Goal: Task Accomplishment & Management: Complete application form

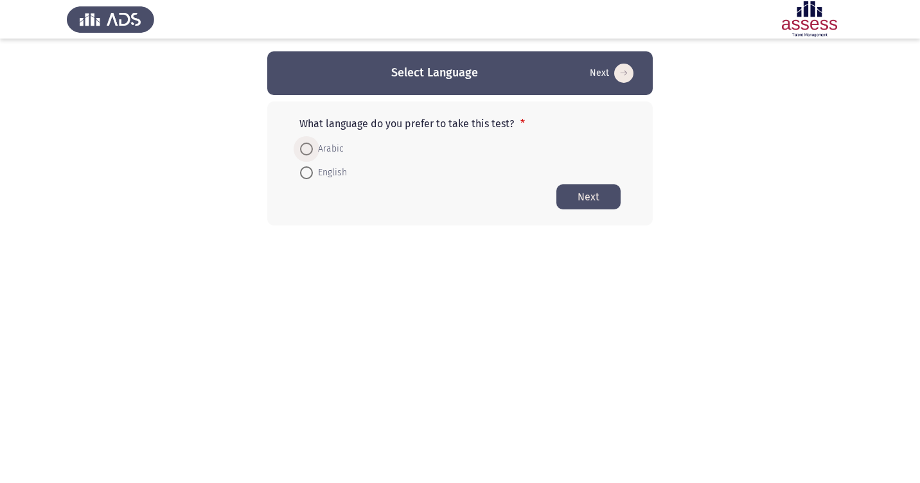
click at [310, 150] on span at bounding box center [306, 149] width 13 height 13
click at [310, 150] on input "Arabic" at bounding box center [306, 149] width 13 height 13
radio input "true"
click at [579, 207] on button "Next" at bounding box center [588, 196] width 64 height 25
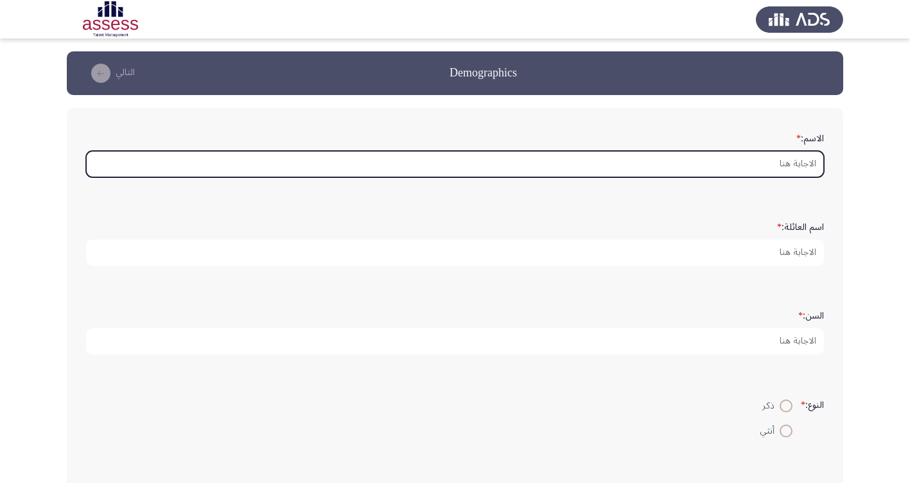
click at [792, 169] on input "الاسم: *" at bounding box center [455, 164] width 738 height 26
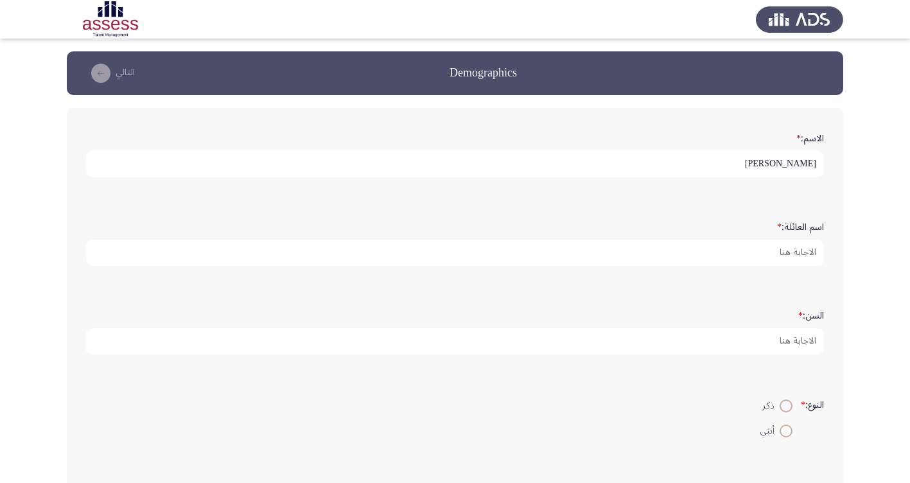
type input "[PERSON_NAME]"
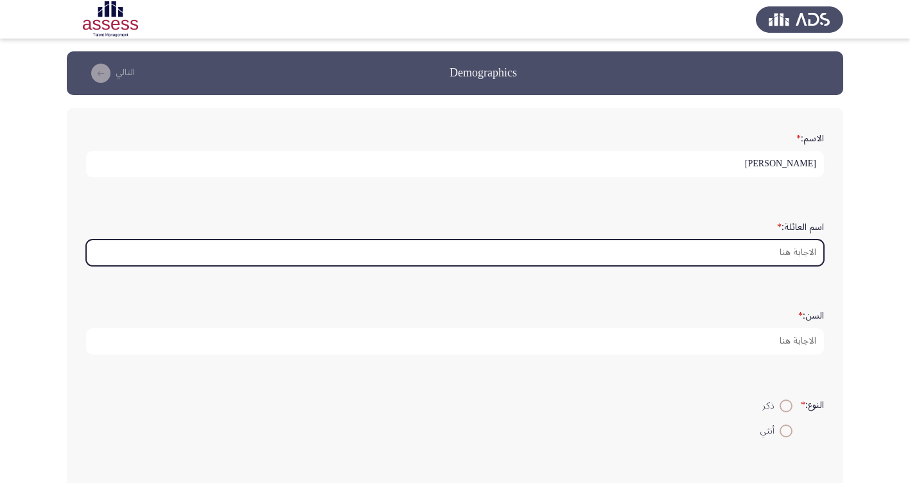
click at [812, 254] on input "اسم العائلة: *" at bounding box center [455, 253] width 738 height 26
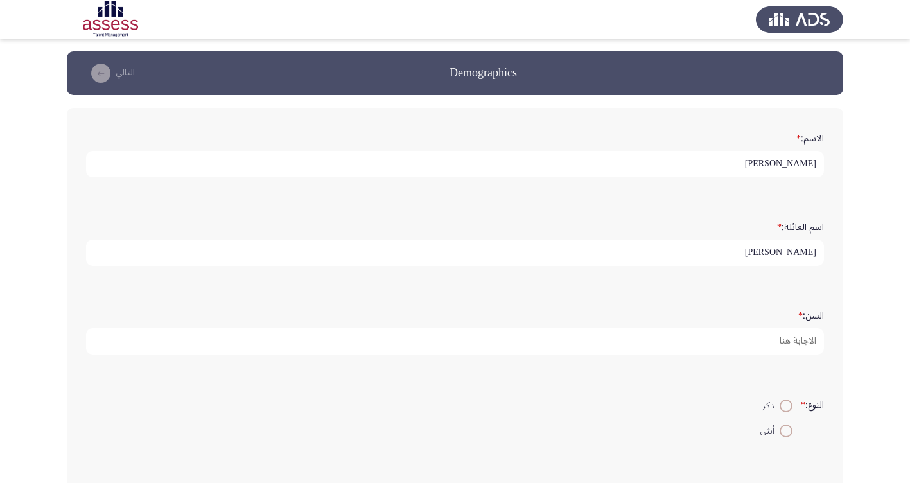
type input "[PERSON_NAME]"
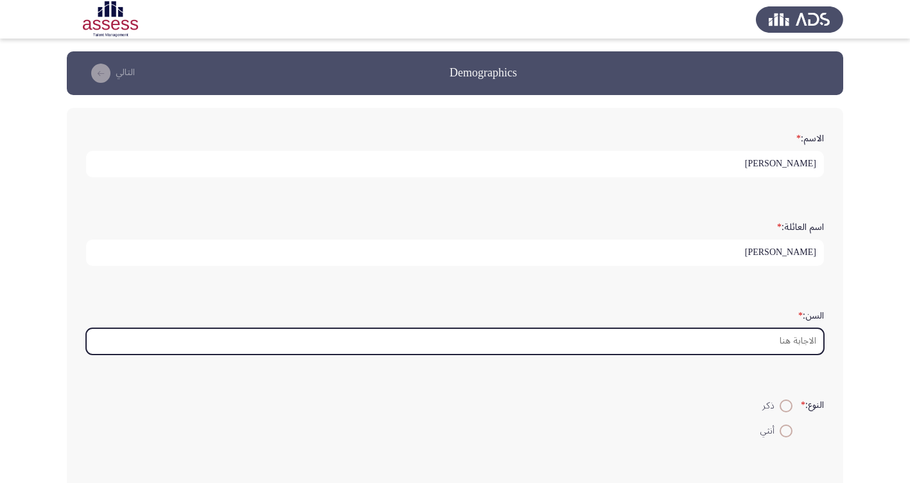
click at [785, 338] on input "السن: *" at bounding box center [455, 341] width 738 height 26
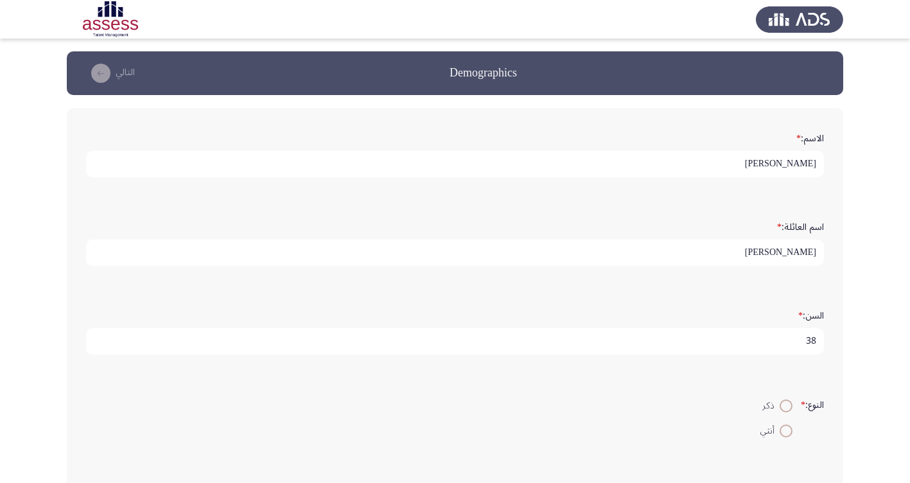
type input "38"
click at [782, 410] on span at bounding box center [786, 405] width 13 height 13
click at [782, 410] on input "ذكر" at bounding box center [786, 405] width 13 height 13
radio input "true"
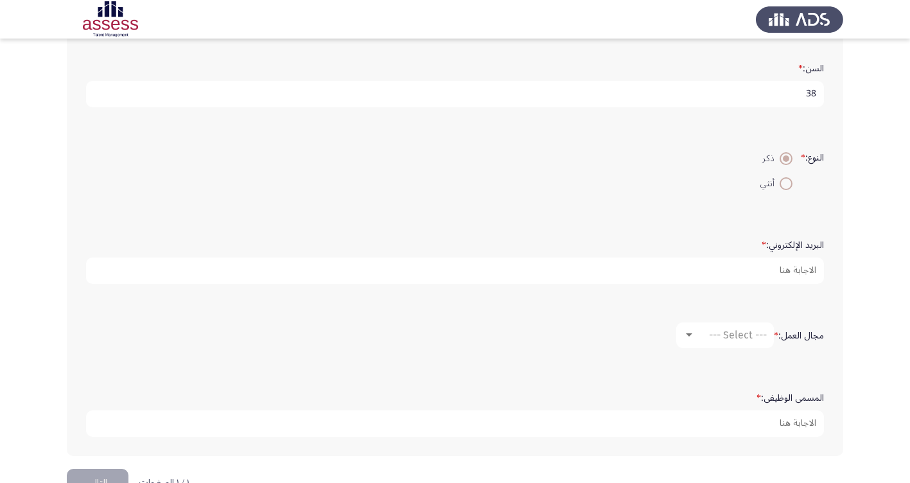
scroll to position [257, 0]
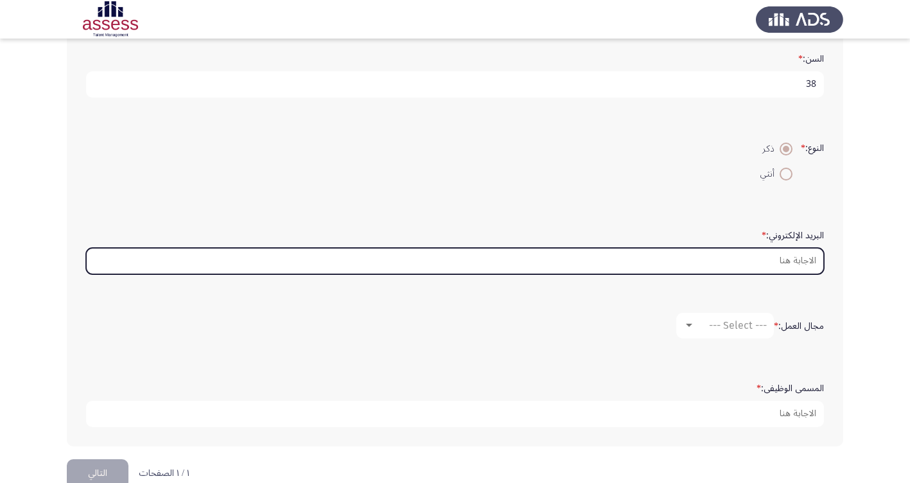
click at [728, 263] on input "البريد الإلكتروني: *" at bounding box center [455, 261] width 738 height 26
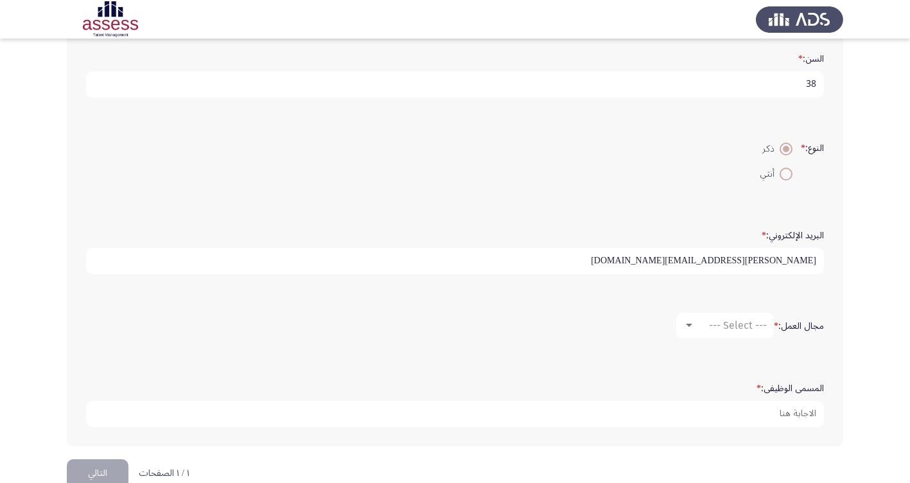
type input "[PERSON_NAME][EMAIL_ADDRESS][DOMAIN_NAME]"
click at [689, 329] on div at bounding box center [689, 325] width 12 height 10
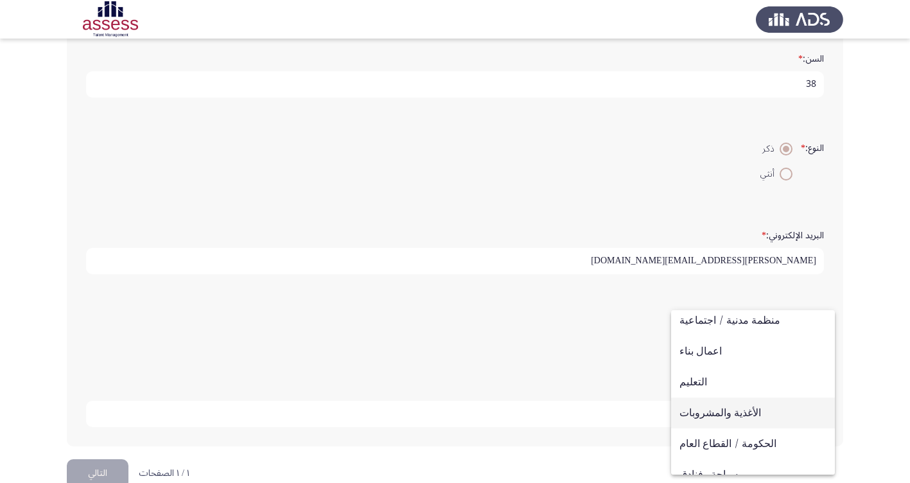
scroll to position [128, 0]
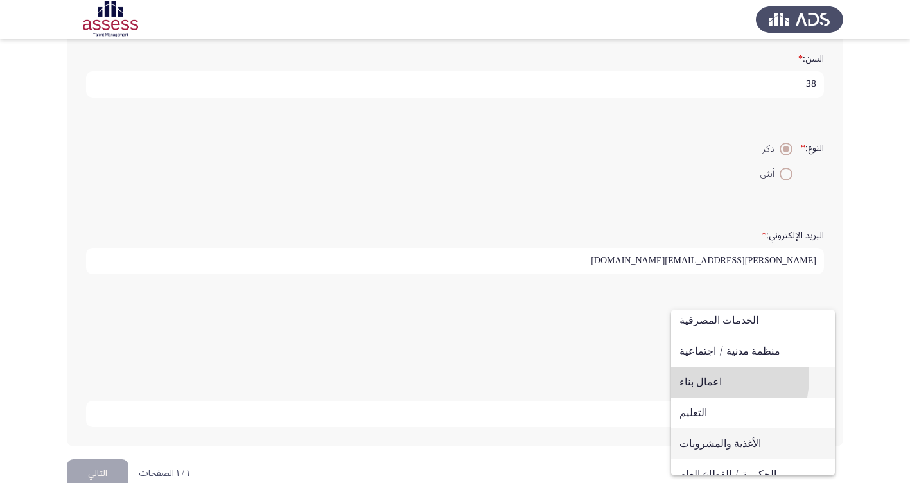
click at [704, 378] on span "اعمال بناء" at bounding box center [752, 382] width 147 height 31
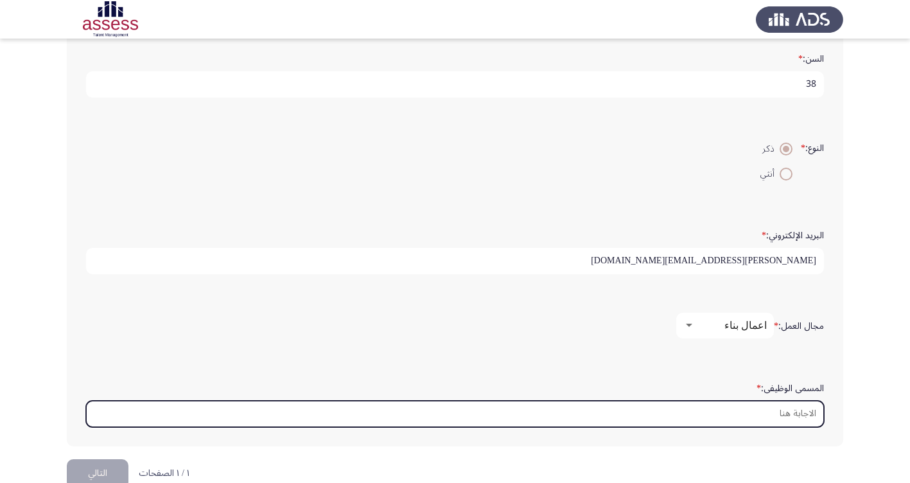
click at [742, 410] on input "المسمى الوظيفى: *" at bounding box center [455, 414] width 738 height 26
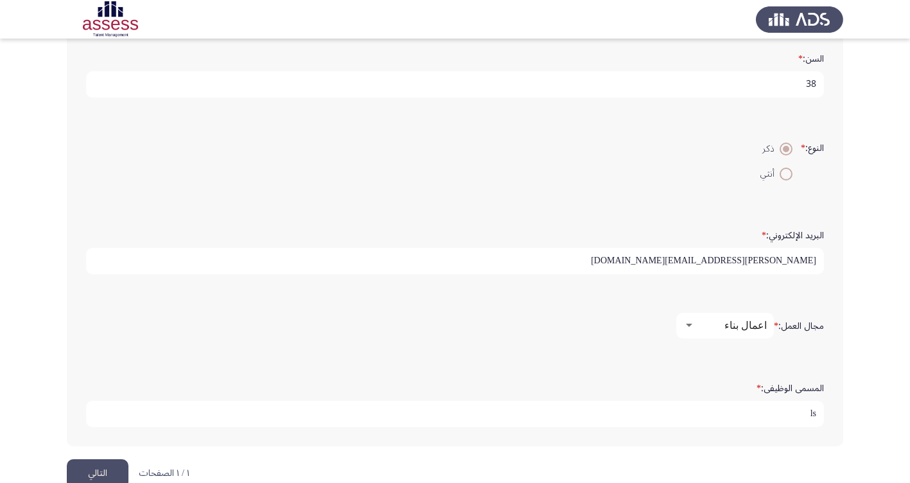
type input "l"
type input "مسؤول اول مشتريات"
click at [89, 468] on button "التالي" at bounding box center [98, 473] width 62 height 29
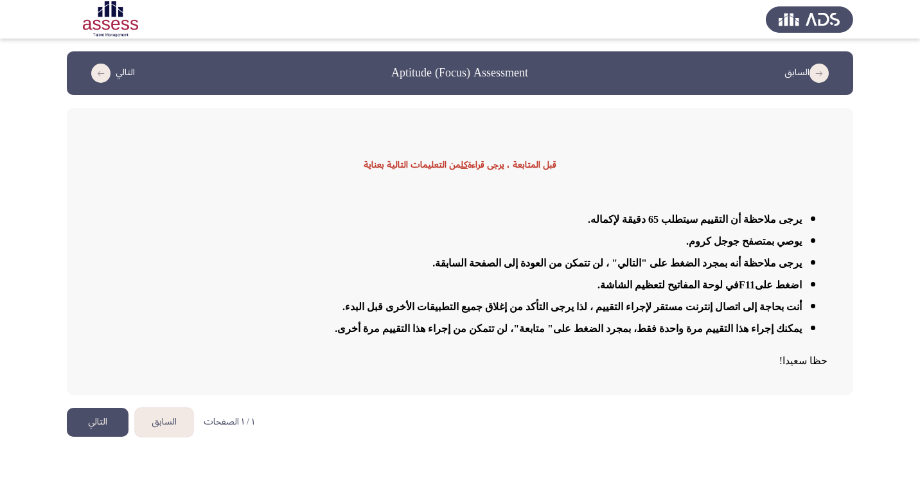
click at [82, 423] on button "التالي" at bounding box center [98, 422] width 62 height 29
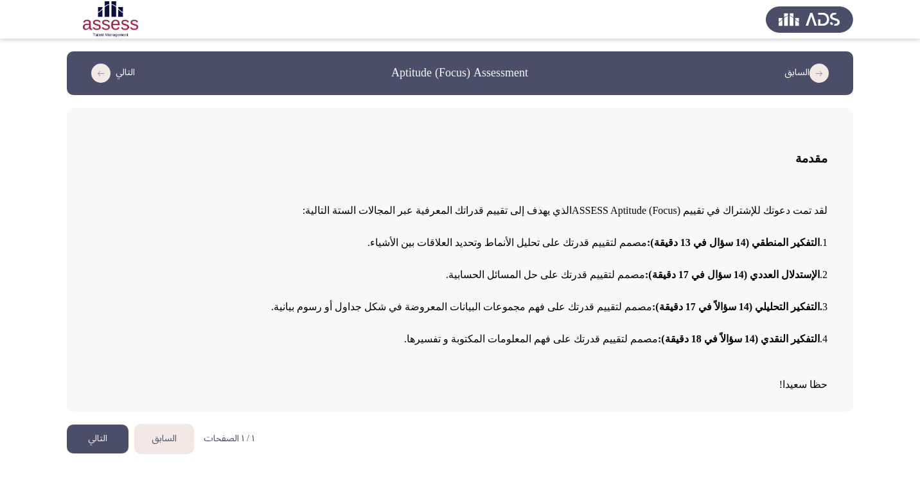
click at [103, 446] on button "التالي" at bounding box center [98, 438] width 62 height 29
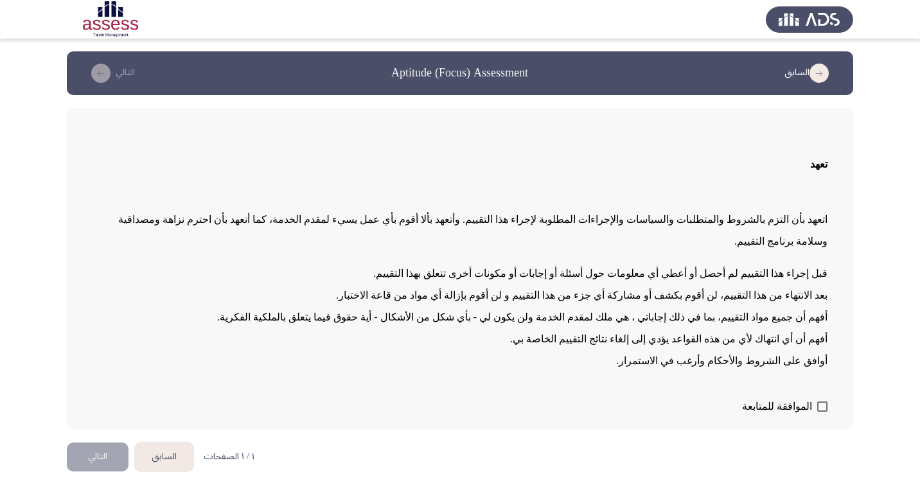
click at [819, 401] on span at bounding box center [822, 406] width 10 height 10
click at [821, 412] on input "الموافقة للمتابعة" at bounding box center [821, 412] width 1 height 1
checkbox input "true"
click at [108, 442] on button "التالي" at bounding box center [98, 456] width 62 height 29
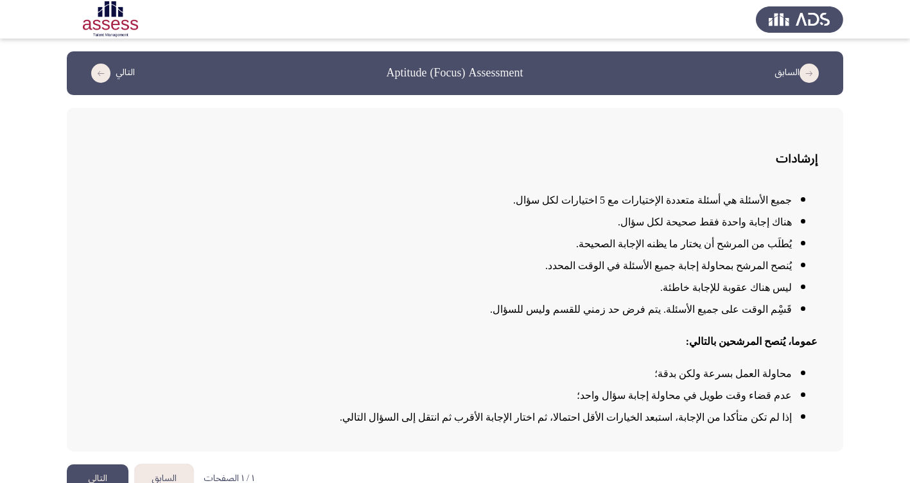
click at [90, 475] on button "التالي" at bounding box center [98, 478] width 62 height 29
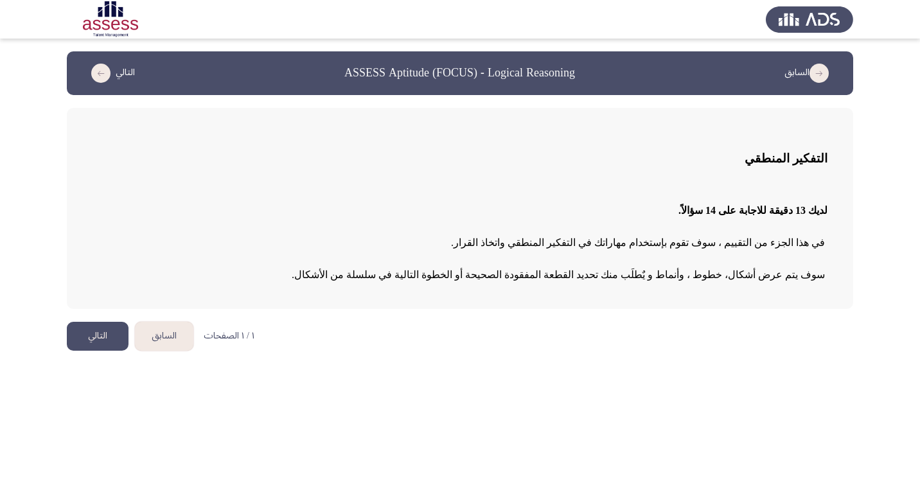
click at [94, 344] on button "التالي" at bounding box center [98, 336] width 62 height 29
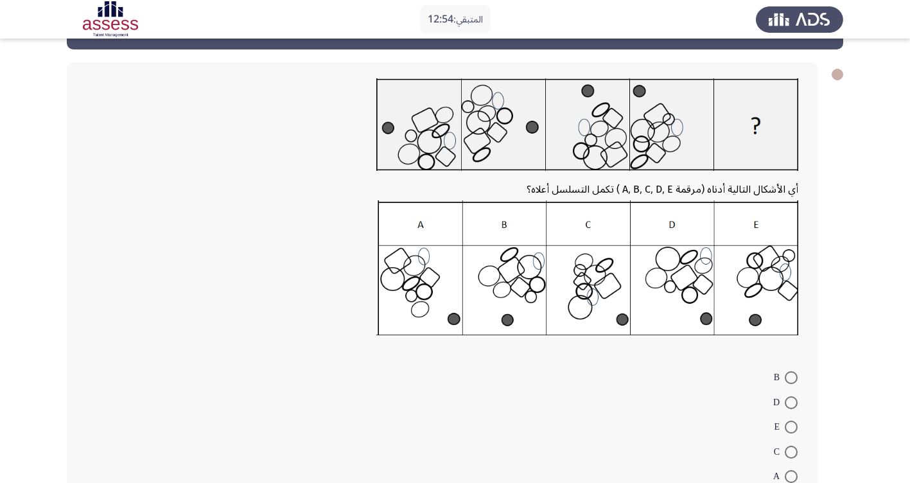
scroll to position [64, 0]
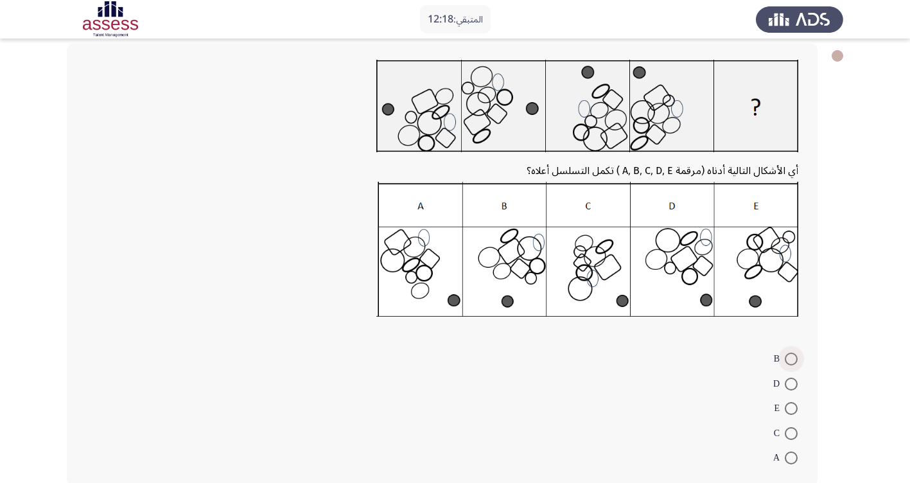
click at [793, 354] on span at bounding box center [791, 359] width 13 height 13
click at [793, 354] on input "B" at bounding box center [791, 359] width 13 height 13
radio input "true"
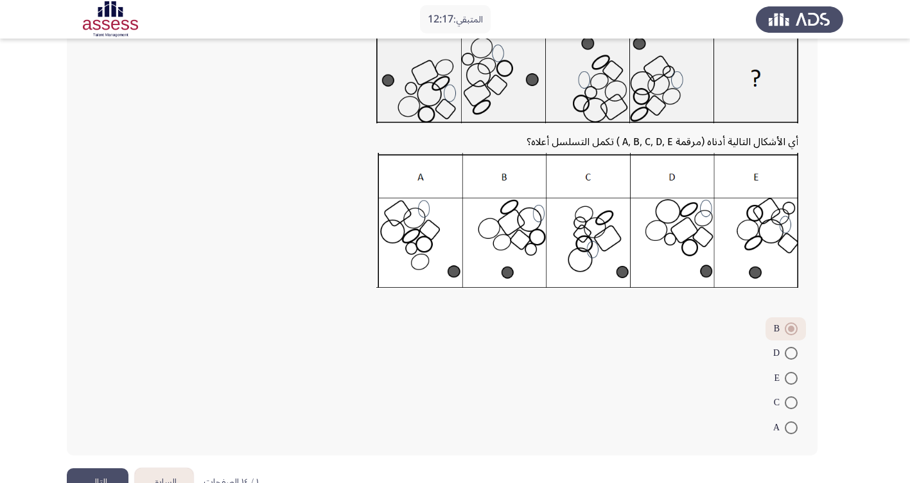
scroll to position [130, 0]
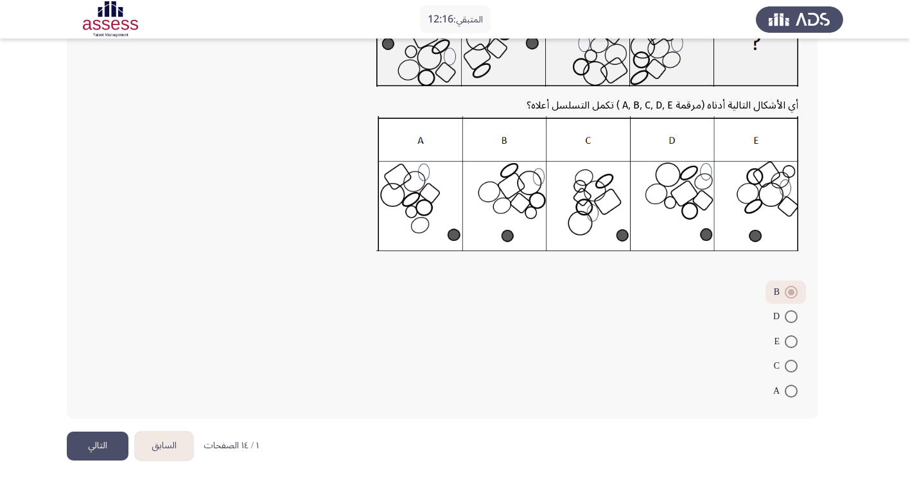
click at [98, 446] on button "التالي" at bounding box center [98, 446] width 62 height 29
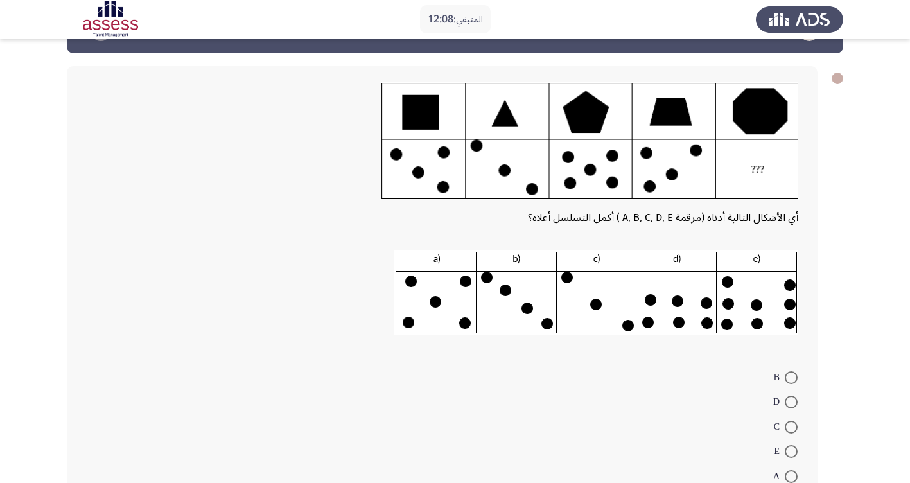
scroll to position [64, 0]
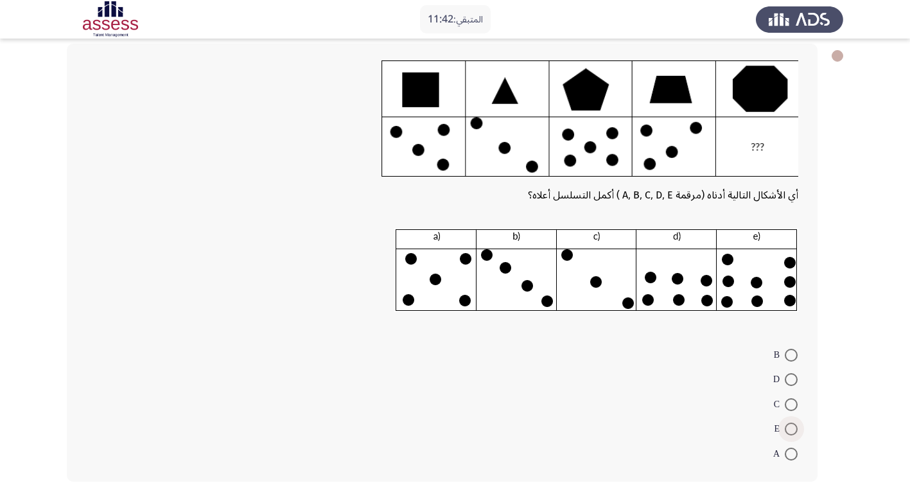
click at [794, 428] on span at bounding box center [791, 429] width 13 height 13
click at [794, 428] on input "E" at bounding box center [791, 429] width 13 height 13
radio input "true"
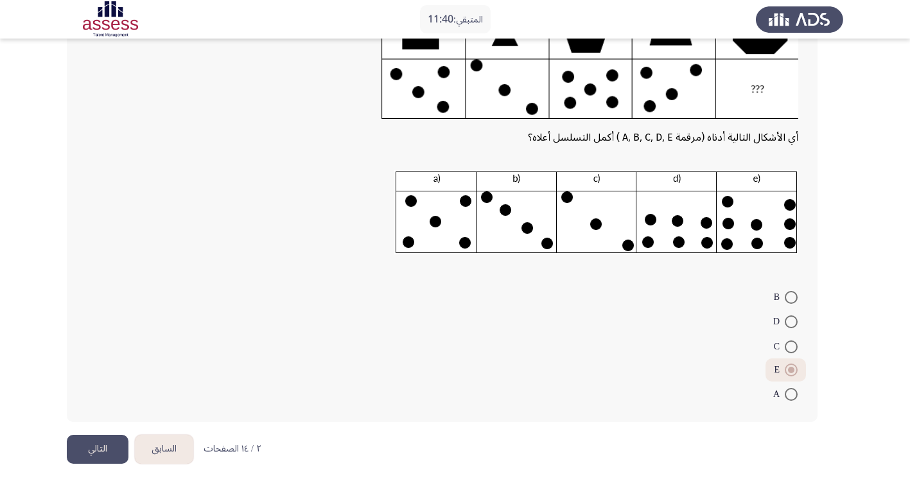
scroll to position [125, 0]
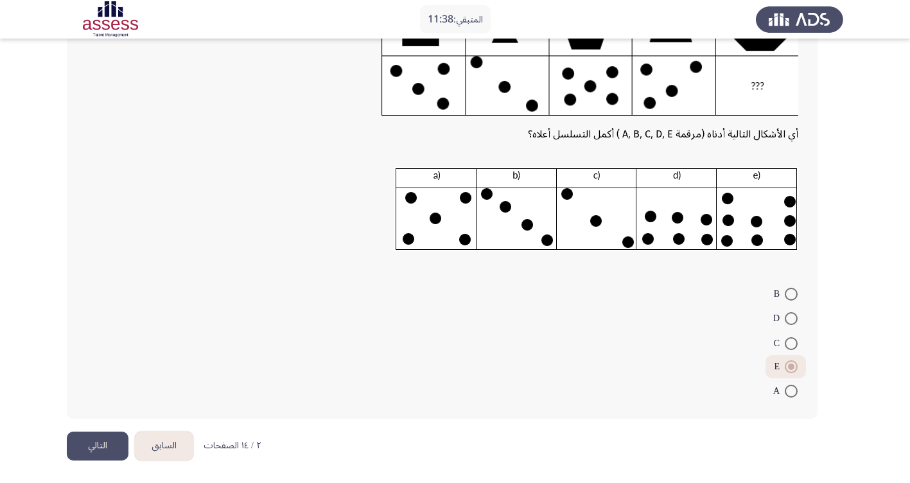
click at [79, 448] on button "التالي" at bounding box center [98, 446] width 62 height 29
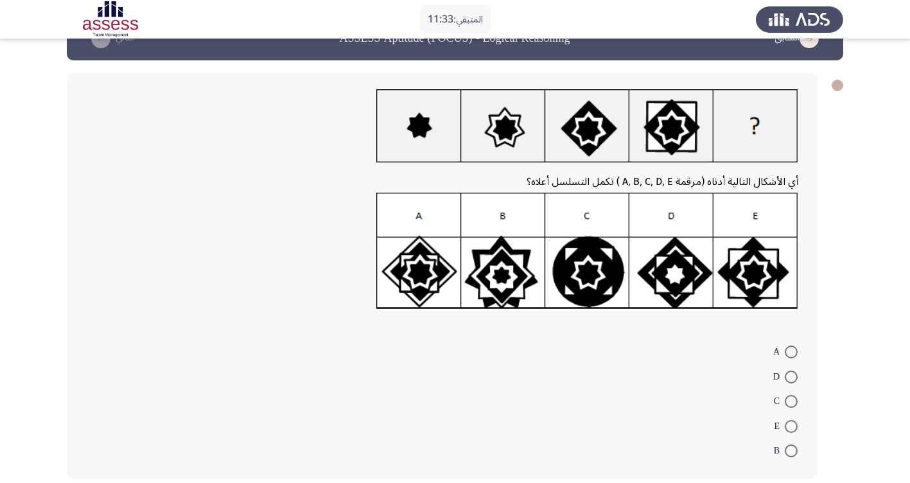
scroll to position [64, 0]
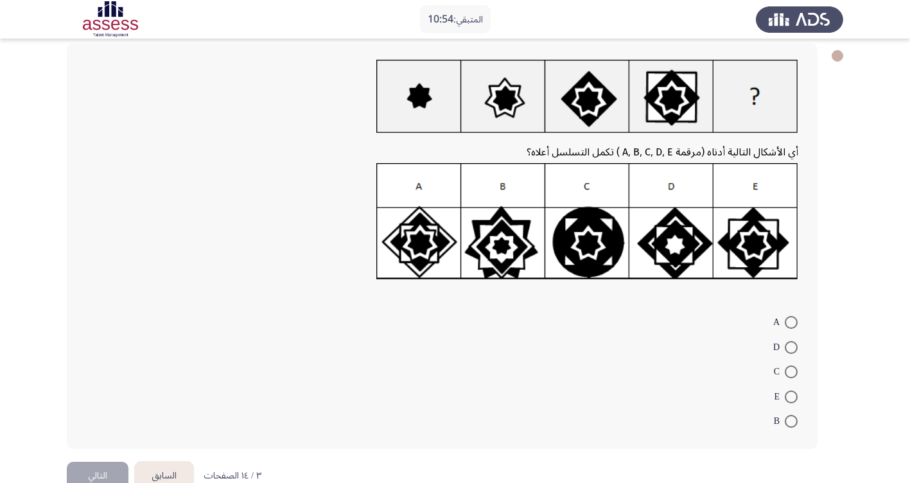
drag, startPoint x: 791, startPoint y: 394, endPoint x: 798, endPoint y: 261, distance: 132.5
click at [791, 392] on span at bounding box center [791, 396] width 13 height 13
click at [791, 392] on input "E" at bounding box center [791, 396] width 13 height 13
radio input "true"
click at [83, 466] on button "التالي" at bounding box center [98, 474] width 62 height 29
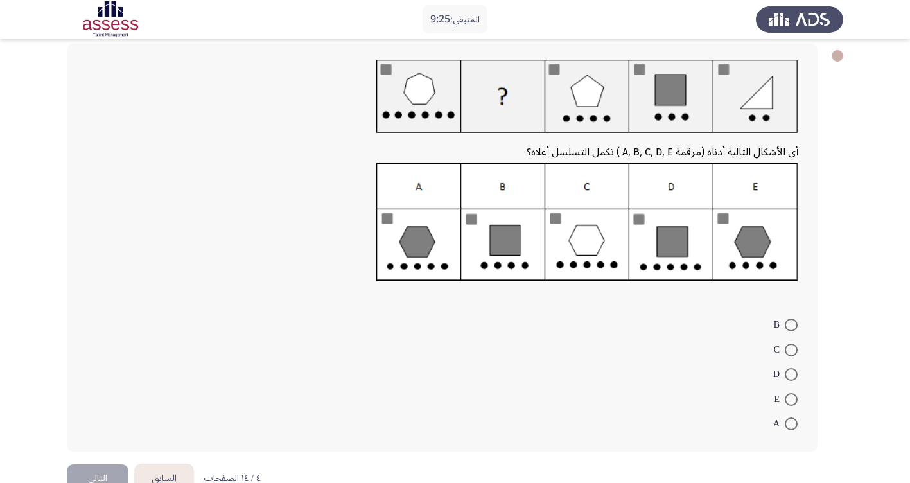
click at [789, 322] on span at bounding box center [791, 325] width 13 height 13
click at [789, 322] on input "B" at bounding box center [791, 325] width 13 height 13
radio input "true"
click at [94, 468] on button "التالي" at bounding box center [98, 477] width 62 height 29
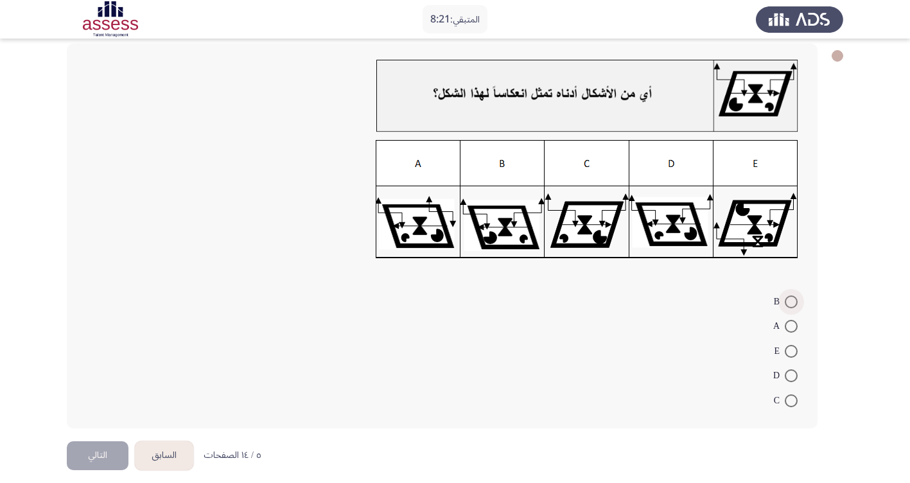
click at [796, 306] on span at bounding box center [791, 301] width 13 height 13
click at [796, 306] on input "B" at bounding box center [791, 301] width 13 height 13
radio input "true"
click at [76, 459] on button "التالي" at bounding box center [98, 453] width 62 height 29
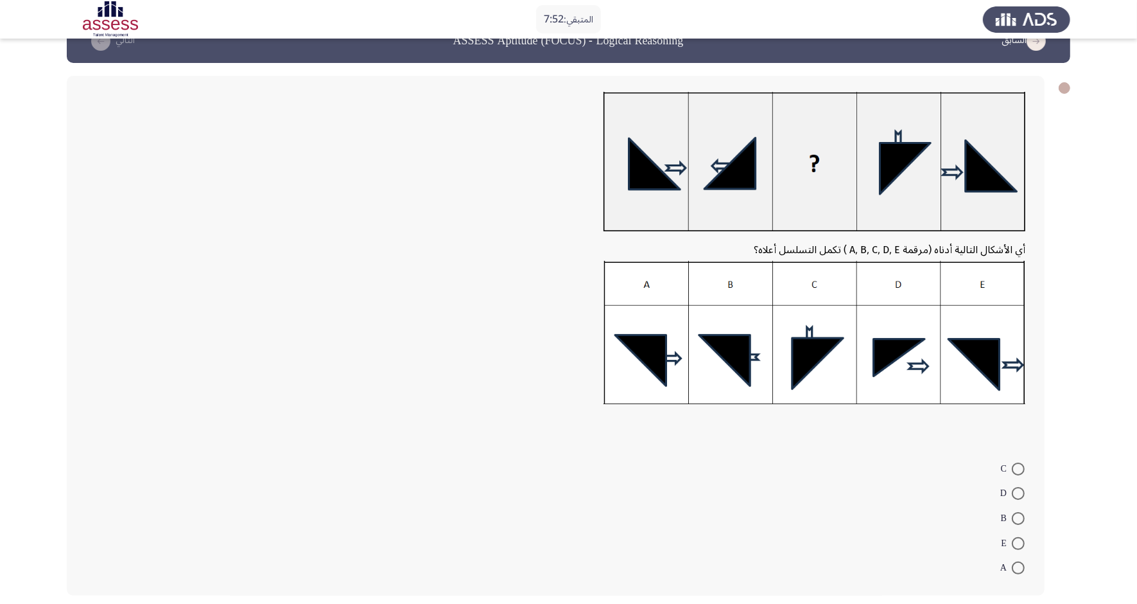
scroll to position [4, 0]
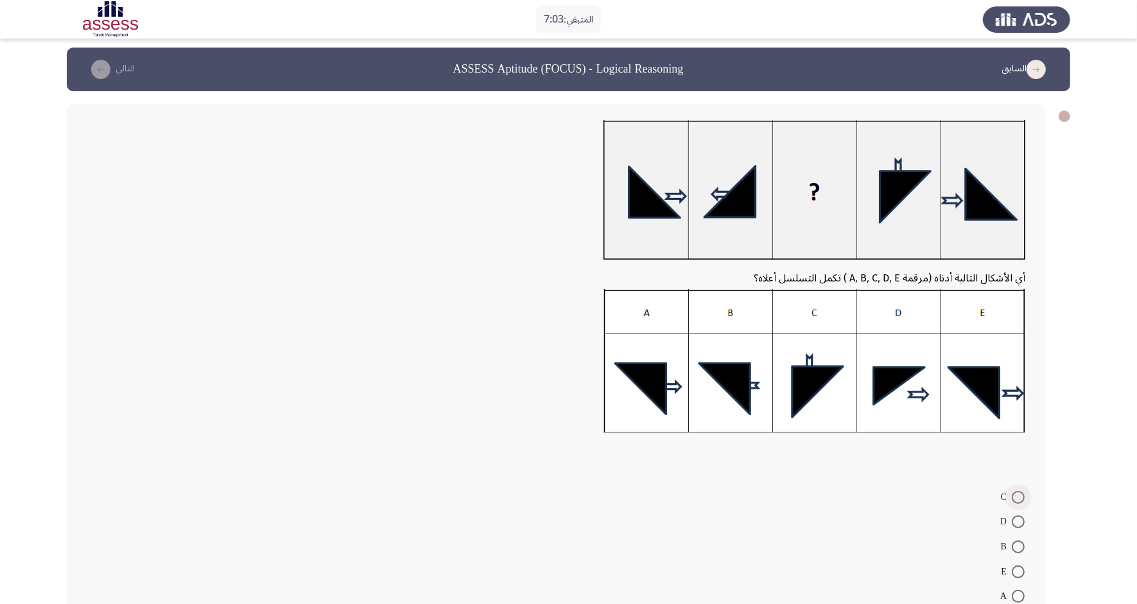
click at [919, 482] on span at bounding box center [1018, 497] width 13 height 13
click at [919, 482] on input "C" at bounding box center [1018, 497] width 13 height 13
radio input "true"
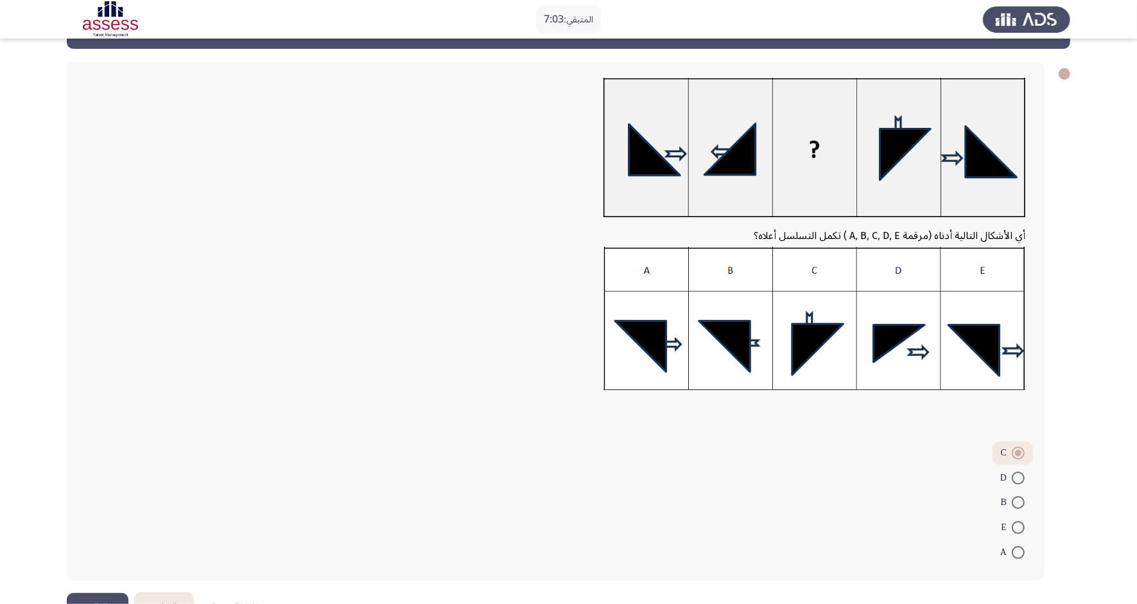
scroll to position [82, 0]
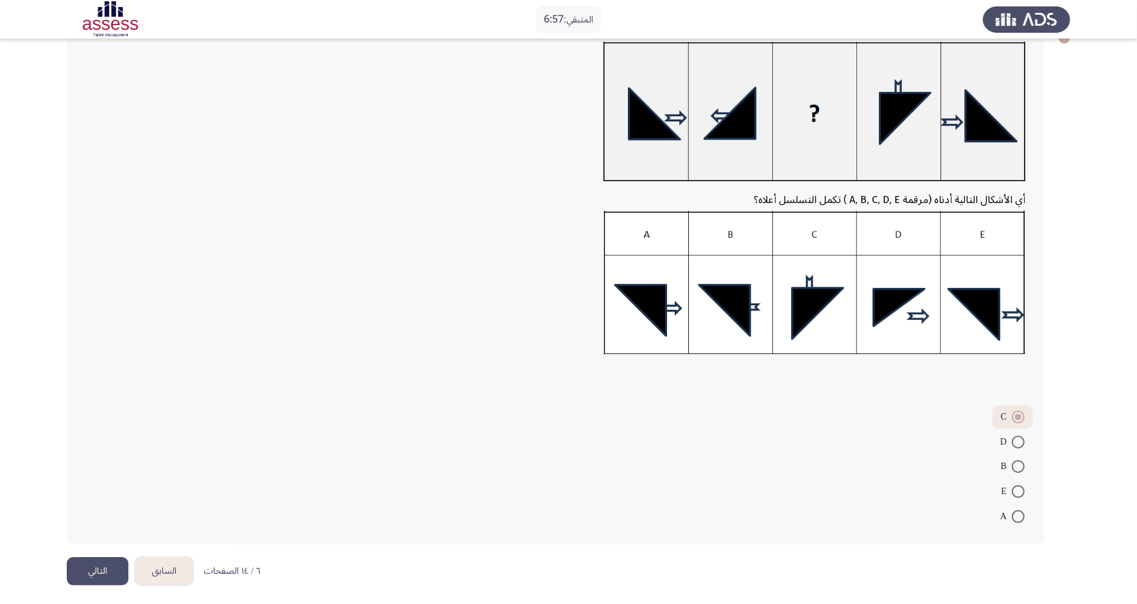
click at [116, 482] on button "التالي" at bounding box center [98, 571] width 62 height 29
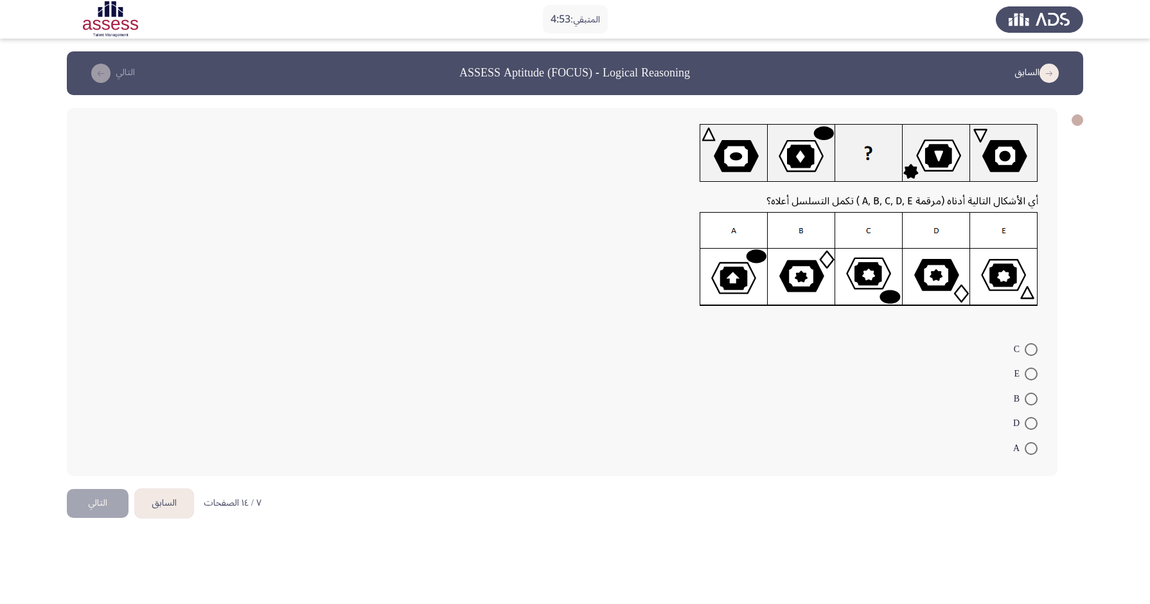
click at [919, 349] on span at bounding box center [1031, 349] width 0 height 0
click at [919, 347] on input "C" at bounding box center [1030, 349] width 13 height 13
radio input "true"
click at [107, 482] on button "التالي" at bounding box center [98, 501] width 62 height 29
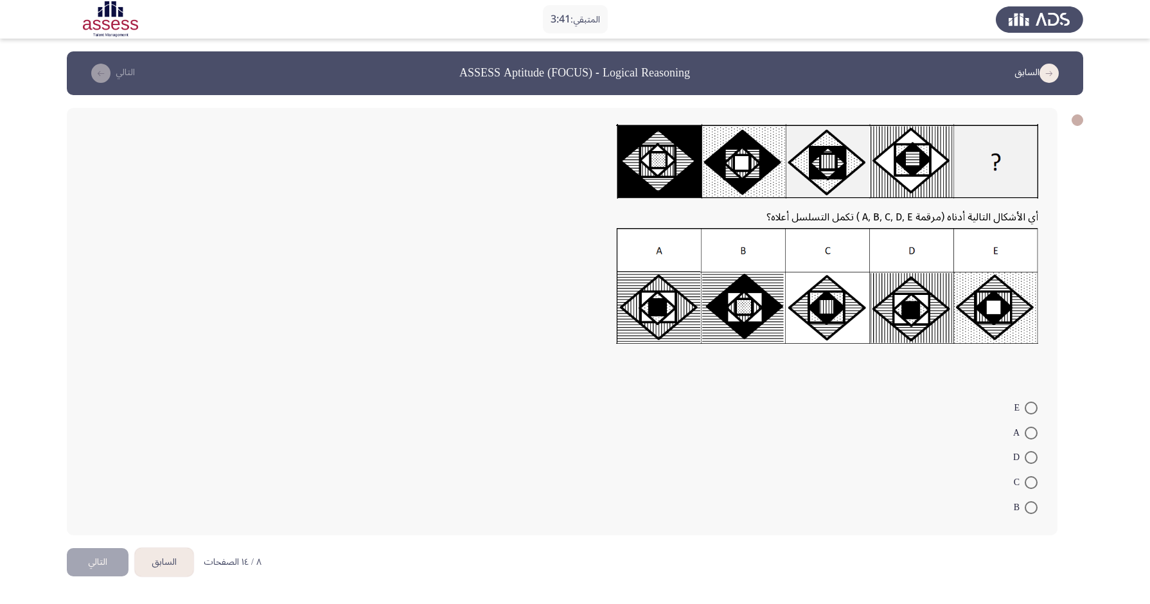
click at [919, 407] on span at bounding box center [1030, 407] width 13 height 13
click at [919, 407] on input "E" at bounding box center [1030, 407] width 13 height 13
radio input "true"
click at [78, 482] on button "التالي" at bounding box center [98, 560] width 62 height 29
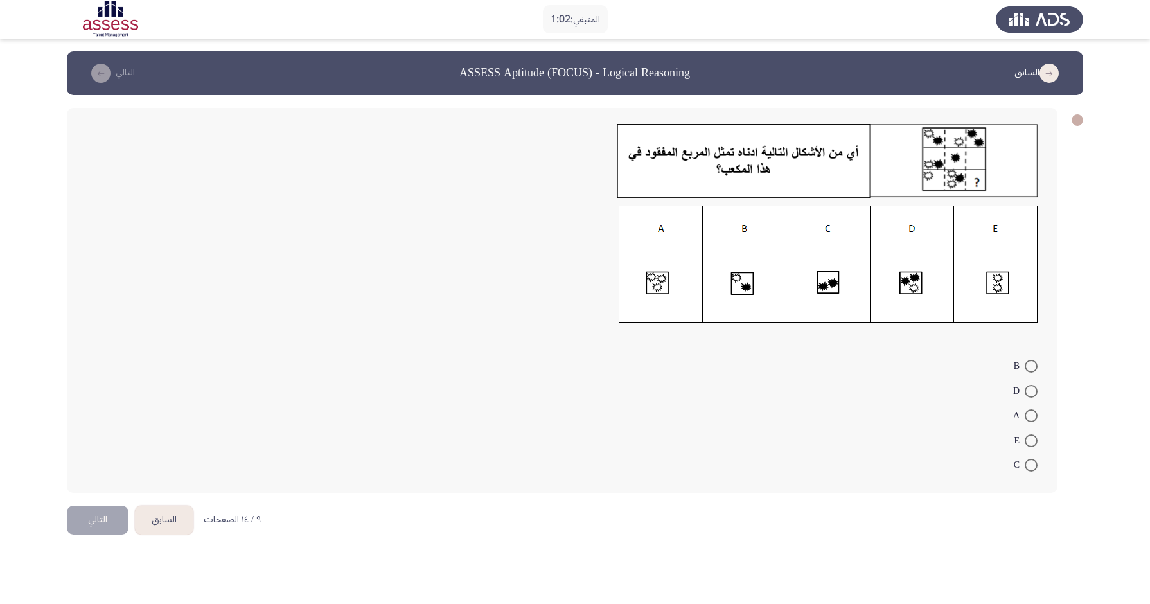
click at [919, 365] on span at bounding box center [1030, 366] width 13 height 13
click at [919, 365] on input "B" at bounding box center [1030, 366] width 13 height 13
radio input "true"
click at [79, 482] on button "التالي" at bounding box center [98, 518] width 62 height 29
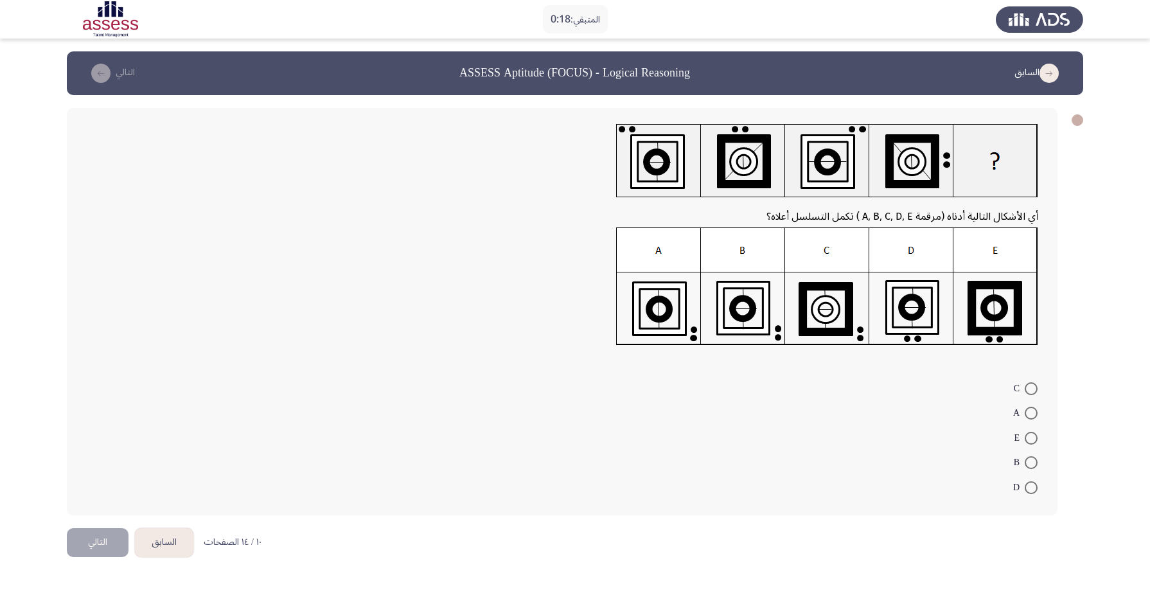
click at [919, 414] on span at bounding box center [1030, 413] width 13 height 13
click at [919, 414] on input "A" at bounding box center [1030, 413] width 13 height 13
radio input "true"
click at [94, 482] on button "التالي" at bounding box center [98, 540] width 62 height 29
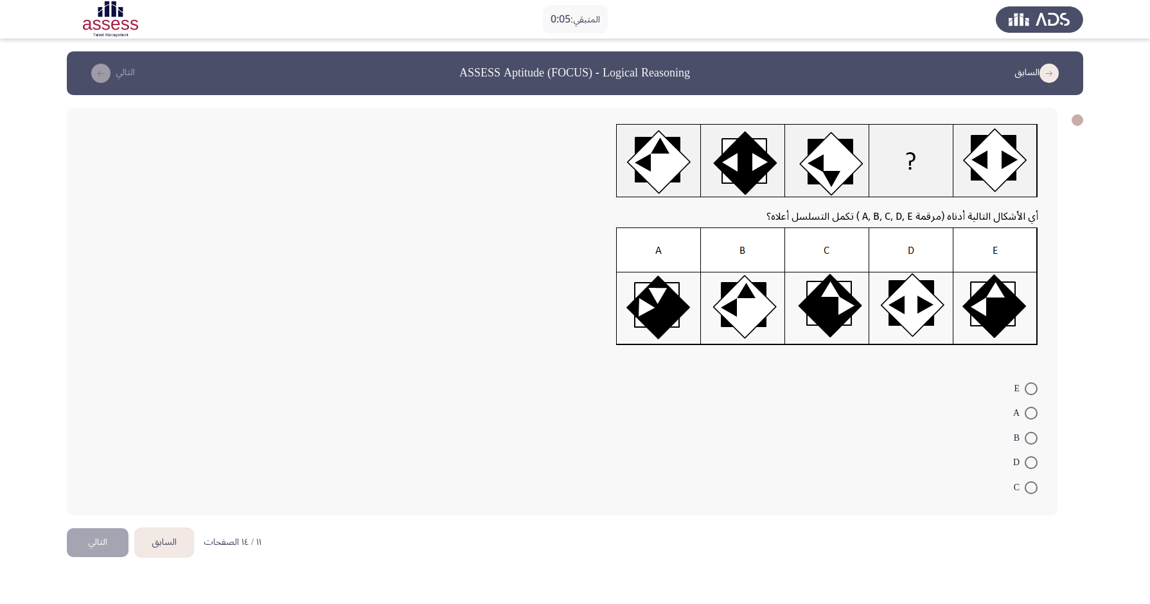
drag, startPoint x: 1029, startPoint y: 412, endPoint x: 313, endPoint y: 560, distance: 731.7
click at [919, 413] on span at bounding box center [1030, 413] width 13 height 13
click at [919, 413] on input "A" at bounding box center [1030, 413] width 13 height 13
radio input "true"
click at [91, 482] on button "التالي" at bounding box center [98, 540] width 62 height 29
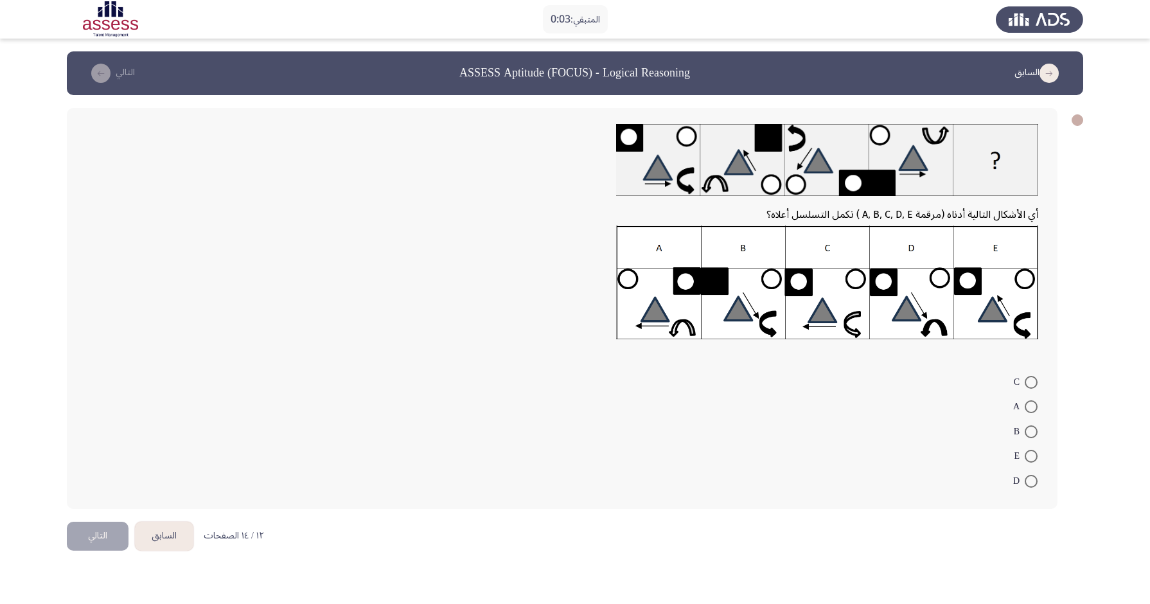
click at [919, 412] on label "A" at bounding box center [1025, 406] width 24 height 15
click at [919, 412] on input "A" at bounding box center [1030, 406] width 13 height 13
radio input "true"
click at [89, 482] on button "التالي" at bounding box center [98, 534] width 62 height 29
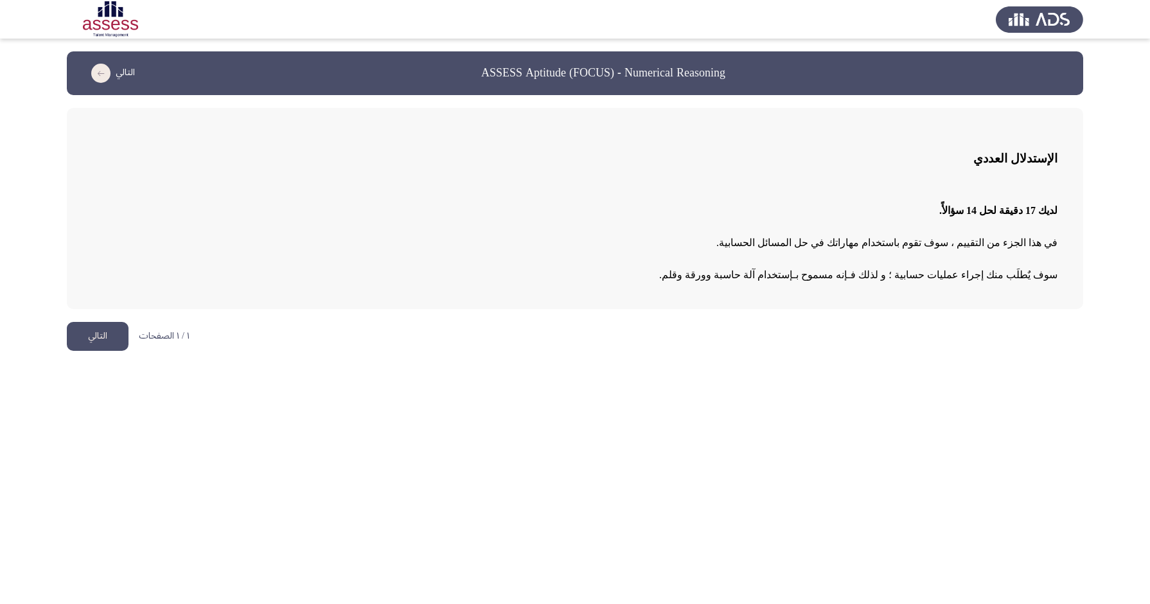
drag, startPoint x: 1031, startPoint y: 457, endPoint x: 1031, endPoint y: 450, distance: 6.5
click at [72, 336] on button "التالي" at bounding box center [98, 336] width 62 height 29
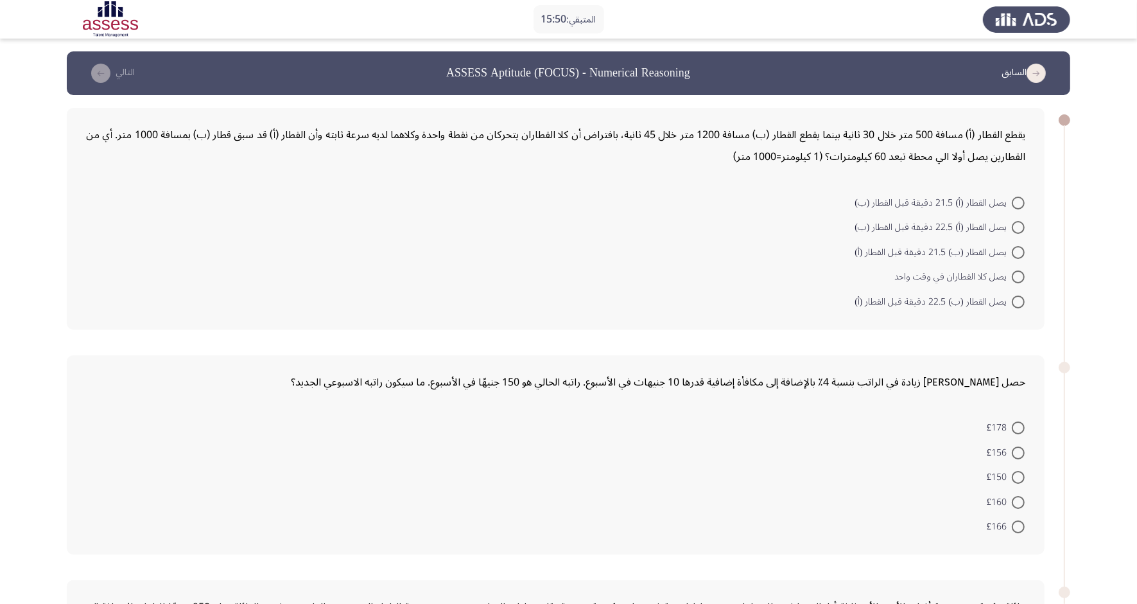
click at [919, 225] on span at bounding box center [1018, 227] width 13 height 13
click at [919, 225] on input "يصل القطار (أ) 22.5 دقيقة قبل القطار (ب)" at bounding box center [1018, 227] width 13 height 13
radio input "true"
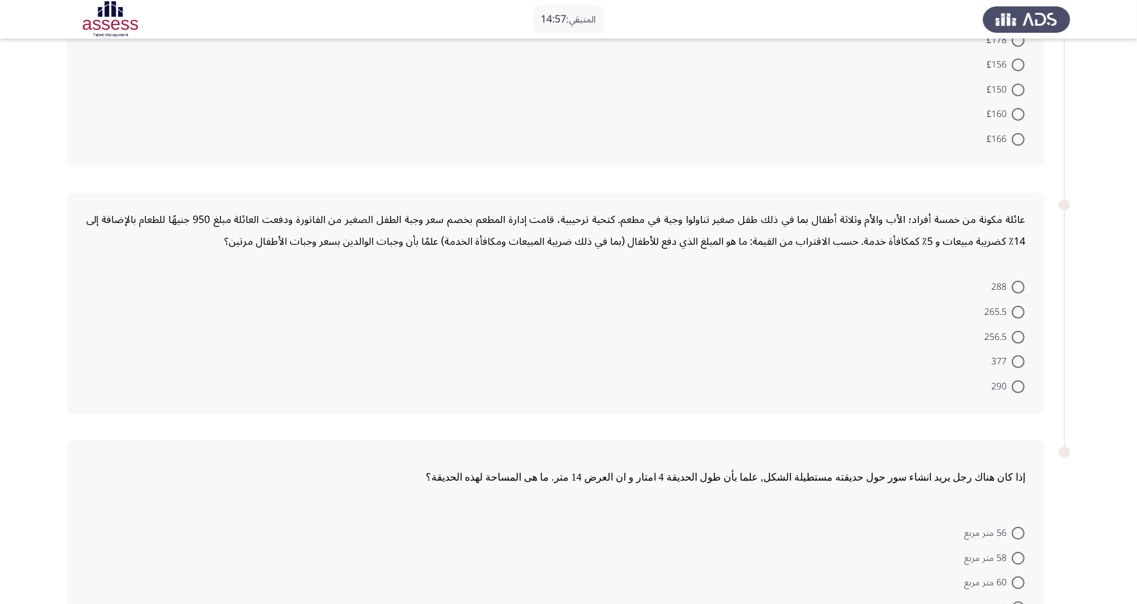
scroll to position [241, 0]
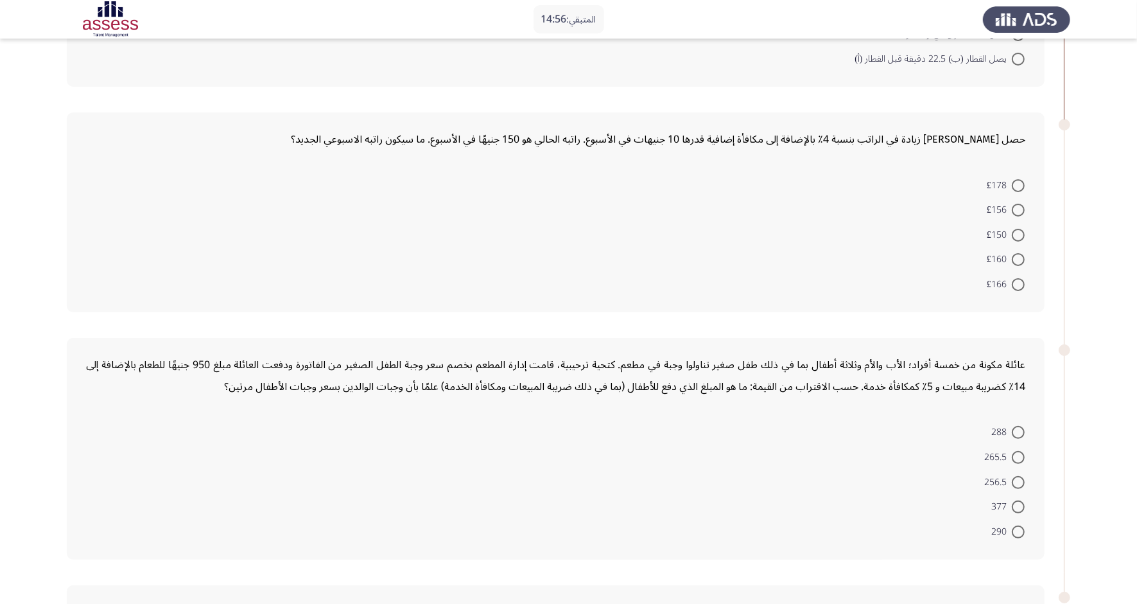
click at [919, 256] on span at bounding box center [1018, 259] width 13 height 13
click at [919, 256] on input "£160" at bounding box center [1018, 259] width 13 height 13
radio input "true"
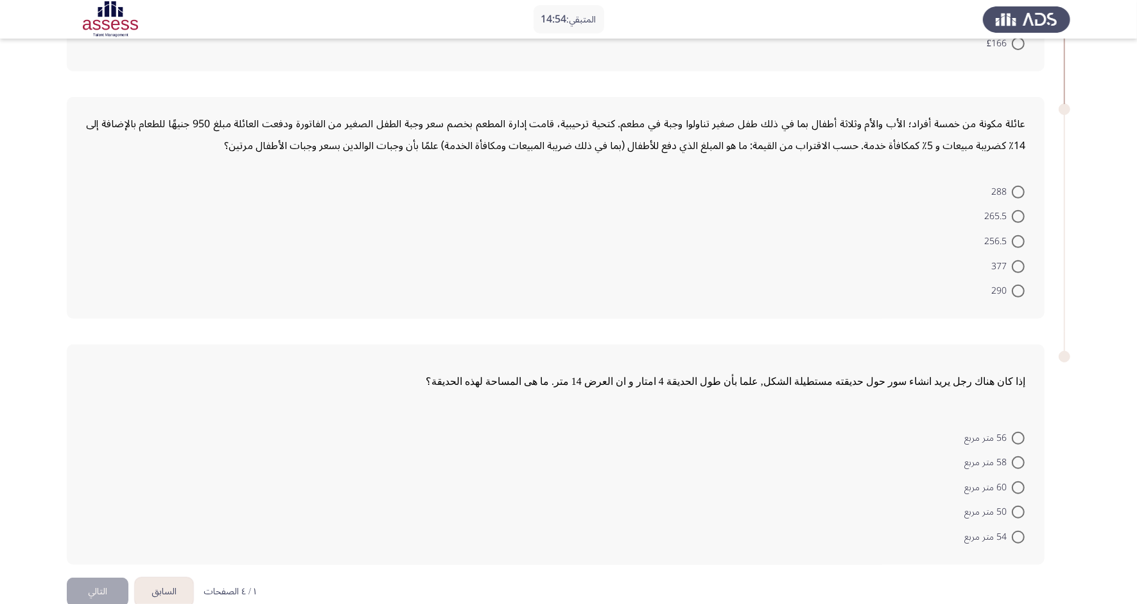
scroll to position [482, 0]
click at [919, 212] on span at bounding box center [1018, 214] width 13 height 13
click at [919, 212] on input "265.5" at bounding box center [1018, 214] width 13 height 13
radio input "true"
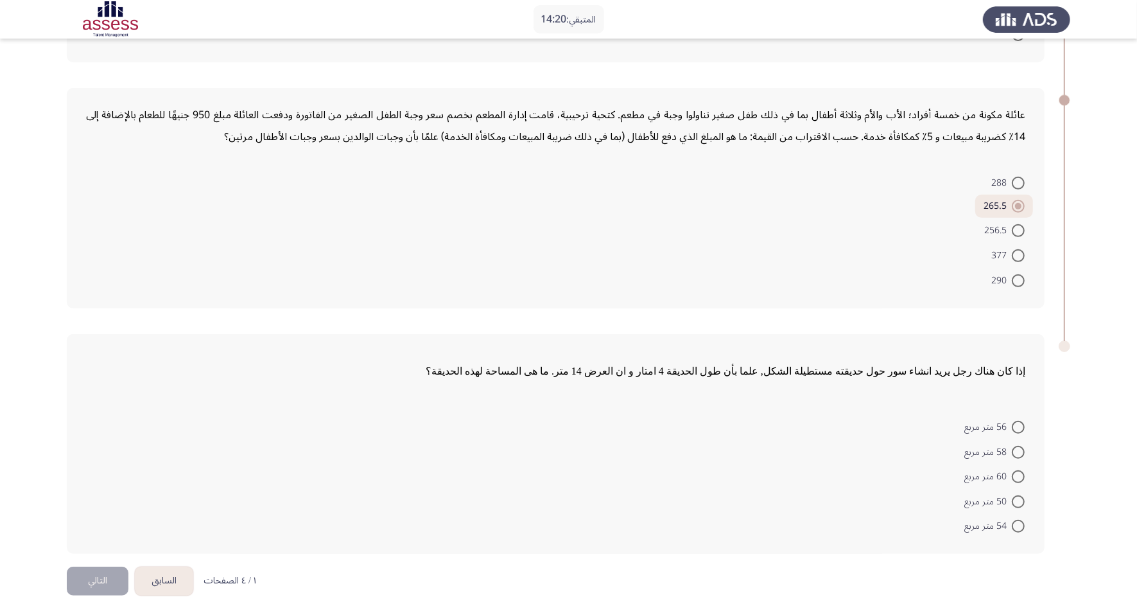
scroll to position [493, 0]
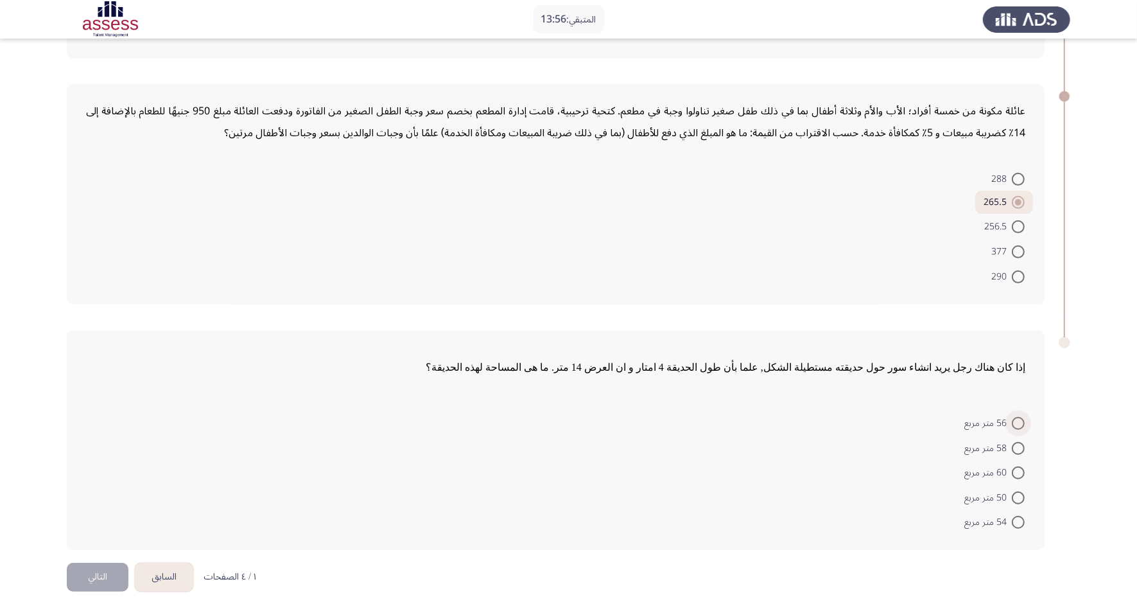
click at [919, 417] on span at bounding box center [1018, 423] width 13 height 13
click at [919, 417] on input "56 متر مربع" at bounding box center [1018, 423] width 13 height 13
radio input "true"
click at [84, 482] on button "التالي" at bounding box center [98, 576] width 62 height 29
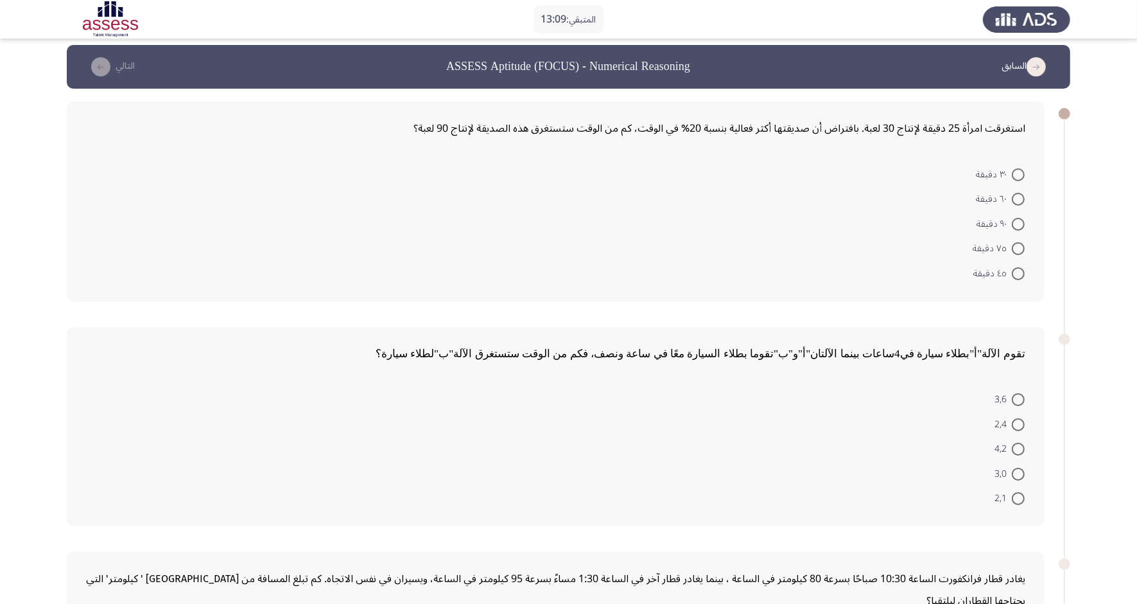
scroll to position [0, 0]
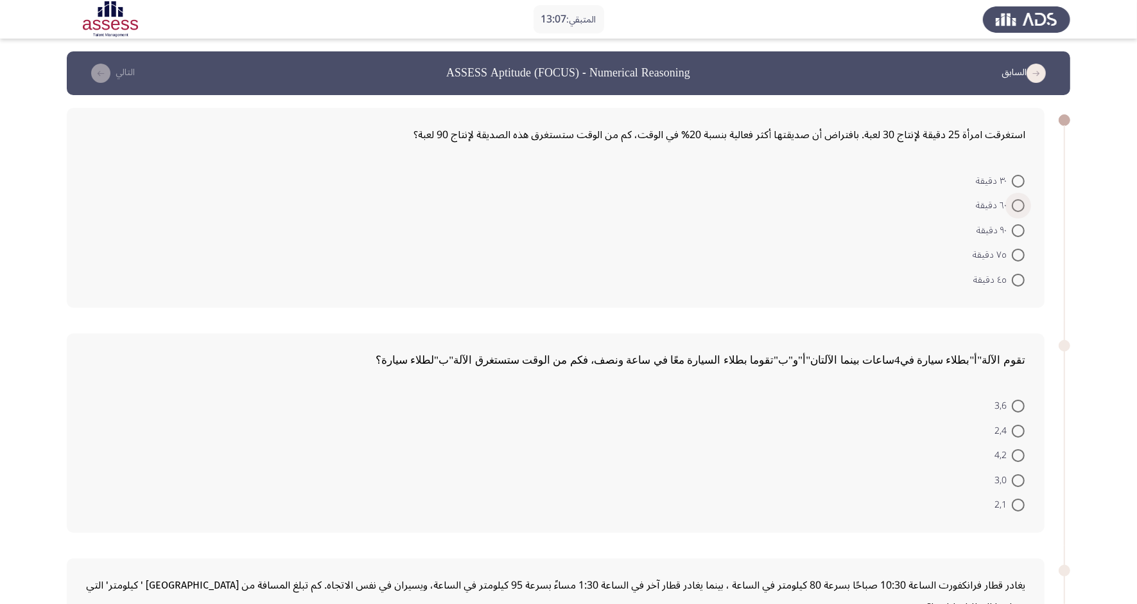
click at [919, 210] on span "٦٠ دقيقة" at bounding box center [994, 205] width 36 height 15
click at [919, 210] on input "٦٠ دقيقة" at bounding box center [1018, 205] width 13 height 13
radio input "true"
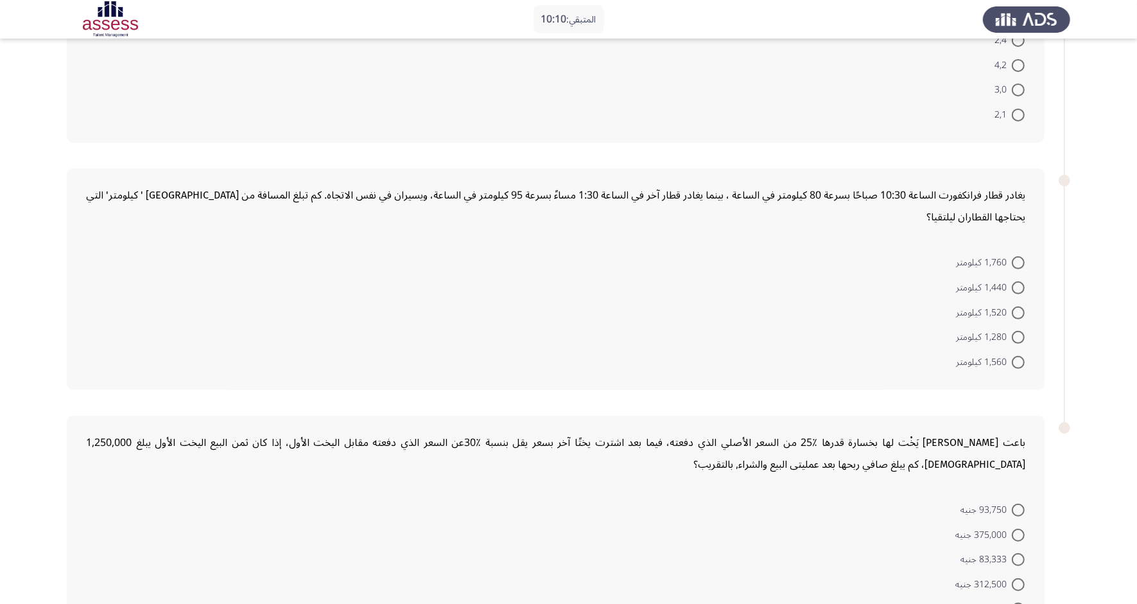
scroll to position [475, 0]
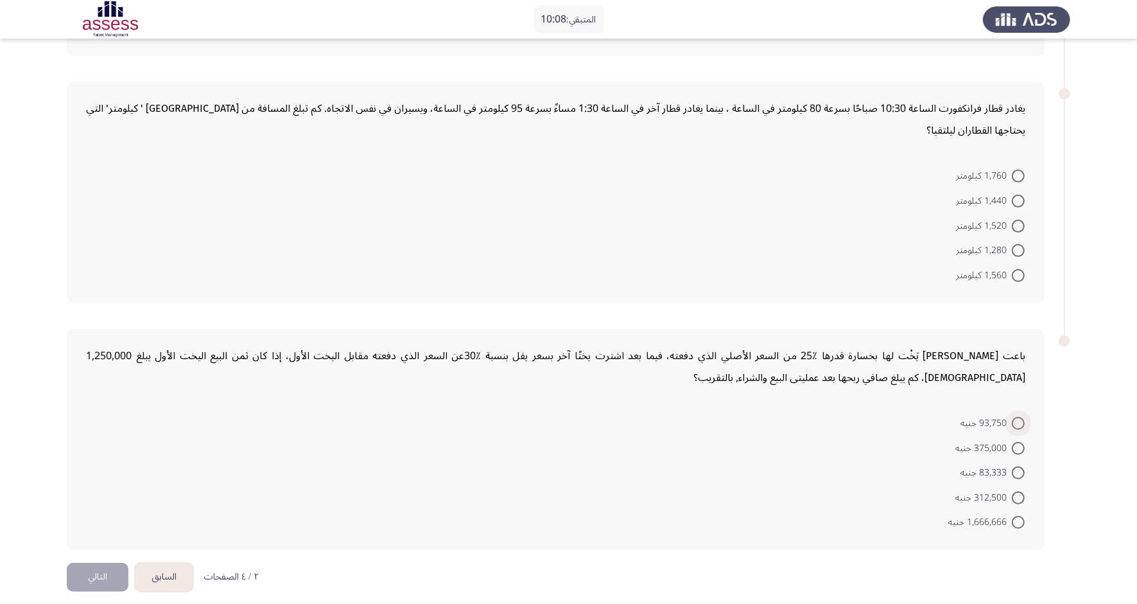
click at [919, 417] on span at bounding box center [1018, 423] width 13 height 13
click at [919, 417] on input "93,750 جنيه" at bounding box center [1018, 423] width 13 height 13
radio input "true"
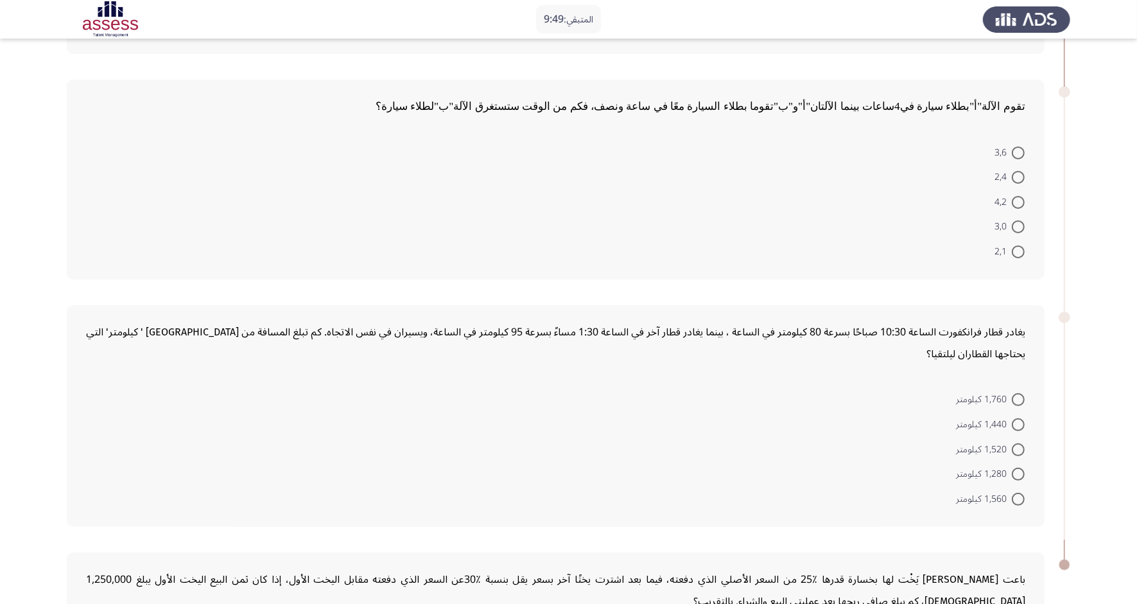
scroll to position [313, 0]
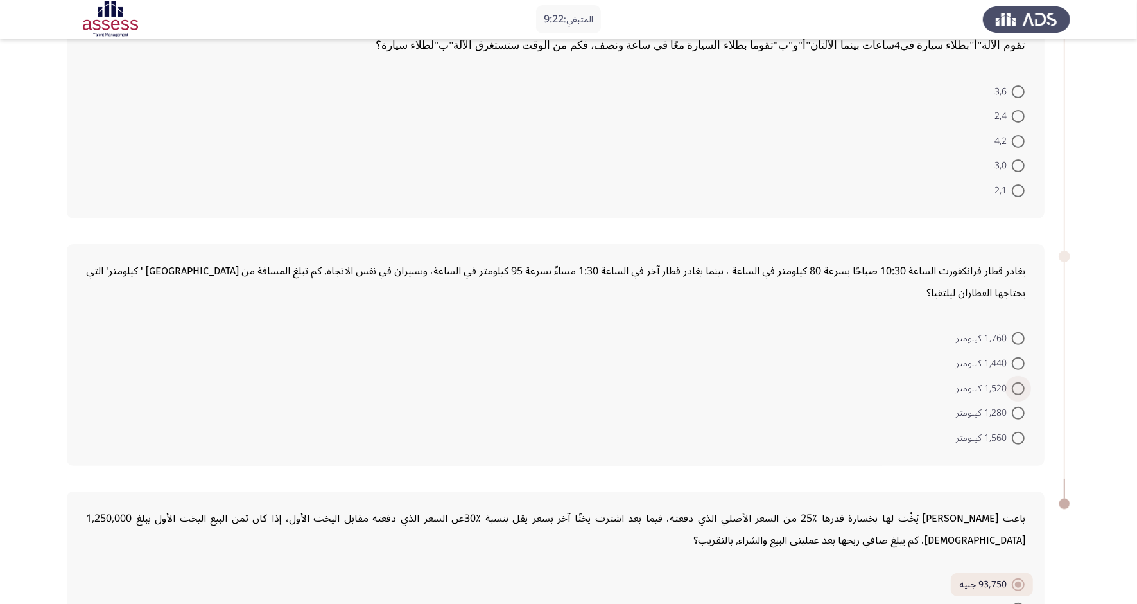
click at [919, 382] on span at bounding box center [1018, 388] width 13 height 13
click at [919, 382] on input "1,520 كيلومتر" at bounding box center [1018, 388] width 13 height 13
radio input "true"
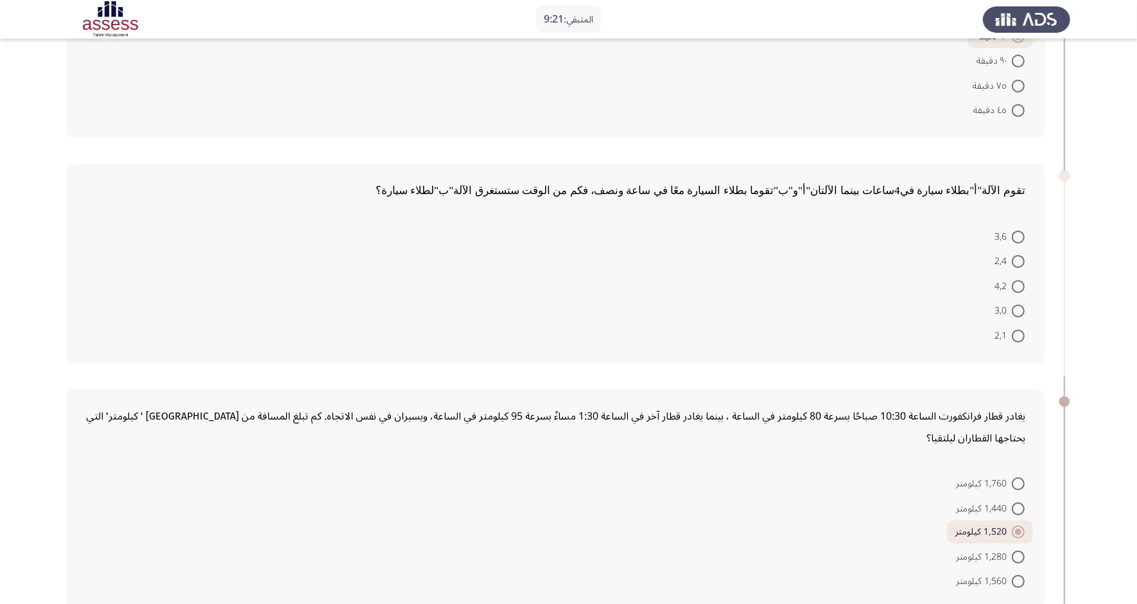
scroll to position [152, 0]
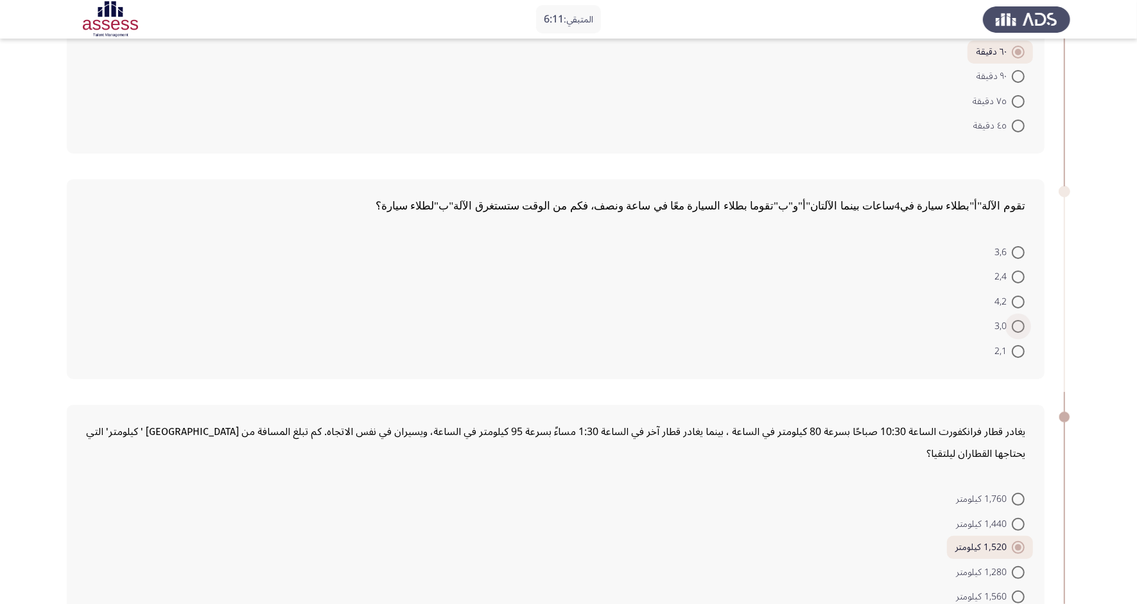
click at [919, 326] on span at bounding box center [1018, 326] width 13 height 13
click at [919, 326] on input "3,0" at bounding box center [1018, 326] width 13 height 13
radio input "true"
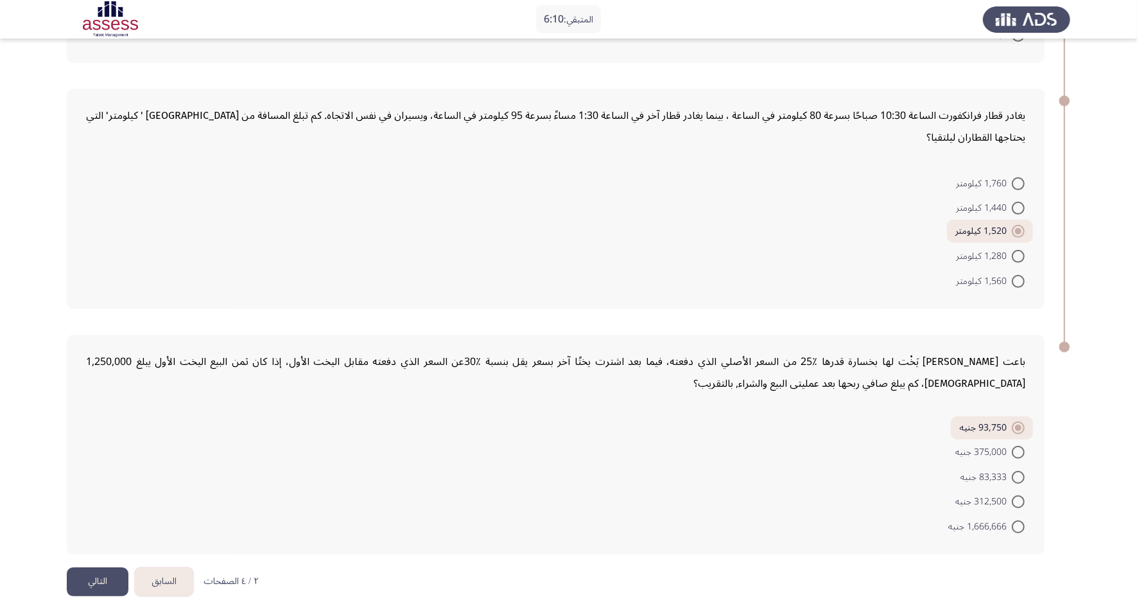
scroll to position [471, 0]
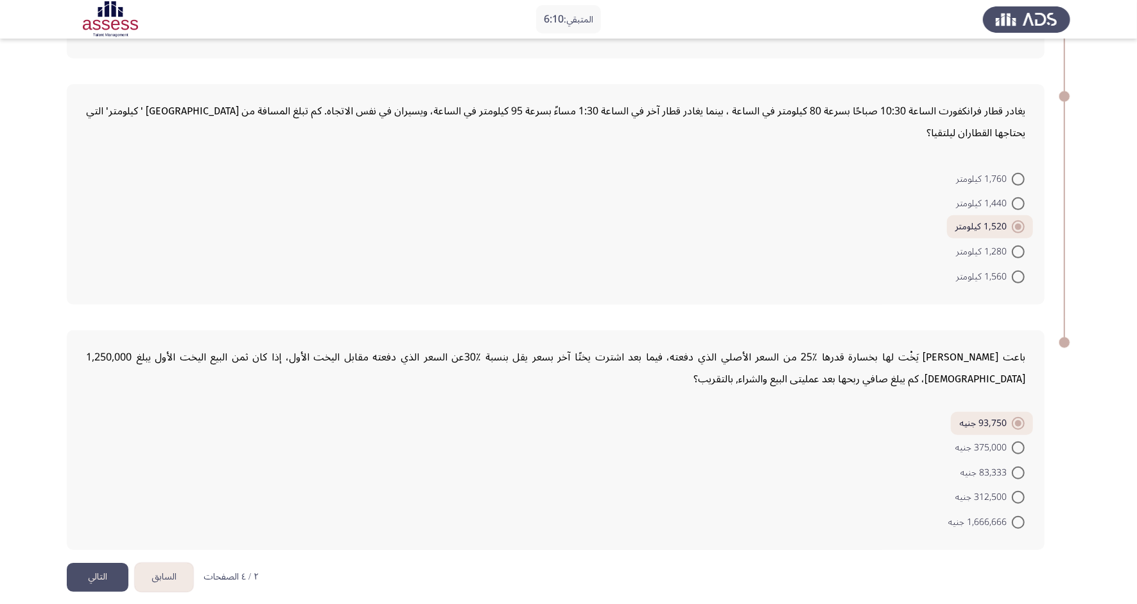
click at [98, 482] on button "التالي" at bounding box center [98, 577] width 62 height 29
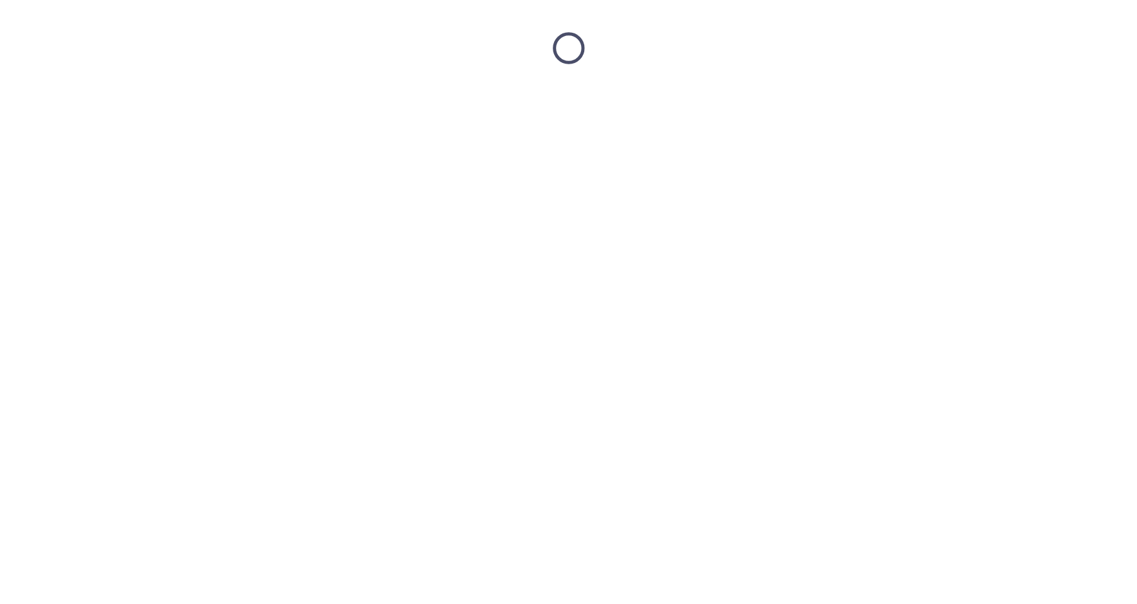
scroll to position [0, 0]
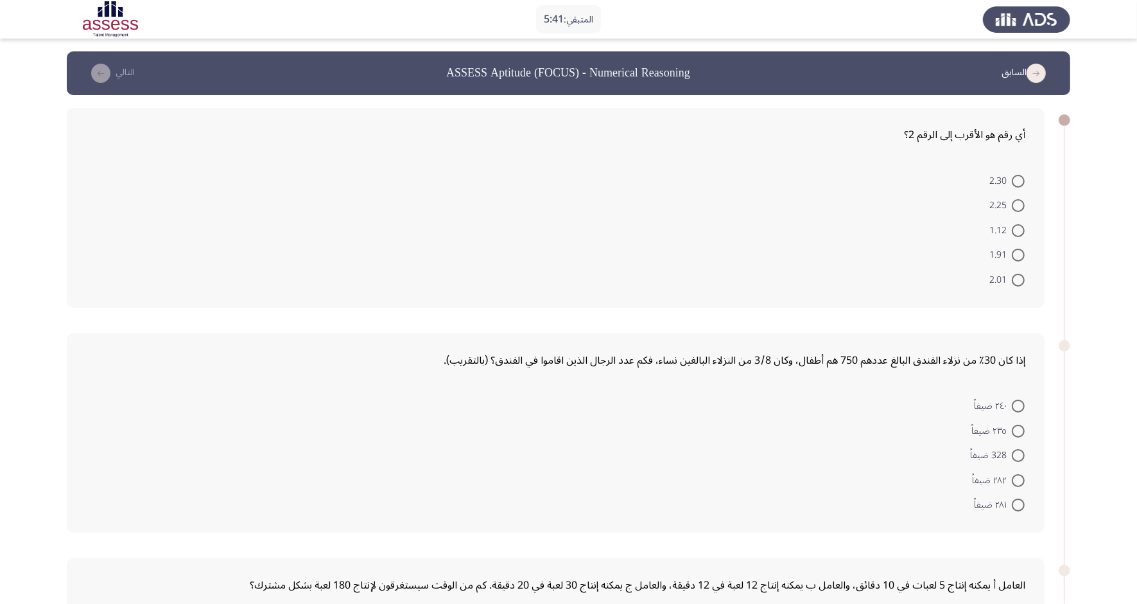
click at [919, 277] on span at bounding box center [1018, 280] width 13 height 13
click at [919, 277] on input "2.01" at bounding box center [1018, 280] width 13 height 13
radio input "true"
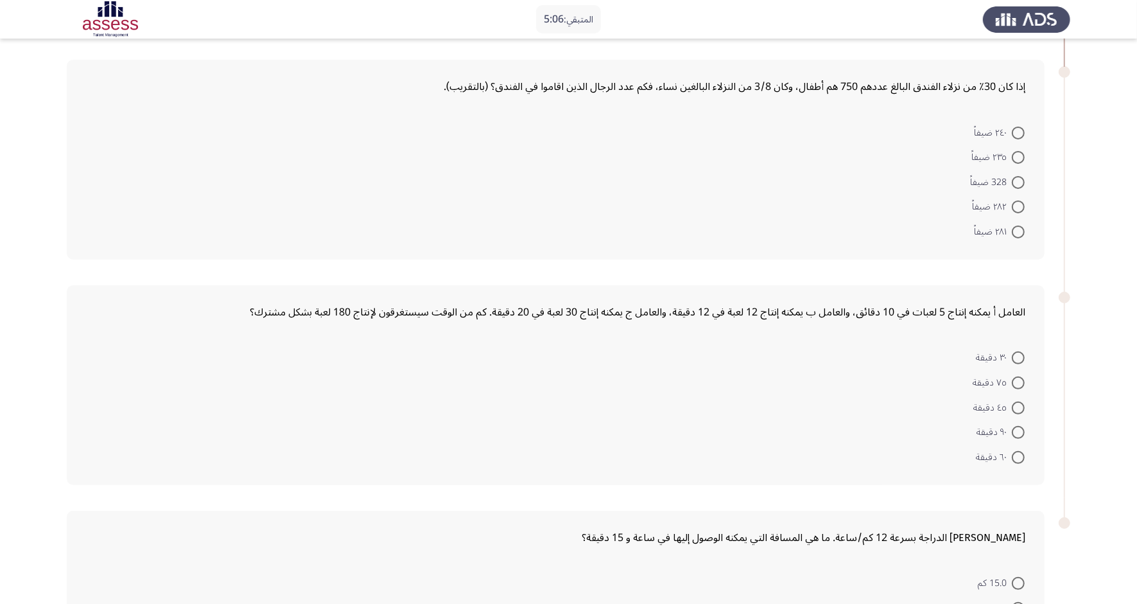
scroll to position [271, 0]
click at [919, 402] on span at bounding box center [1018, 408] width 13 height 13
click at [919, 402] on input "٤٥ دقيقة" at bounding box center [1018, 408] width 13 height 13
radio input "true"
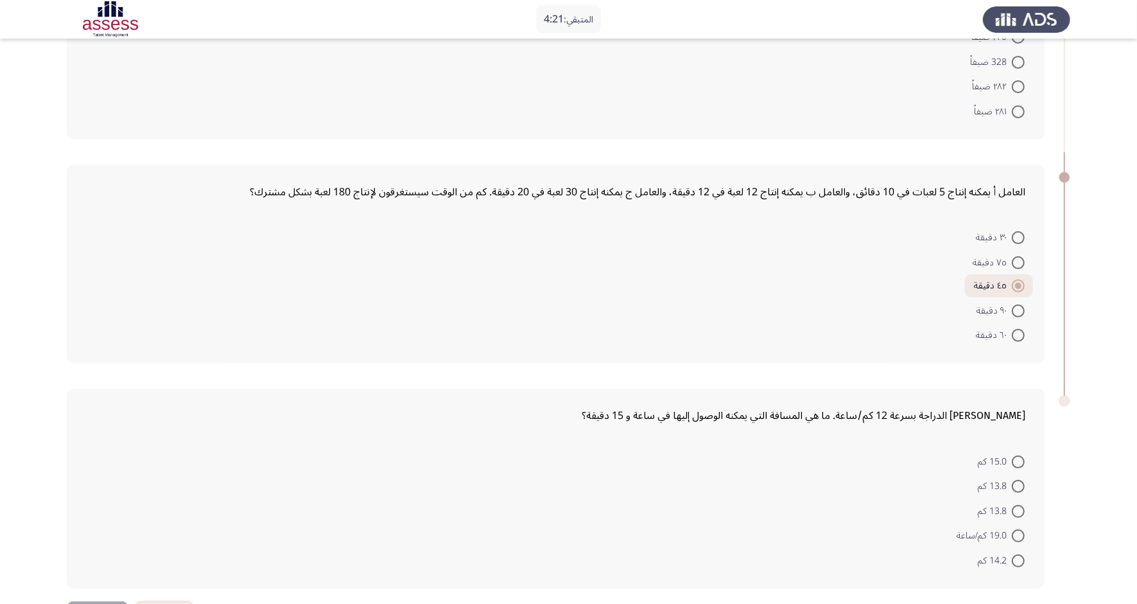
scroll to position [430, 0]
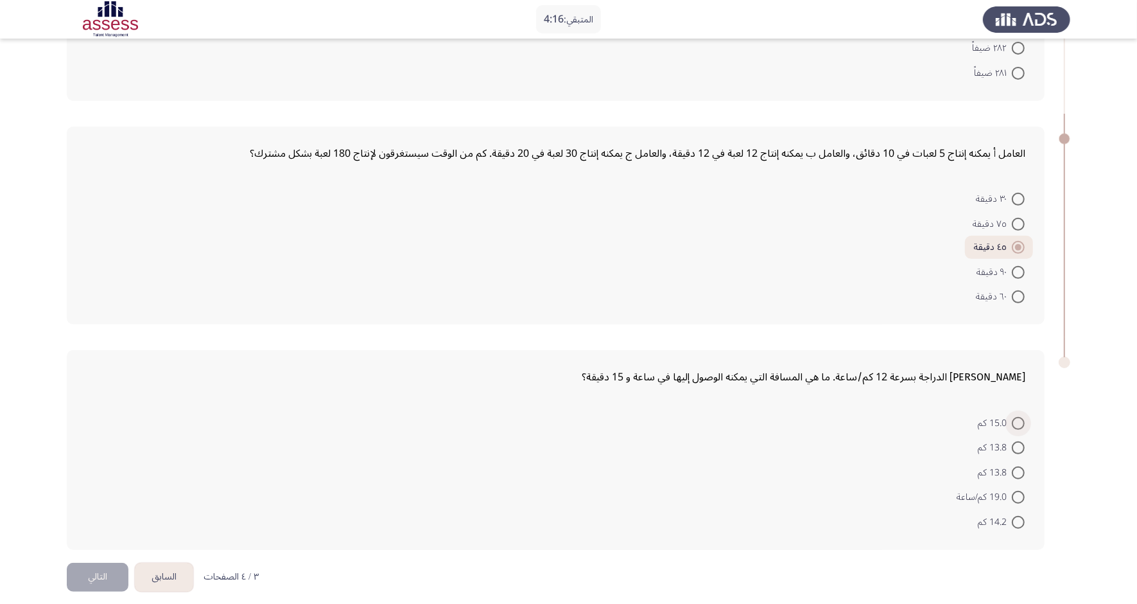
click at [919, 419] on span at bounding box center [1018, 423] width 13 height 13
click at [919, 419] on input "15.0 كم" at bounding box center [1018, 423] width 13 height 13
radio input "true"
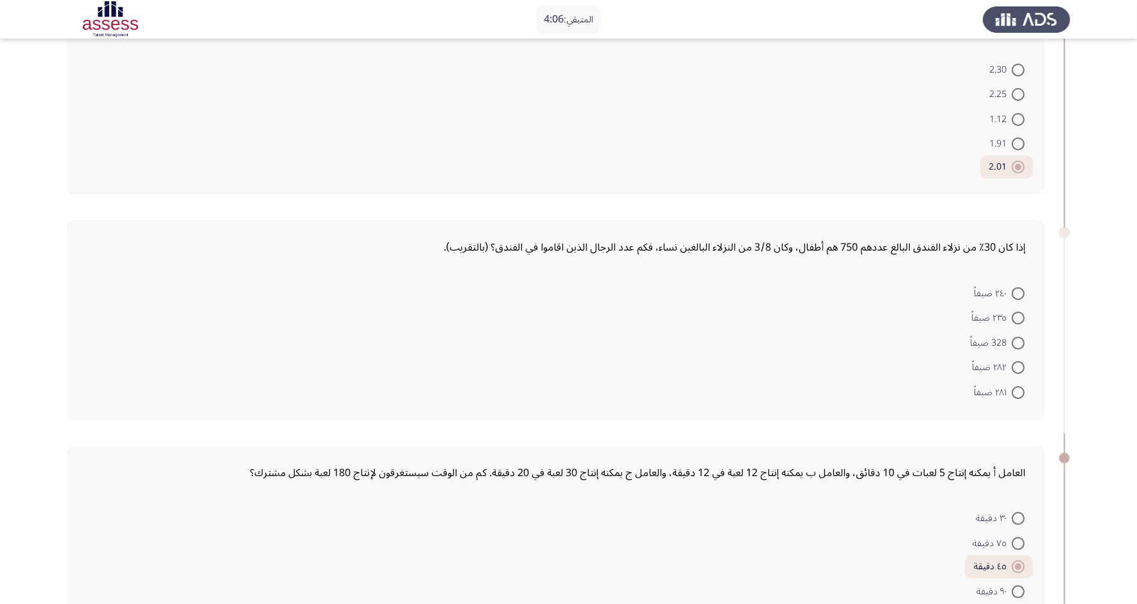
scroll to position [108, 0]
click at [919, 342] on span at bounding box center [1018, 346] width 13 height 13
click at [919, 342] on input "328 ضيفاً" at bounding box center [1018, 346] width 13 height 13
radio input "true"
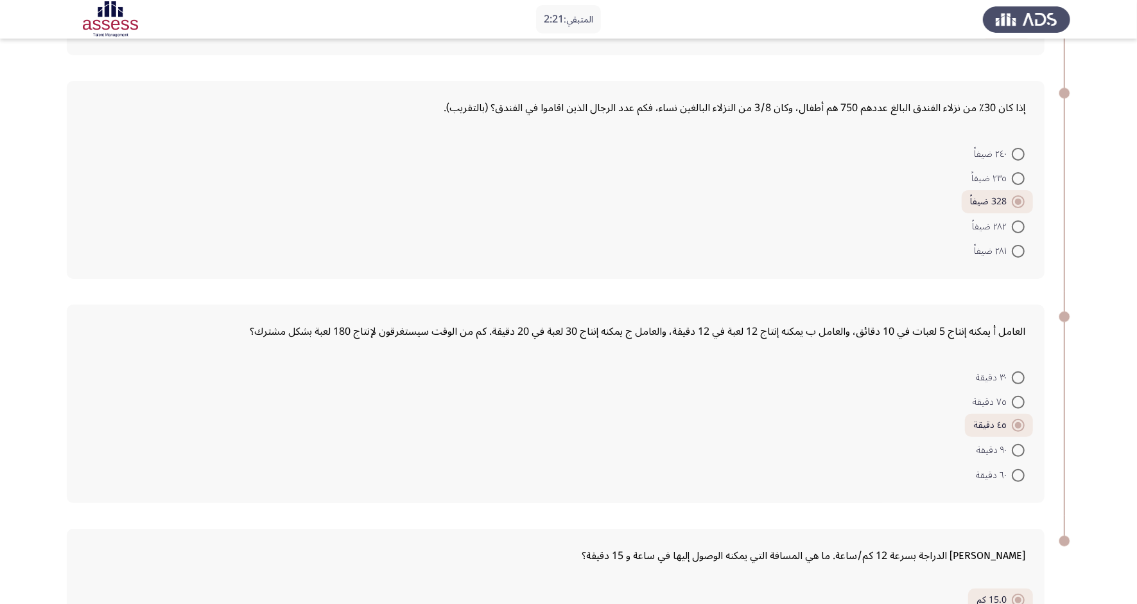
scroll to position [428, 0]
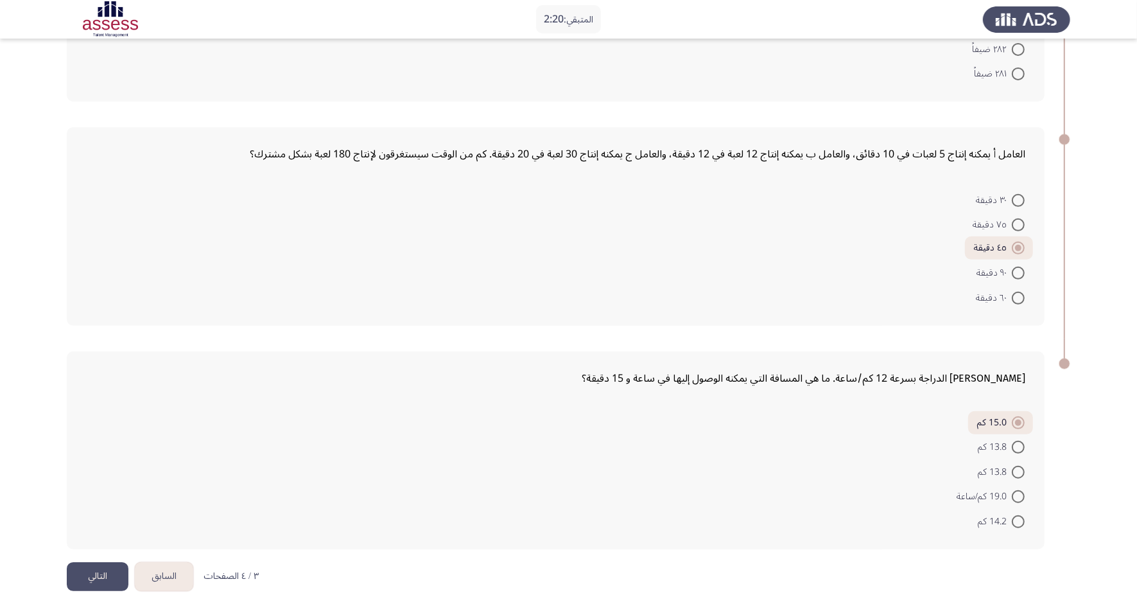
click at [85, 482] on button "التالي" at bounding box center [98, 576] width 62 height 29
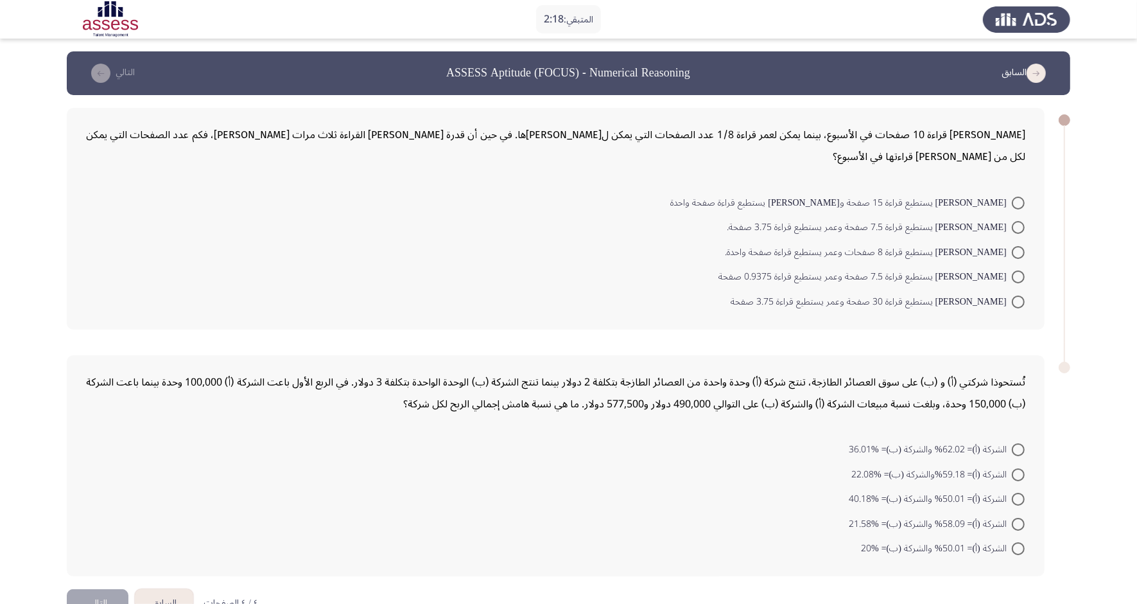
scroll to position [31, 0]
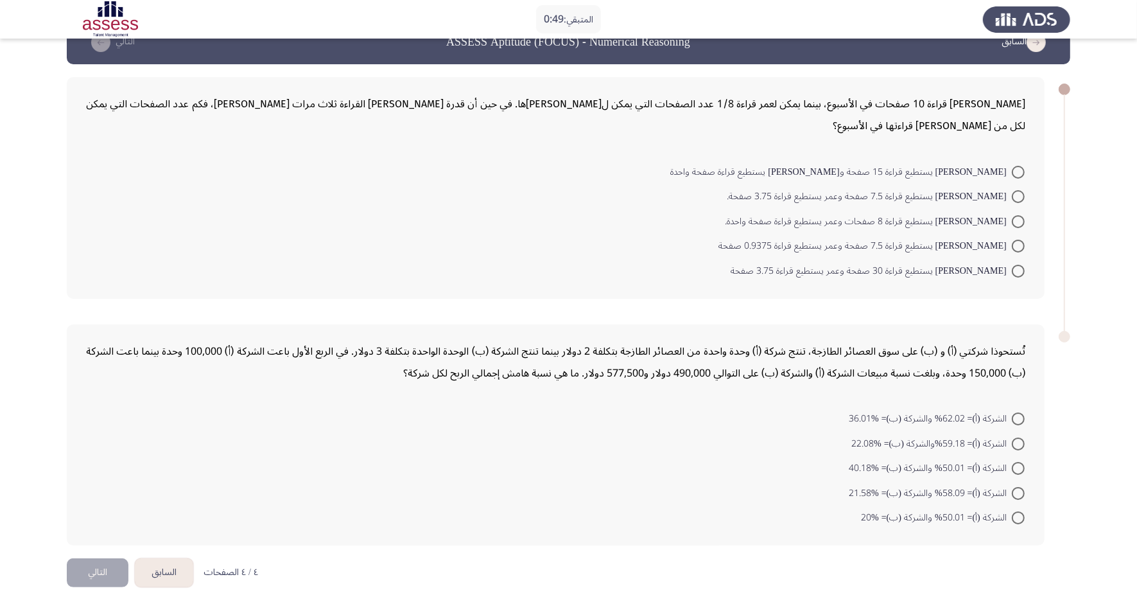
click at [919, 268] on span at bounding box center [1018, 271] width 13 height 13
click at [919, 268] on input "[PERSON_NAME] يستطيع قراءة 30 صفحة وعمر يستطيع قراءة 3.75 صفحة" at bounding box center [1018, 271] width 13 height 13
radio input "true"
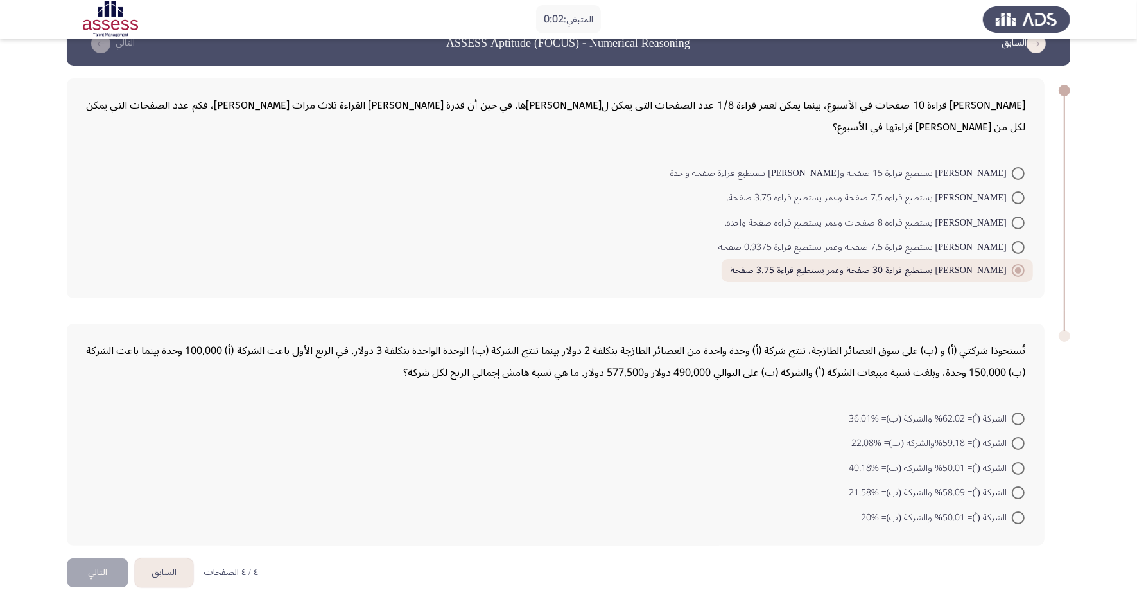
click at [919, 440] on span "الشركة (أ)= 59.18%والشركة (ب)= %22.08" at bounding box center [932, 442] width 161 height 15
click at [919, 440] on input "الشركة (أ)= 59.18%والشركة (ب)= %22.08" at bounding box center [1018, 443] width 13 height 13
radio input "true"
click at [91, 482] on button "التالي" at bounding box center [98, 571] width 62 height 29
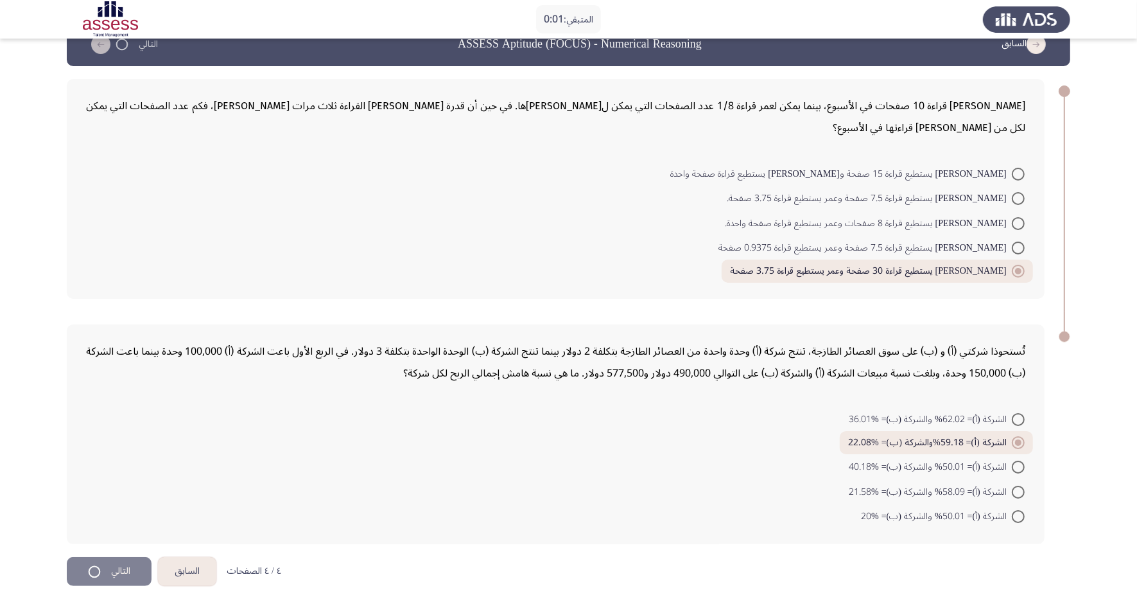
scroll to position [0, 0]
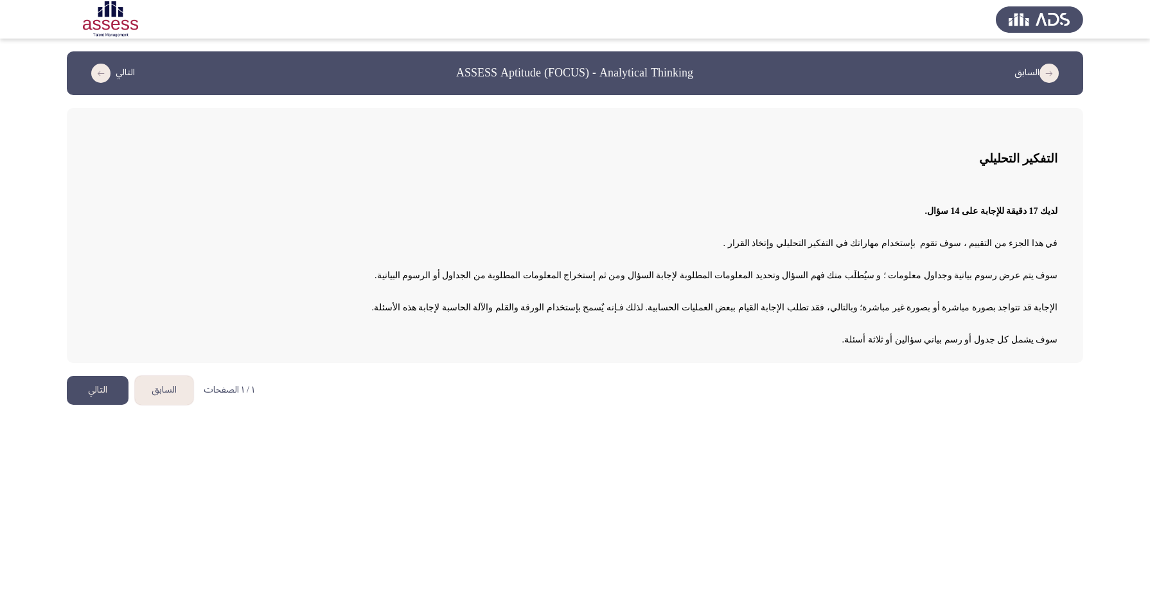
click at [87, 390] on button "التالي" at bounding box center [98, 390] width 62 height 29
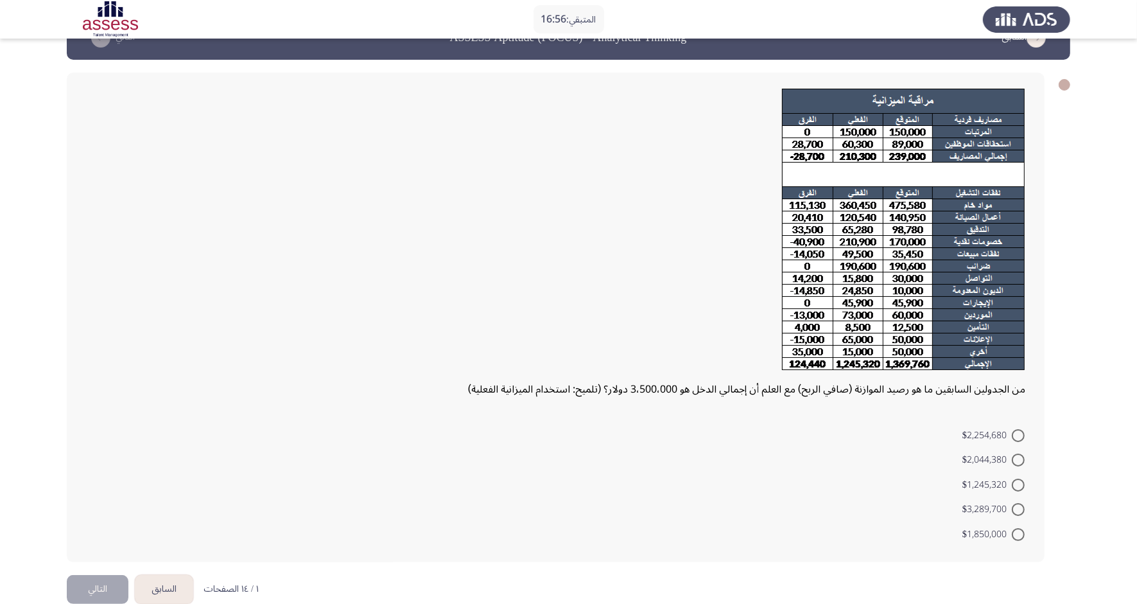
scroll to position [55, 0]
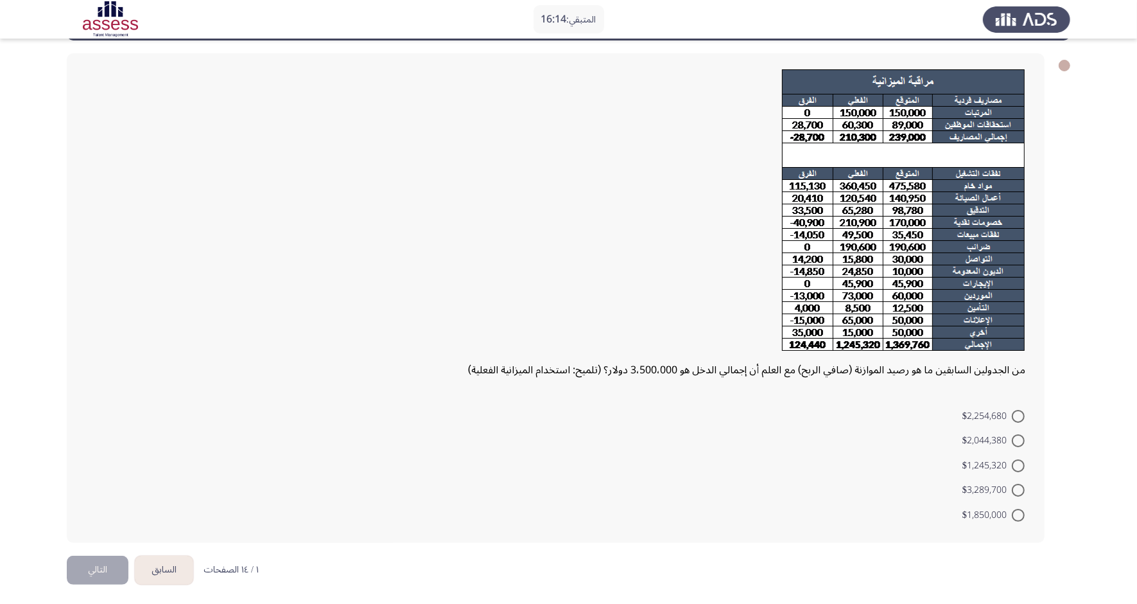
click at [919, 415] on span at bounding box center [1018, 416] width 13 height 13
click at [919, 415] on input "$2,254,680" at bounding box center [1018, 416] width 13 height 13
radio input "true"
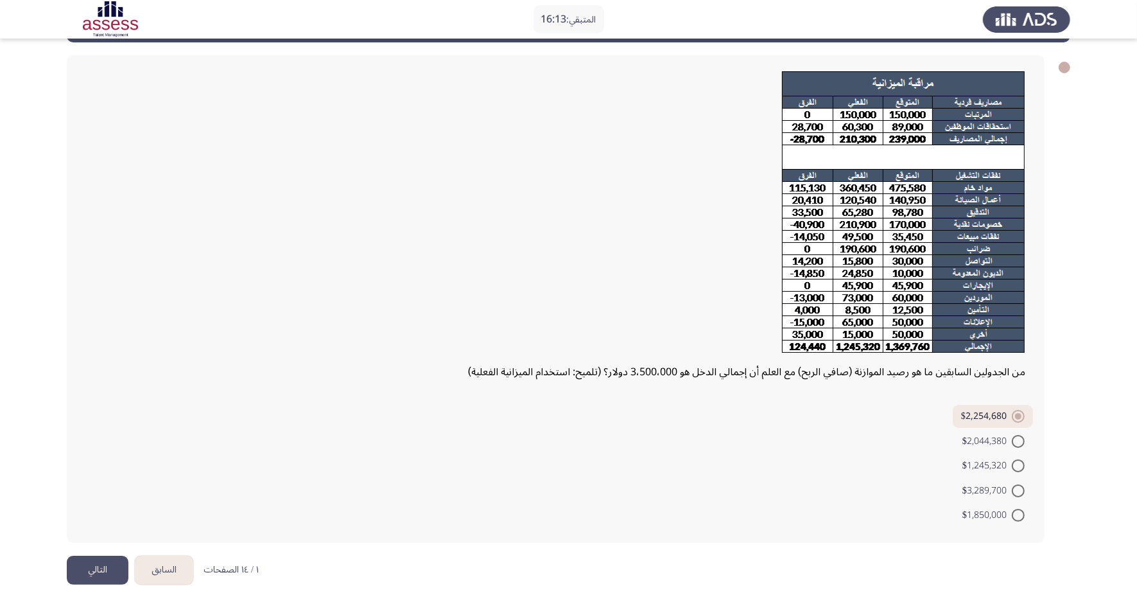
click at [116, 482] on button "التالي" at bounding box center [98, 569] width 62 height 29
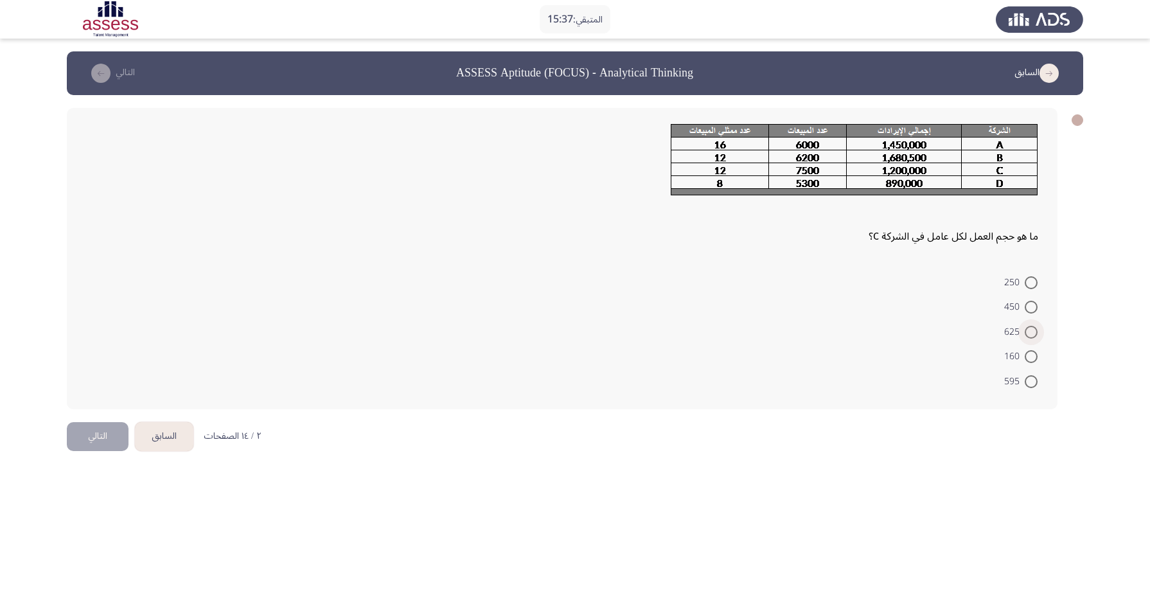
click at [919, 332] on span at bounding box center [1030, 332] width 13 height 13
click at [919, 332] on input "625" at bounding box center [1030, 332] width 13 height 13
radio input "true"
click at [88, 424] on button "التالي" at bounding box center [98, 434] width 62 height 29
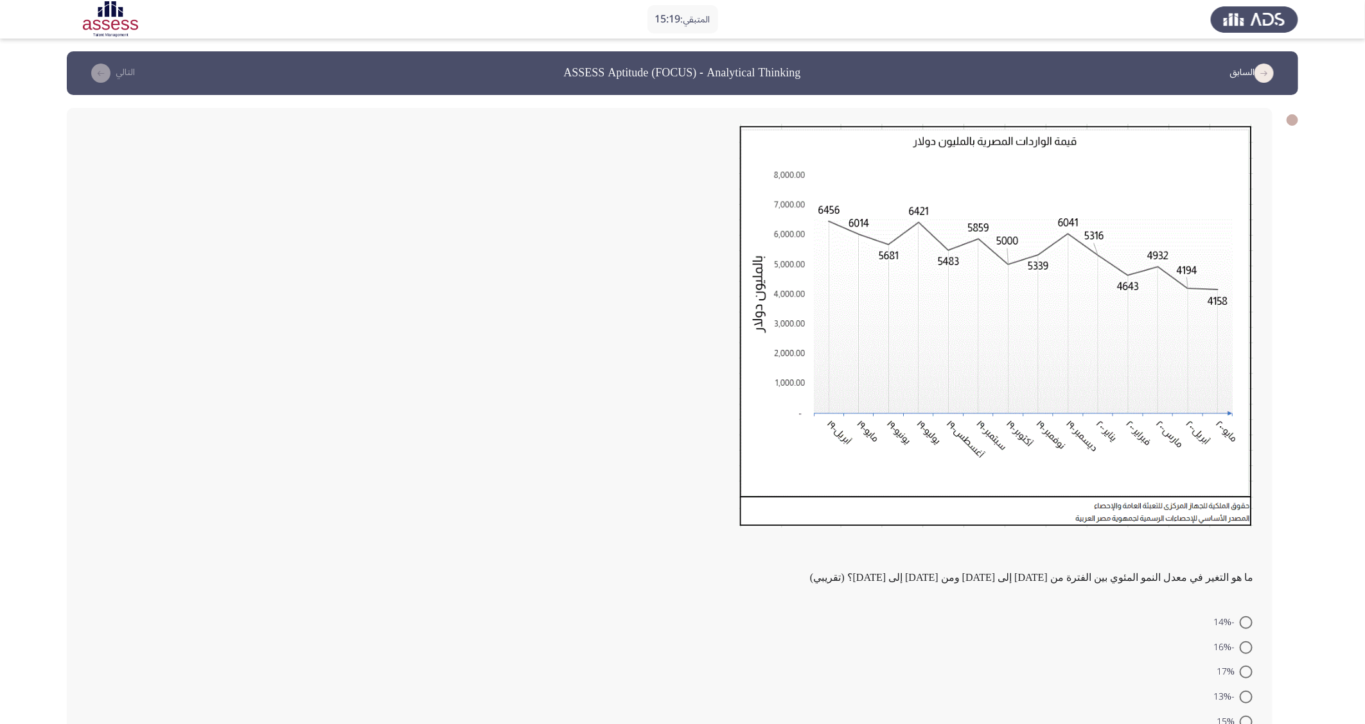
scroll to position [89, 0]
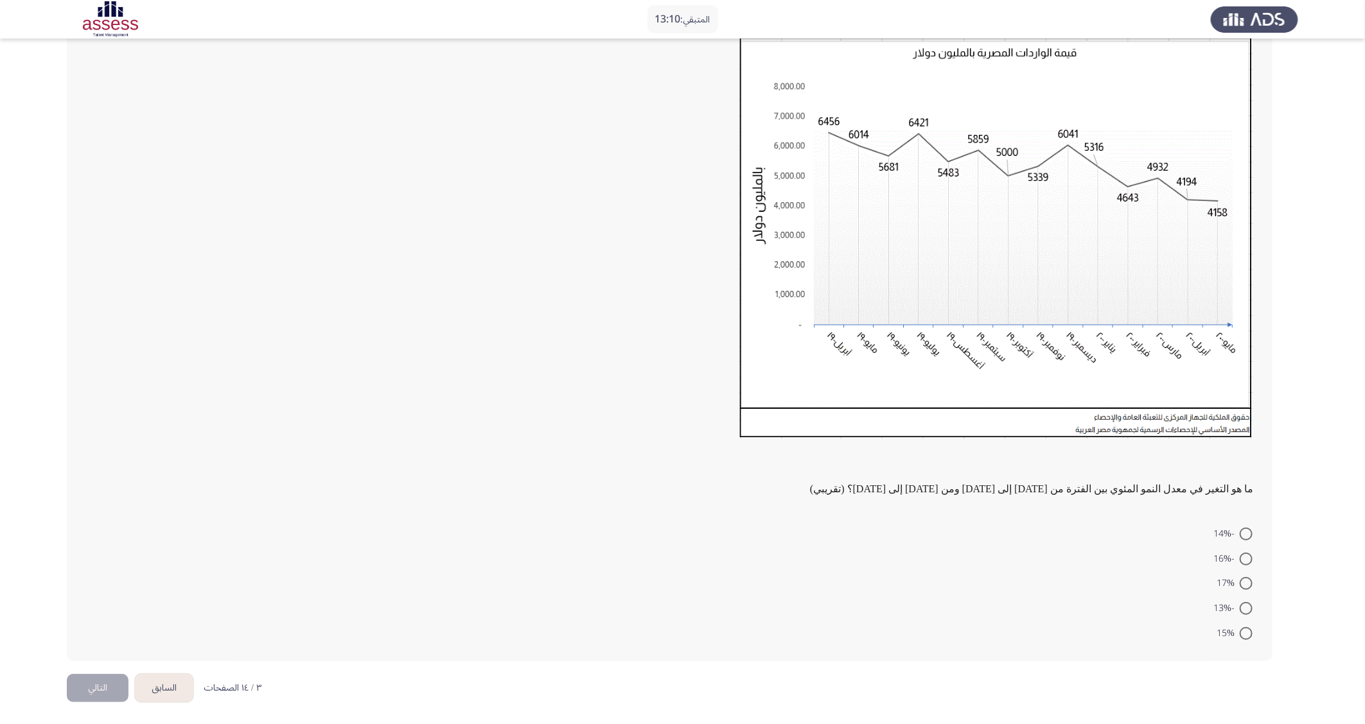
click at [919, 482] on mat-radio-button "15%" at bounding box center [1234, 632] width 53 height 25
click at [919, 482] on label "-13%" at bounding box center [1232, 608] width 39 height 15
click at [919, 482] on input "-13%" at bounding box center [1245, 608] width 13 height 13
radio input "true"
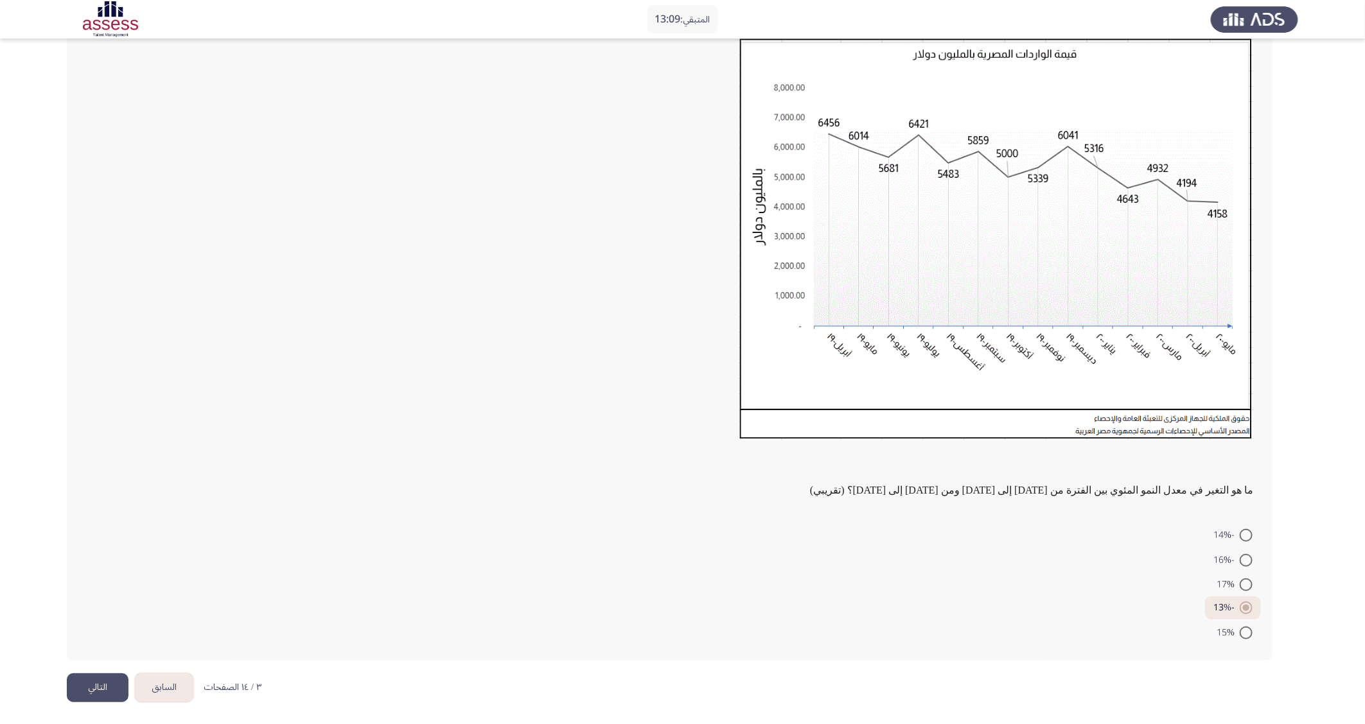
click at [85, 482] on button "التالي" at bounding box center [98, 688] width 62 height 29
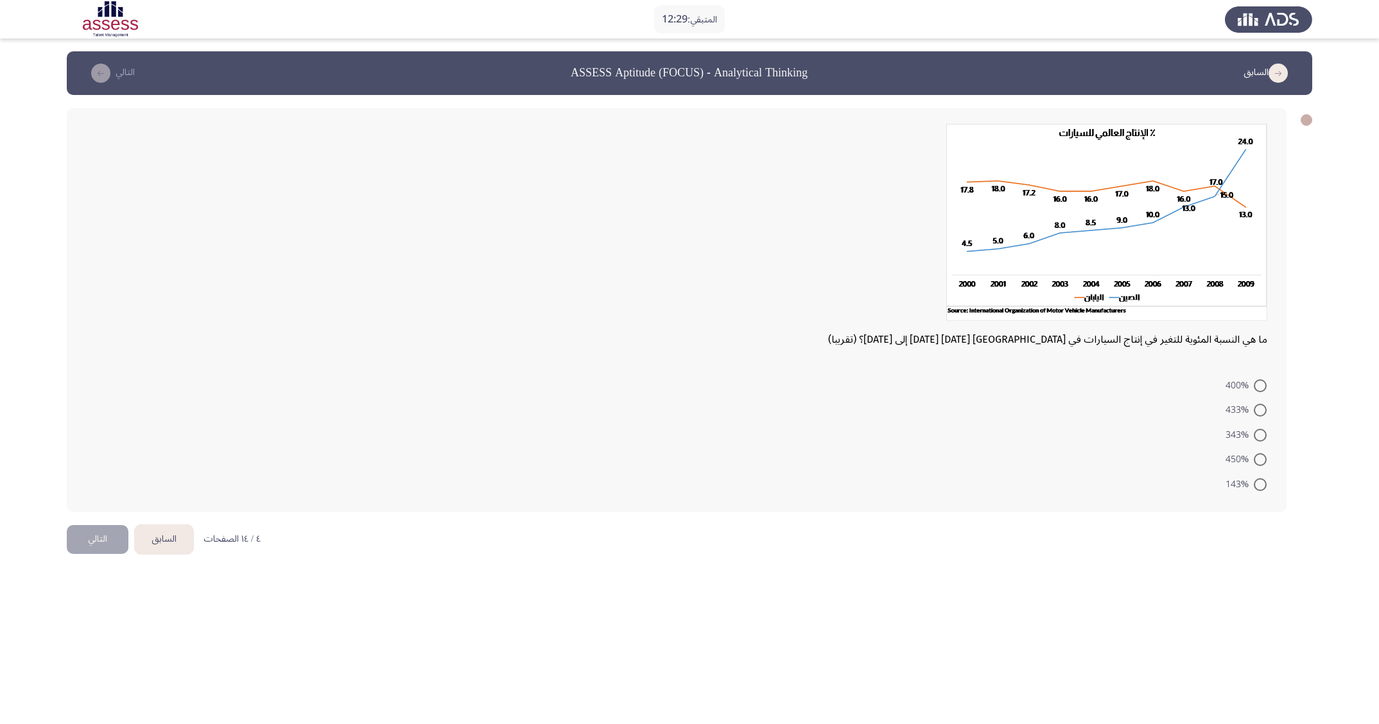
click at [919, 482] on span at bounding box center [1260, 484] width 13 height 13
click at [919, 482] on input "143%" at bounding box center [1260, 484] width 13 height 13
radio input "true"
click at [79, 482] on button "التالي" at bounding box center [98, 537] width 62 height 29
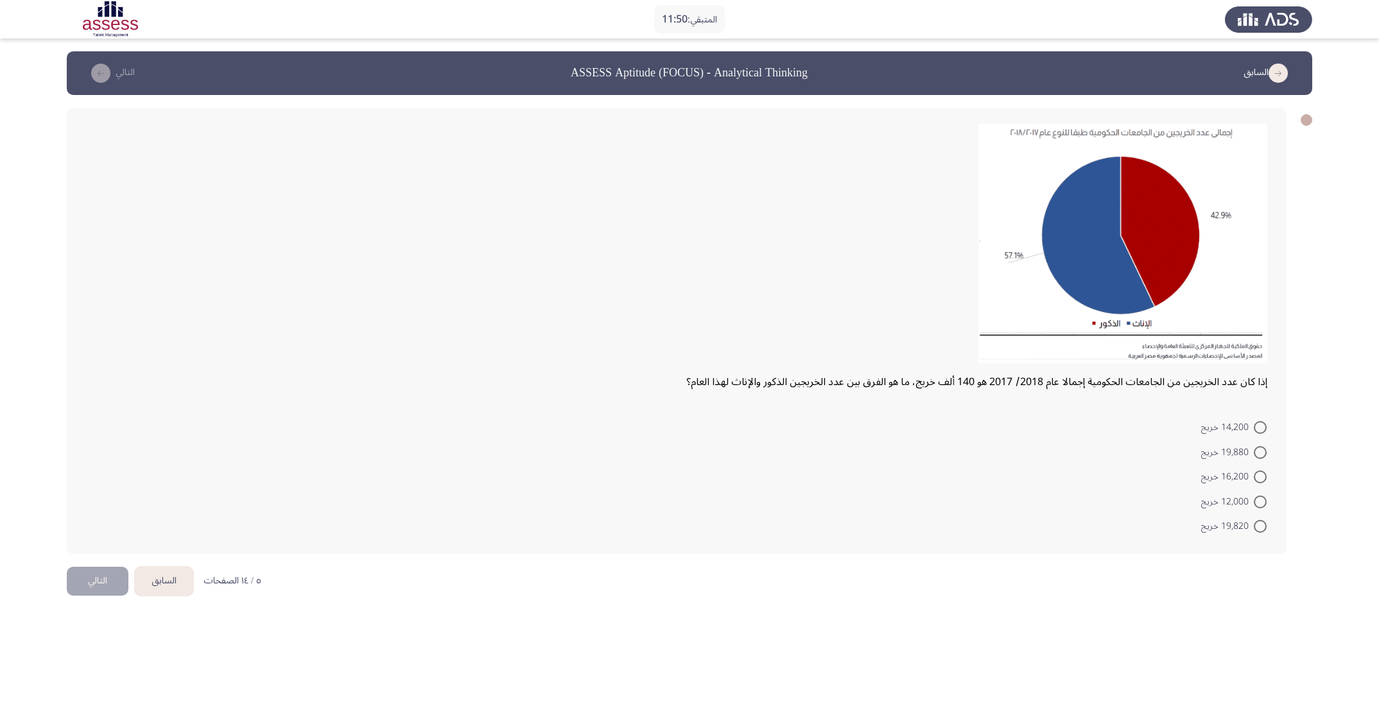
click at [919, 446] on span "19,880 خريج" at bounding box center [1228, 452] width 53 height 15
click at [919, 446] on input "19,880 خريج" at bounding box center [1260, 452] width 13 height 13
radio input "true"
click at [91, 482] on button "التالي" at bounding box center [98, 580] width 62 height 29
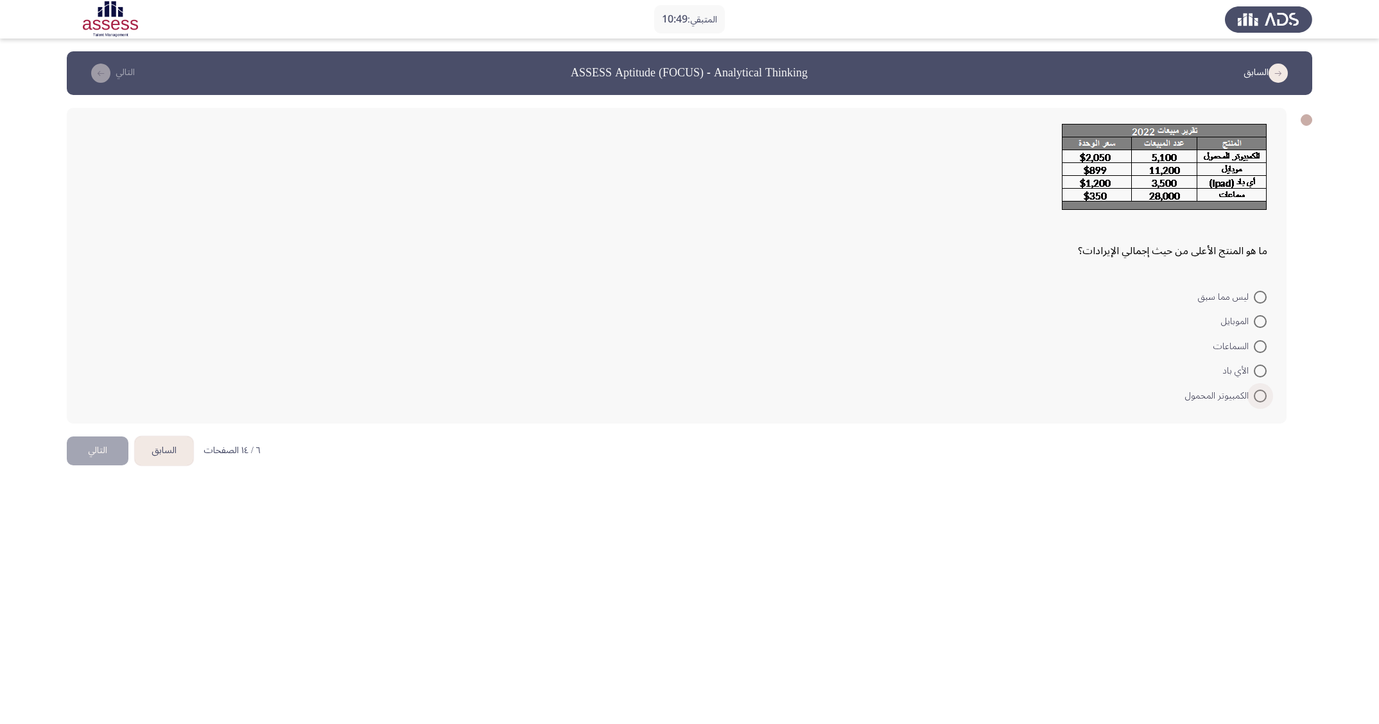
click at [919, 394] on span "الكمبيوتر المحمول" at bounding box center [1219, 396] width 69 height 15
click at [919, 394] on input "الكمبيوتر المحمول" at bounding box center [1260, 396] width 13 height 13
radio input "true"
click at [108, 446] on button "التالي" at bounding box center [98, 449] width 62 height 29
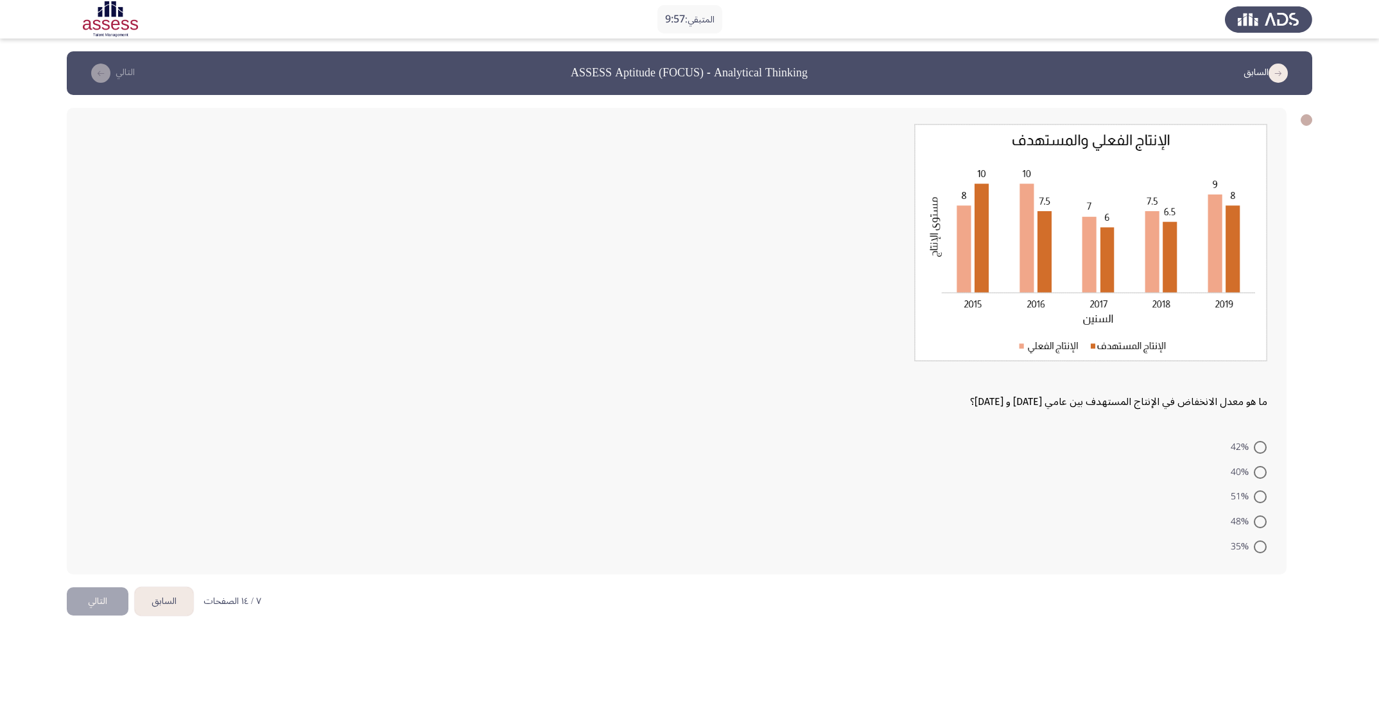
click at [919, 482] on span "35%" at bounding box center [1242, 546] width 23 height 15
click at [919, 482] on input "35%" at bounding box center [1260, 547] width 13 height 13
radio input "true"
click at [91, 482] on button "التالي" at bounding box center [98, 600] width 62 height 29
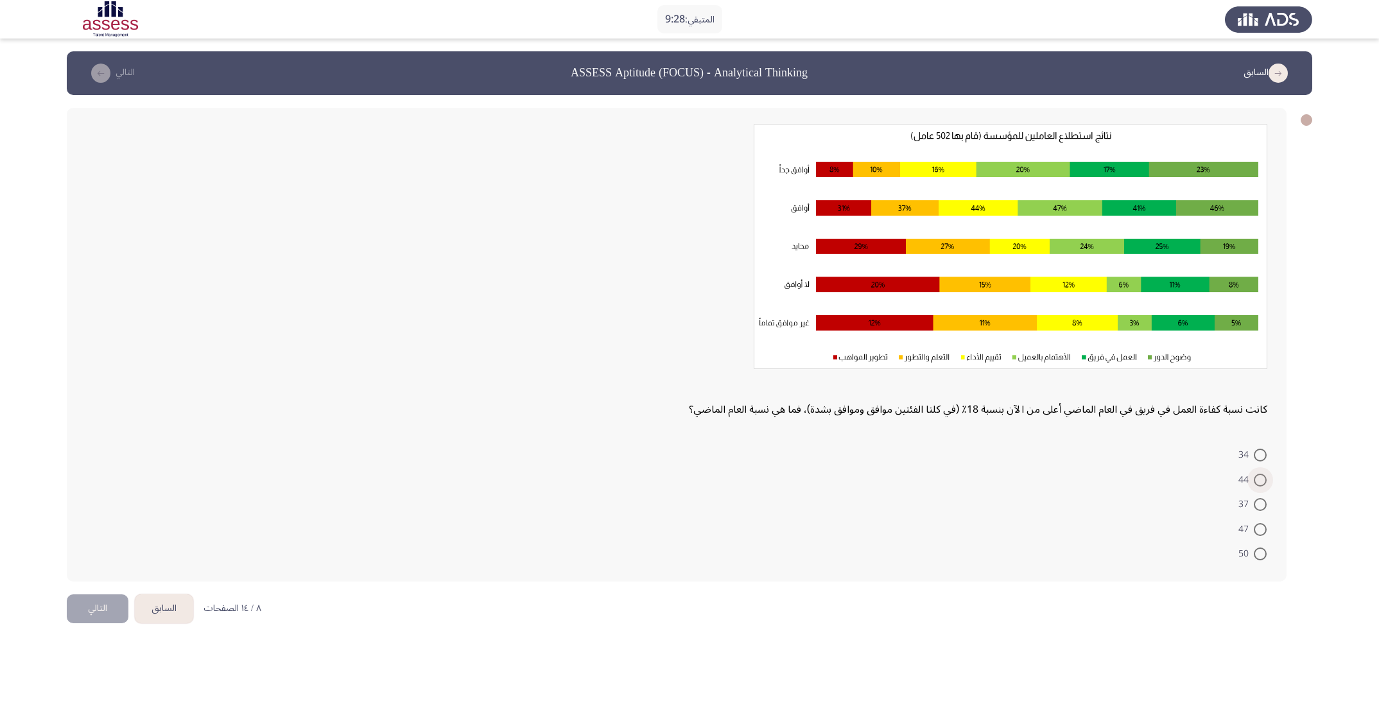
click at [919, 482] on span at bounding box center [1260, 480] width 13 height 13
click at [919, 482] on input "44" at bounding box center [1260, 480] width 13 height 13
radio input "true"
click at [97, 482] on button "التالي" at bounding box center [98, 607] width 62 height 29
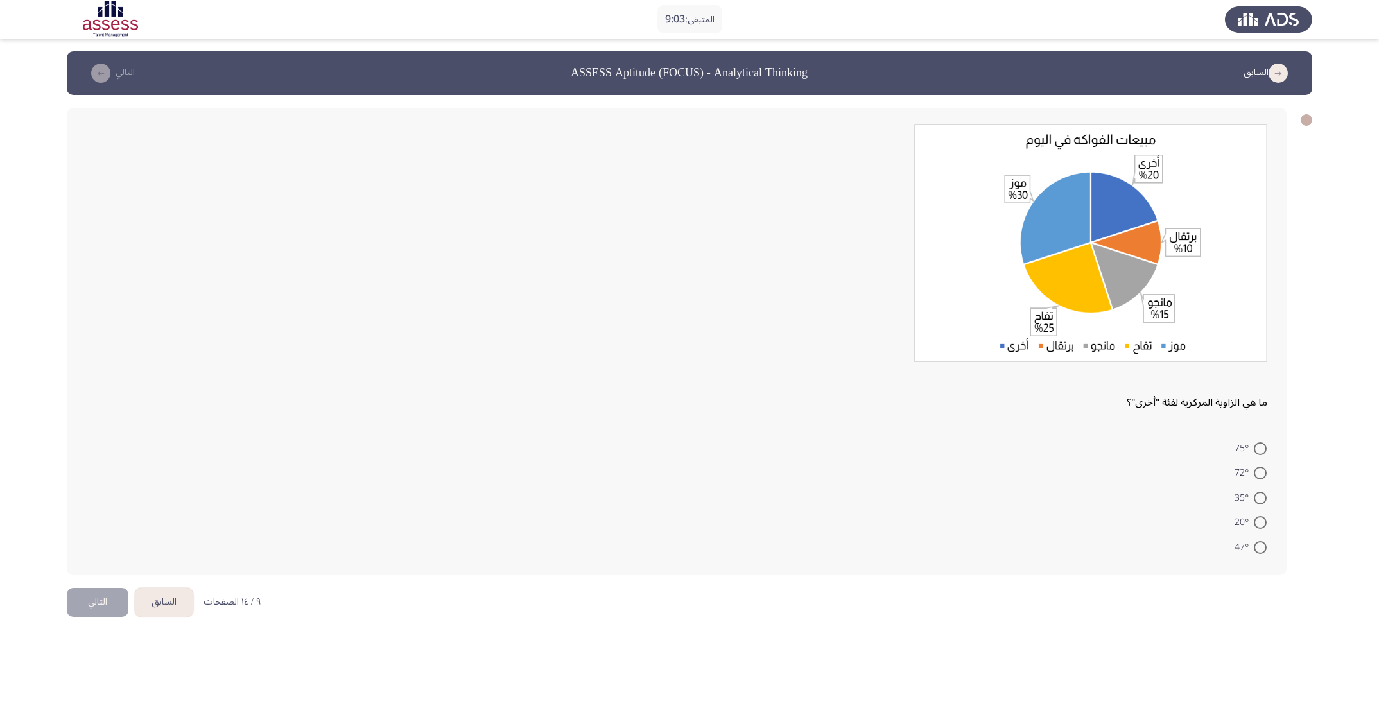
click at [919, 468] on span at bounding box center [1260, 473] width 13 height 13
click at [919, 468] on input "72°" at bounding box center [1260, 473] width 13 height 13
radio input "true"
click at [64, 482] on html "المتبقي: 9:02 السابق ASSESS Aptitude (FOCUS) - Analytical Thinking التالي ما هي…" at bounding box center [689, 319] width 1379 height 638
click at [102, 482] on button "التالي" at bounding box center [98, 600] width 62 height 29
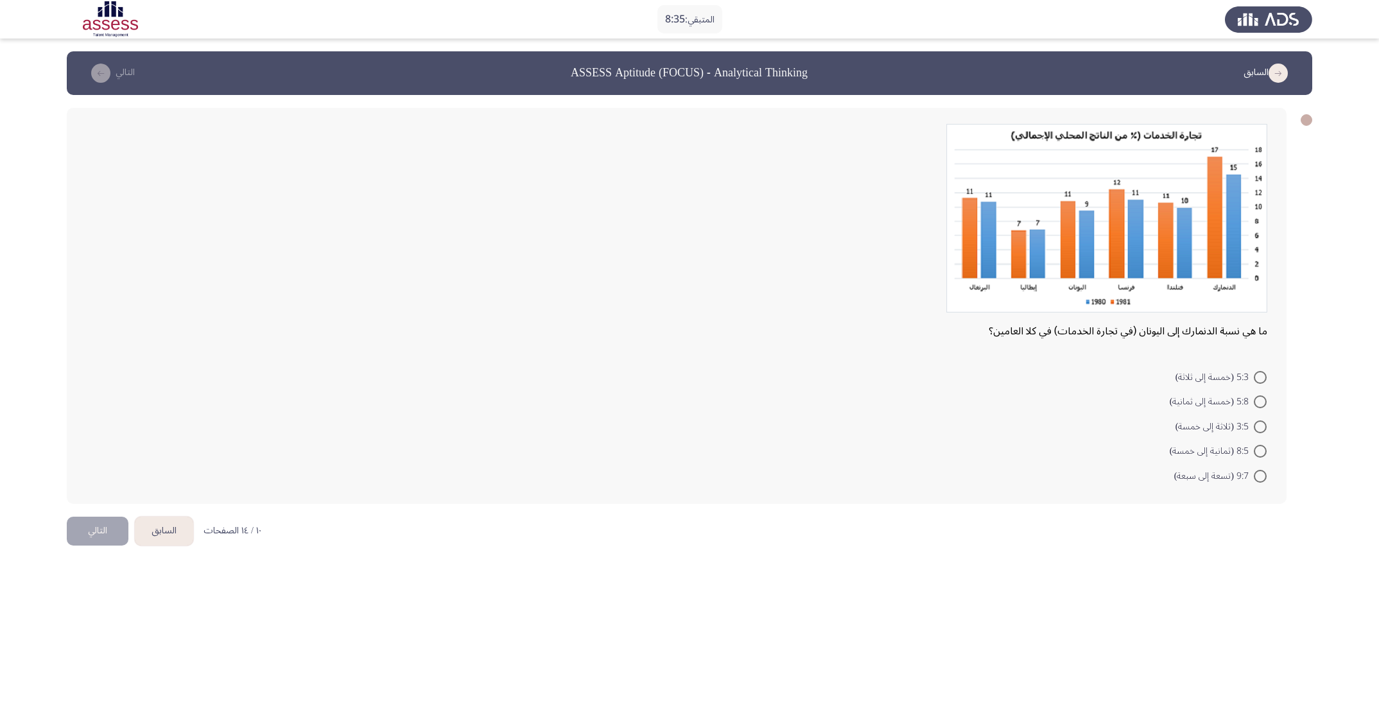
click at [919, 463] on mat-radio-button "9:7 (تسعة إلى سبعة)" at bounding box center [1220, 475] width 109 height 25
click at [919, 475] on span at bounding box center [1260, 476] width 13 height 13
click at [919, 475] on input "9:7 (تسعة إلى سبعة)" at bounding box center [1260, 476] width 13 height 13
radio input "true"
click at [107, 482] on button "التالي" at bounding box center [98, 529] width 62 height 29
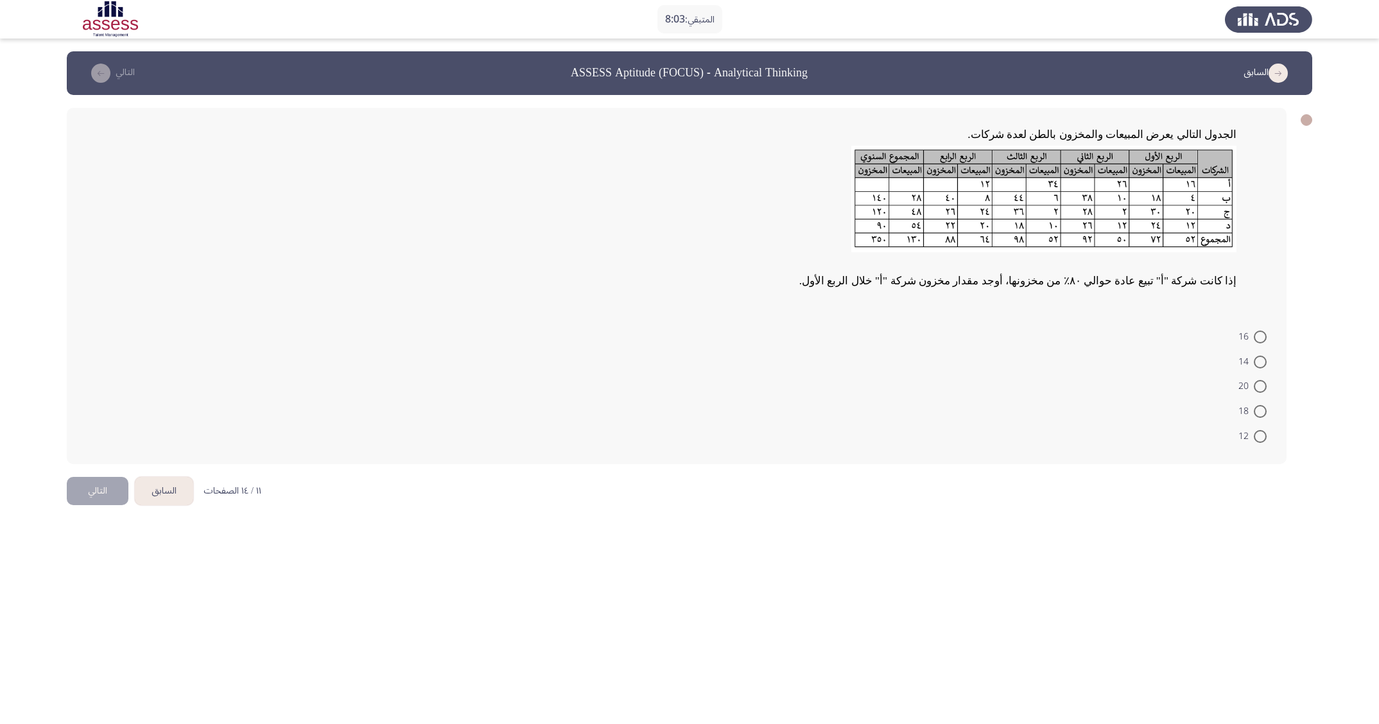
click at [919, 384] on span at bounding box center [1260, 386] width 13 height 13
click at [919, 384] on input "20" at bounding box center [1260, 386] width 13 height 13
radio input "true"
click at [87, 482] on button "التالي" at bounding box center [98, 489] width 62 height 29
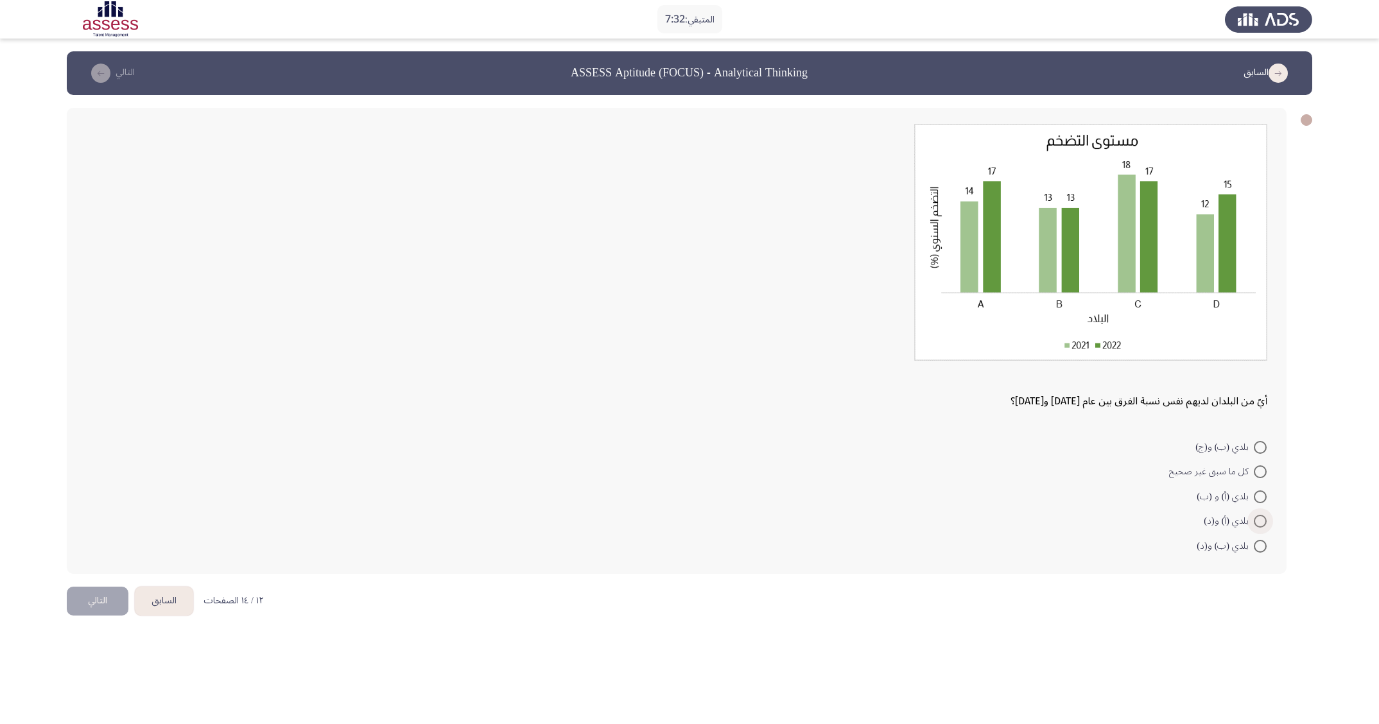
click at [919, 482] on span at bounding box center [1260, 521] width 13 height 13
click at [919, 482] on input "بلدي (أ) و(د)" at bounding box center [1260, 521] width 13 height 13
radio input "true"
click at [102, 482] on button "التالي" at bounding box center [98, 599] width 62 height 29
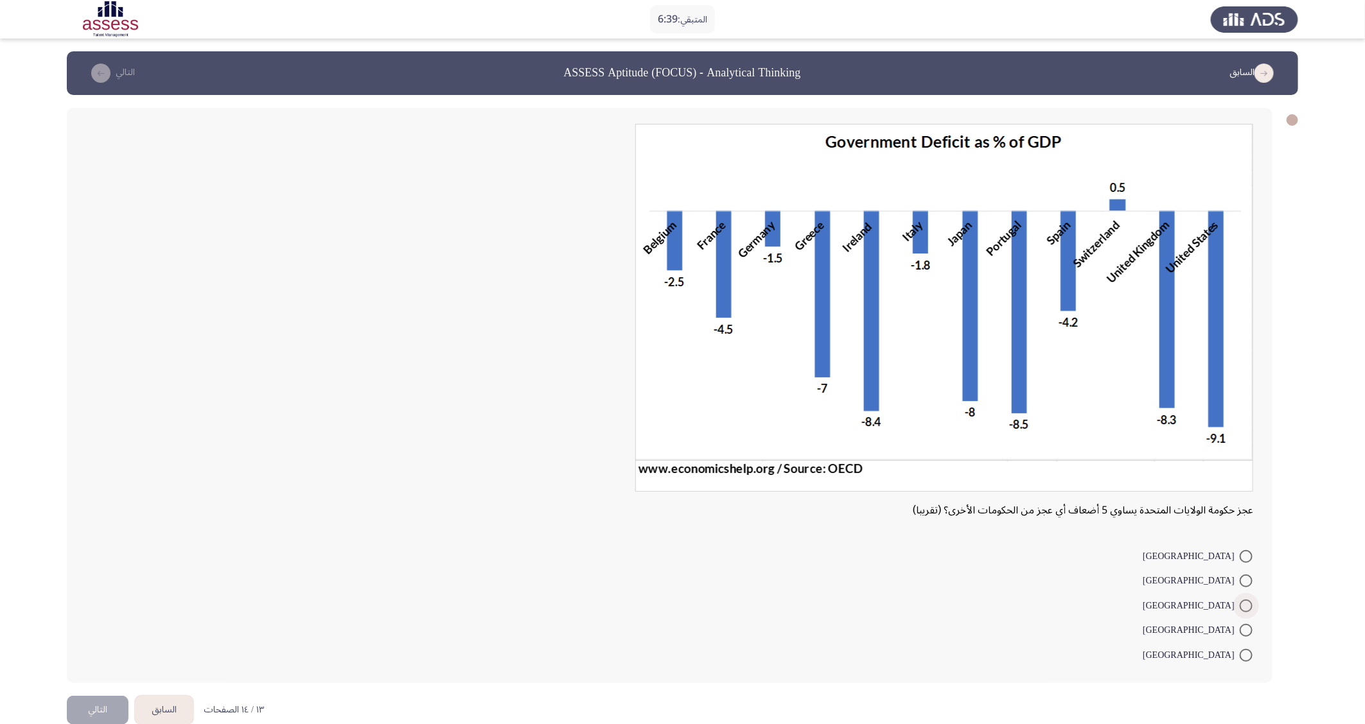
click at [919, 482] on span "[GEOGRAPHIC_DATA]" at bounding box center [1190, 606] width 97 height 15
click at [919, 482] on input "[GEOGRAPHIC_DATA]" at bounding box center [1245, 606] width 13 height 13
radio input "true"
click at [80, 482] on button "التالي" at bounding box center [98, 708] width 62 height 29
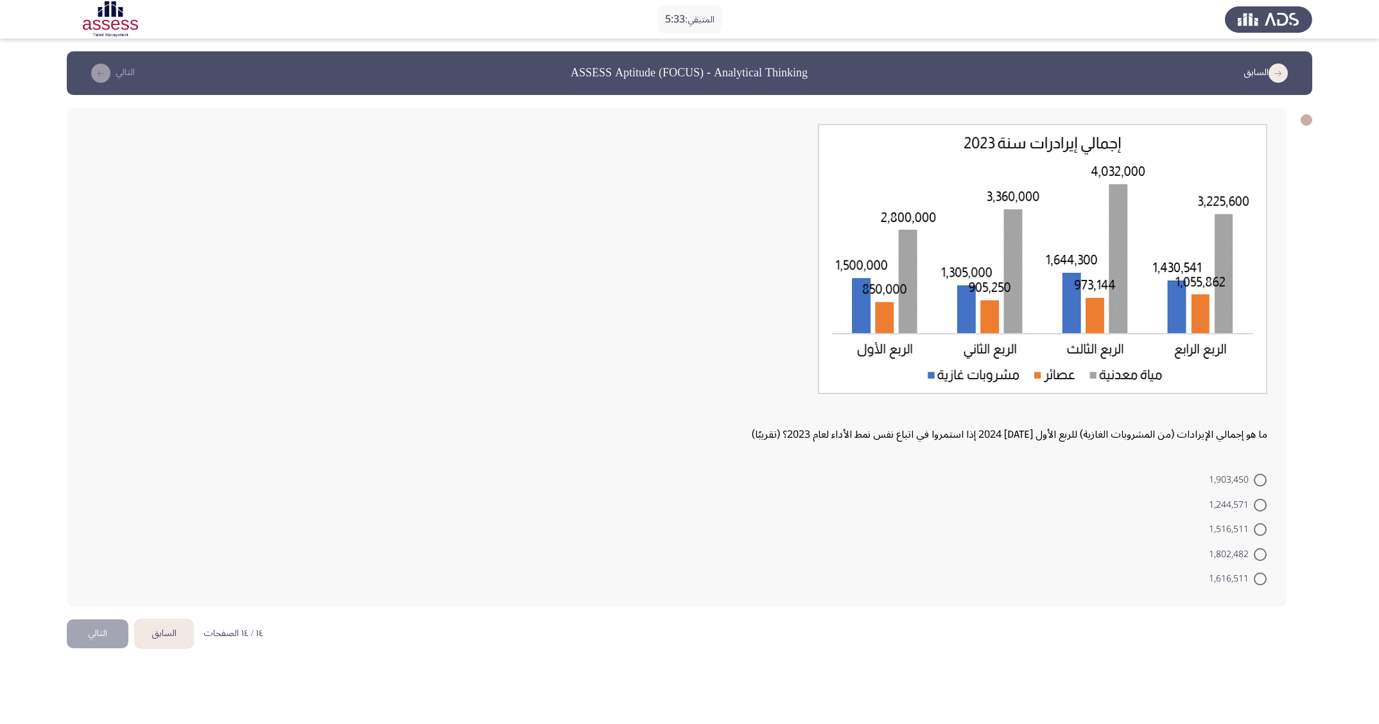
click at [919, 482] on span "1,516,511" at bounding box center [1231, 529] width 45 height 15
click at [919, 482] on input "1,516,511" at bounding box center [1260, 529] width 13 height 13
radio input "true"
click at [87, 482] on button "التالي" at bounding box center [98, 632] width 62 height 29
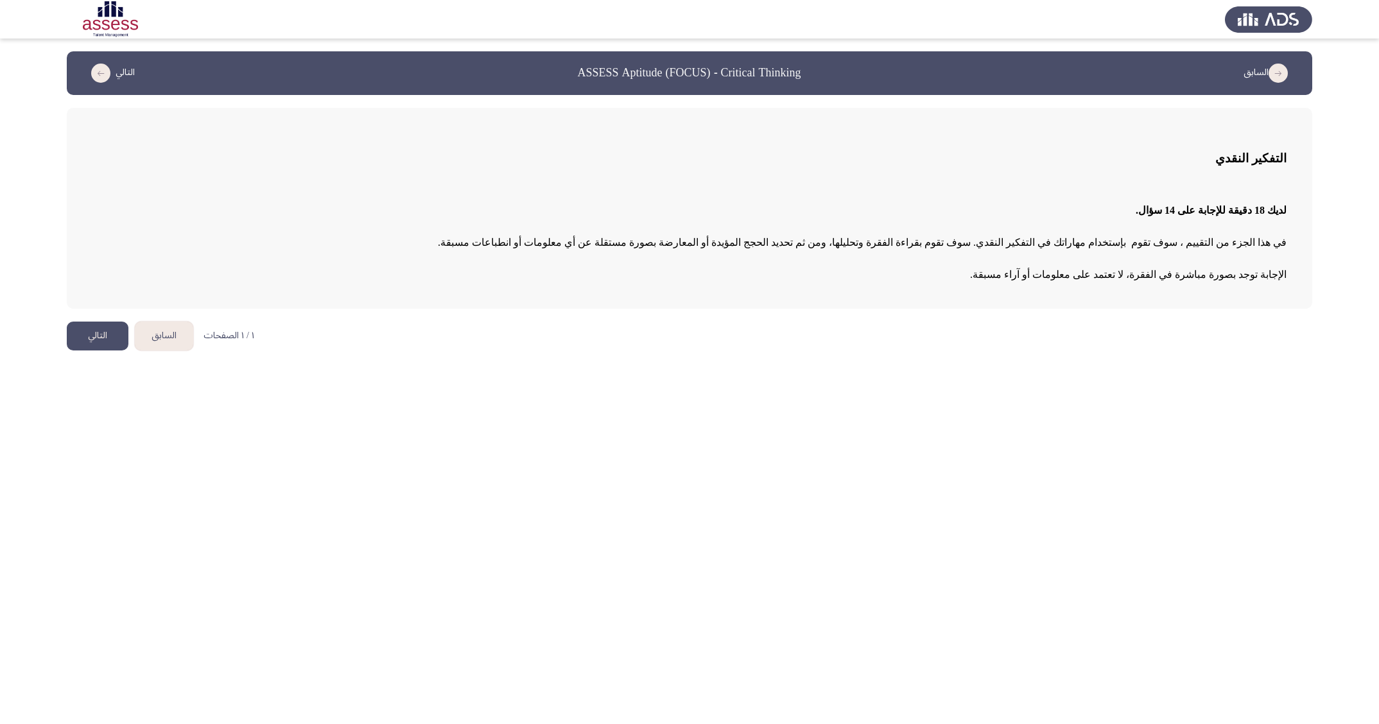
click at [95, 347] on button "التالي" at bounding box center [98, 336] width 62 height 29
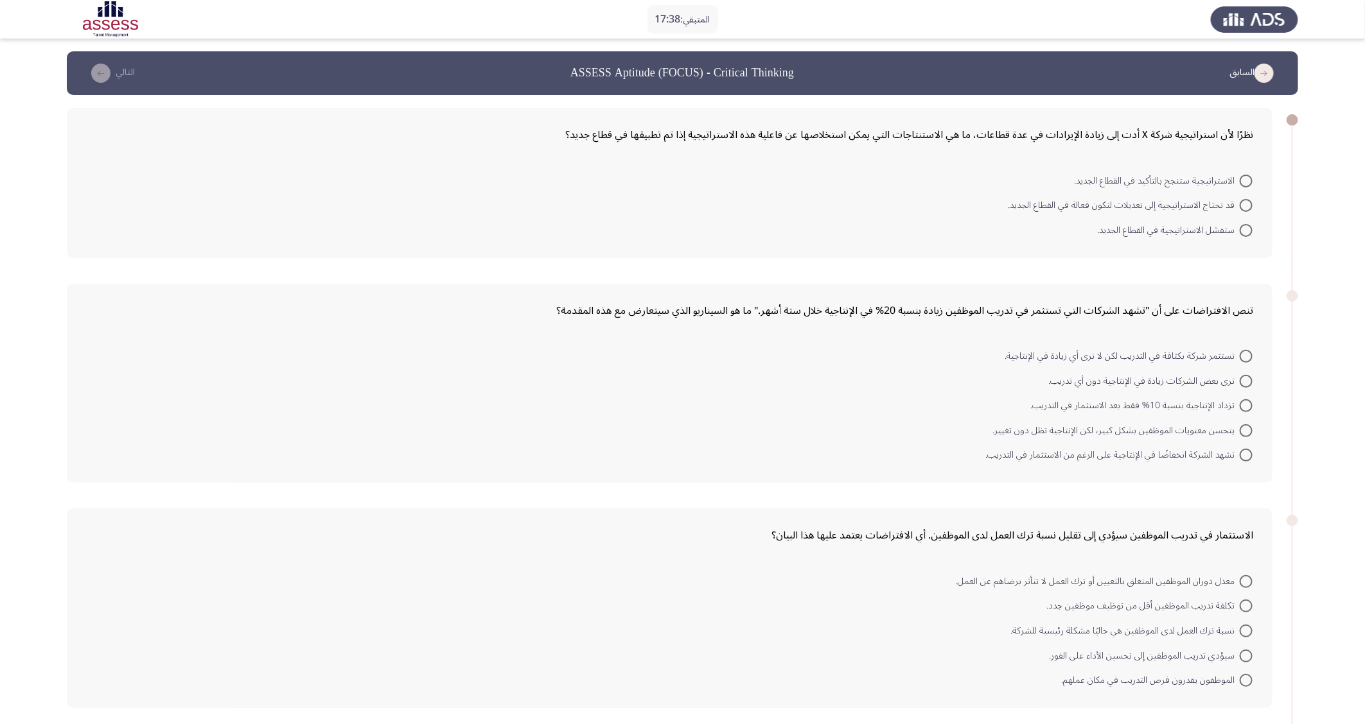
click at [919, 218] on mat-radio-button "ستفشل الاستراتيجية في القطاع الجديد." at bounding box center [1175, 229] width 172 height 25
click at [919, 204] on span "قد تحتاج الاستراتيجية إلى تعديلات لتكون فعالة في القطاع الجديد." at bounding box center [1124, 205] width 232 height 15
click at [919, 204] on input "قد تحتاج الاستراتيجية إلى تعديلات لتكون فعالة في القطاع الجديد." at bounding box center [1245, 205] width 13 height 13
radio input "true"
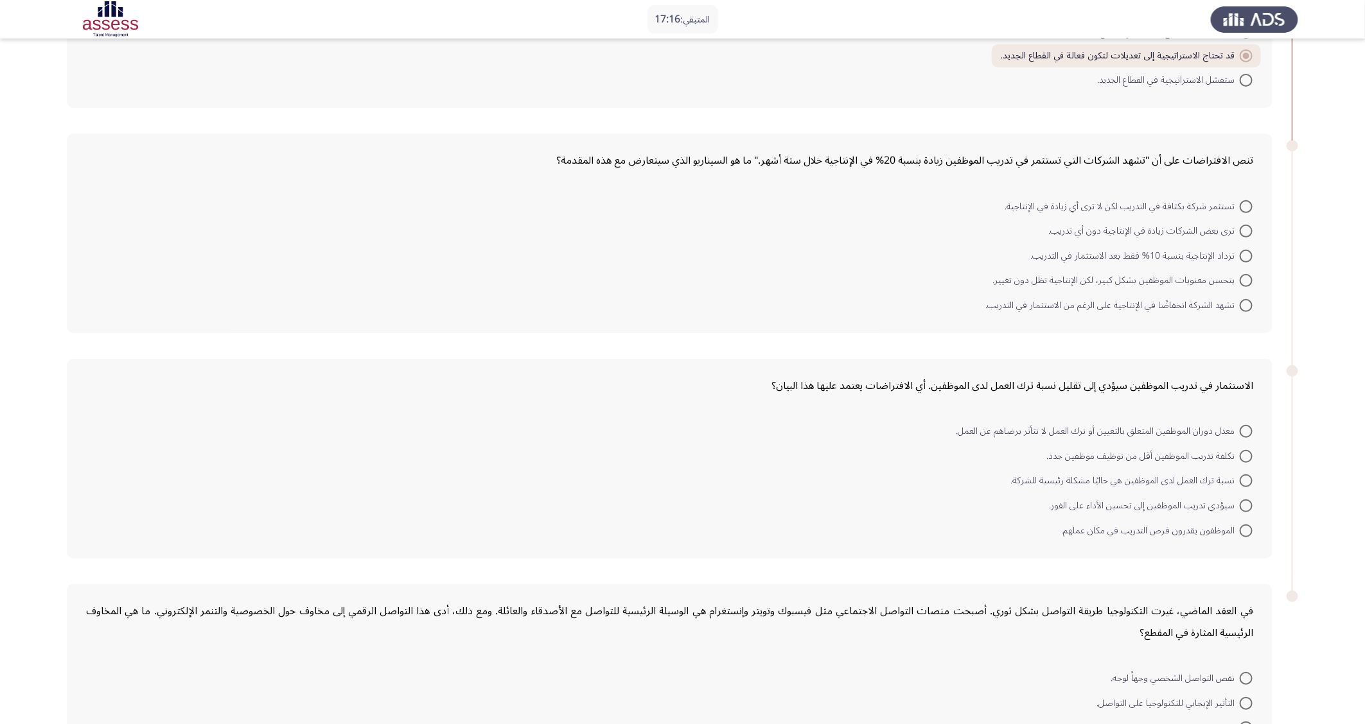
scroll to position [193, 0]
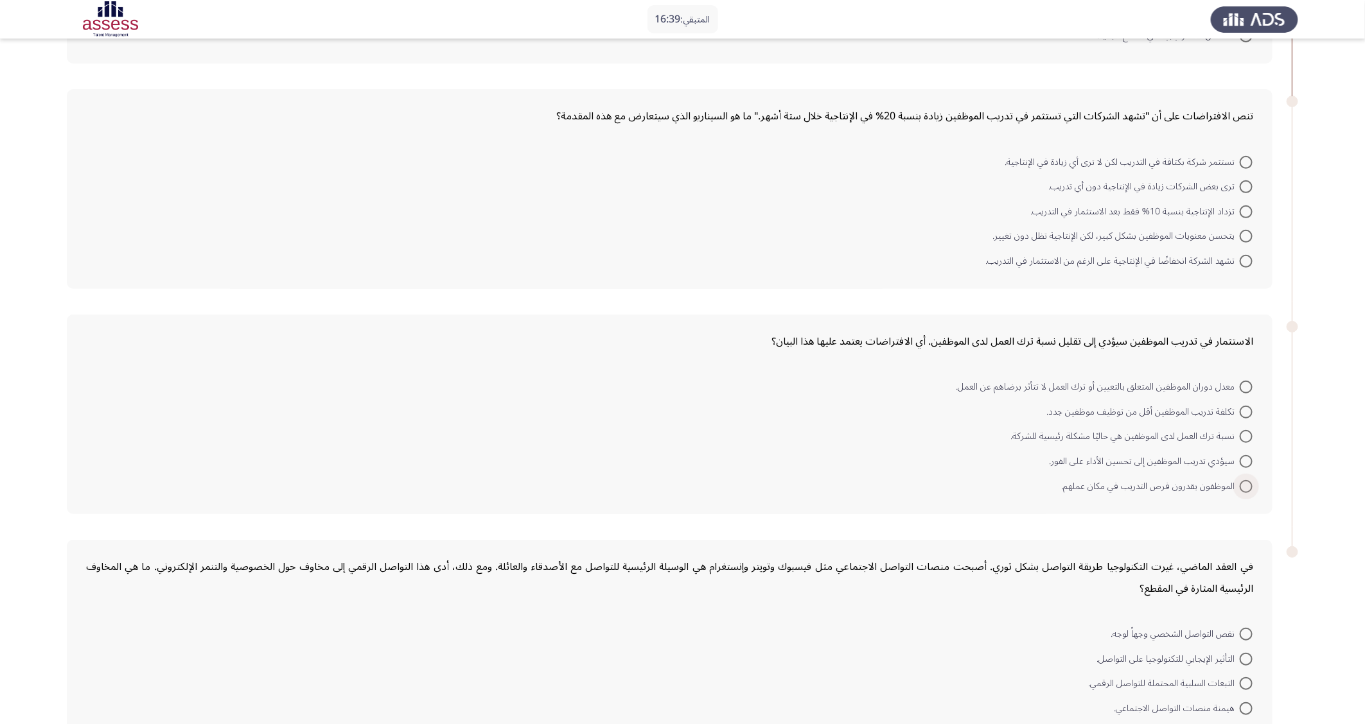
click at [919, 482] on span "الموظفون يقدرون فرص التدريب في مكان عملهم." at bounding box center [1150, 486] width 179 height 15
click at [919, 482] on input "الموظفون يقدرون فرص التدريب في مكان عملهم." at bounding box center [1245, 486] width 13 height 13
radio input "true"
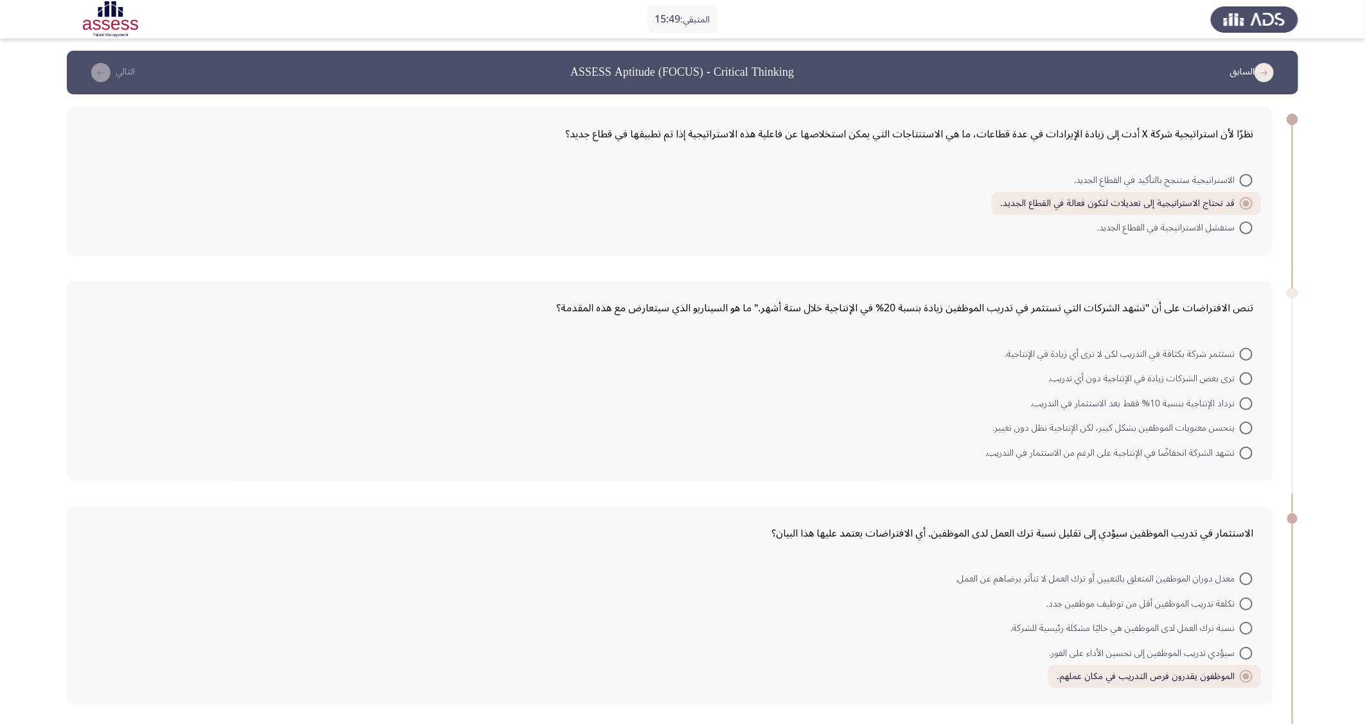
scroll to position [0, 0]
click at [919, 453] on span at bounding box center [1245, 454] width 13 height 13
click at [919, 453] on input "تشهد الشركة انخفاضًا في الإنتاجية على الرغم من الاستثمار في التدريب." at bounding box center [1245, 454] width 13 height 13
radio input "true"
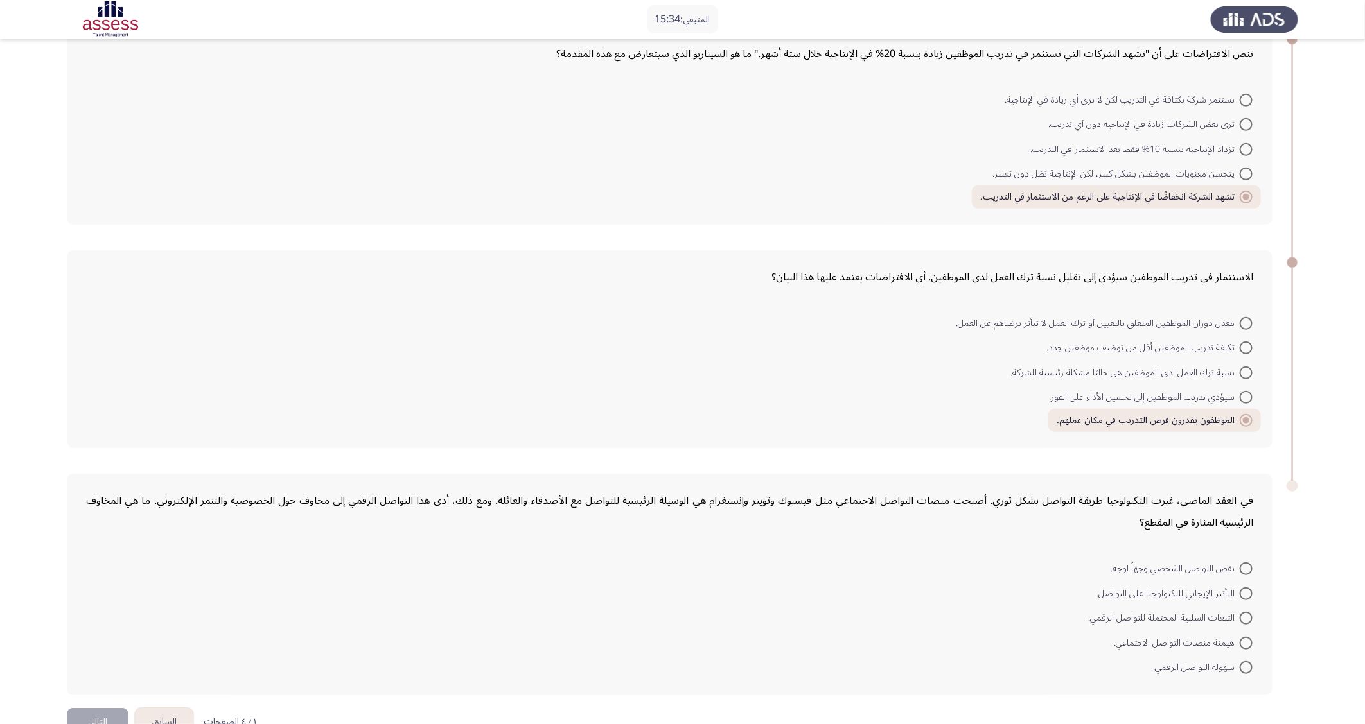
scroll to position [288, 0]
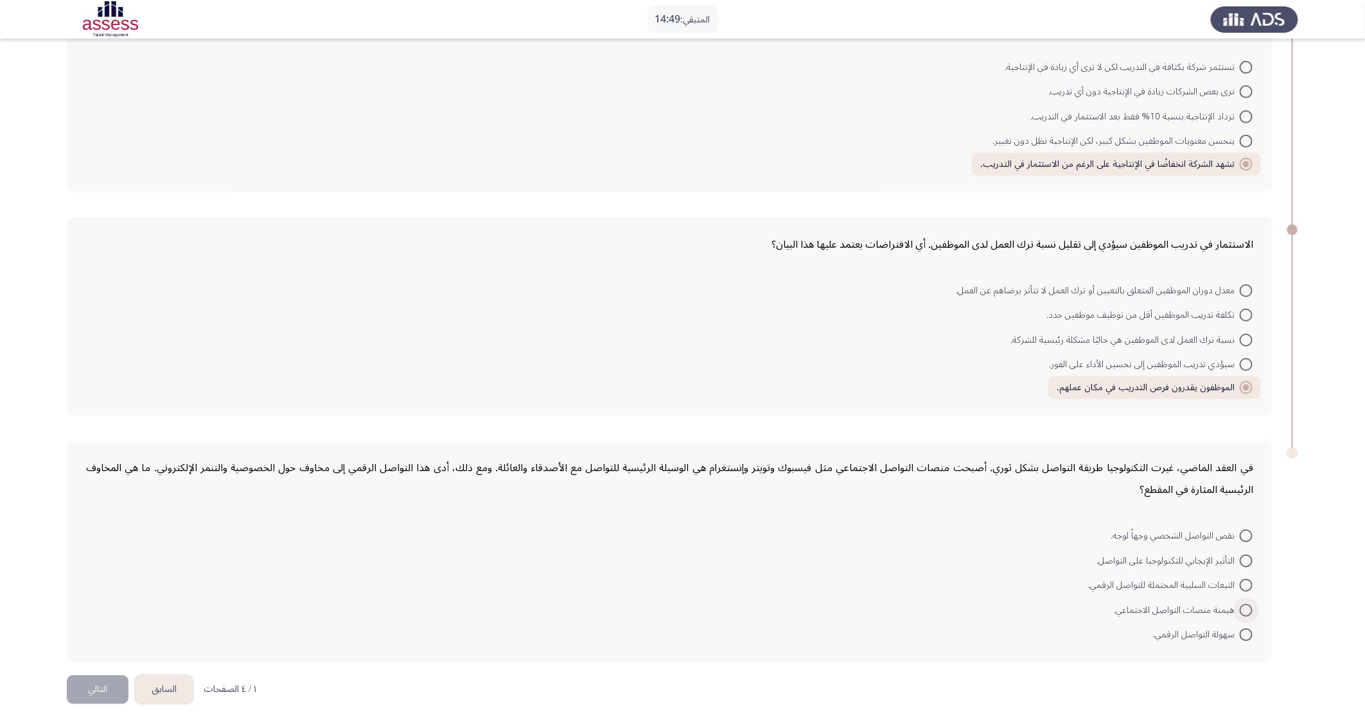
click at [919, 482] on span at bounding box center [1245, 610] width 13 height 13
click at [919, 482] on input "هيمنة منصات التواصل الاجتماعي." at bounding box center [1245, 610] width 13 height 13
radio input "true"
click at [98, 482] on button "التالي" at bounding box center [98, 689] width 62 height 29
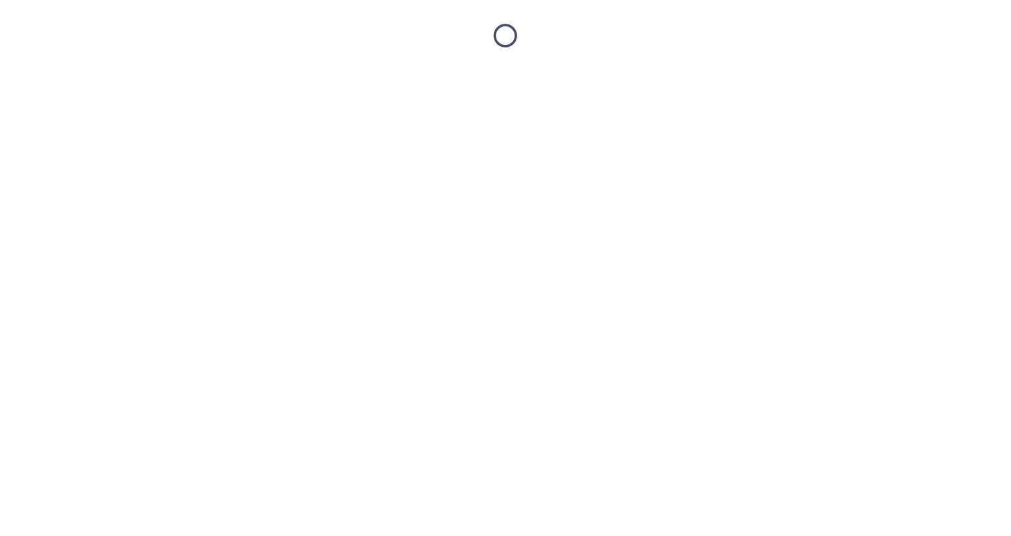
scroll to position [0, 0]
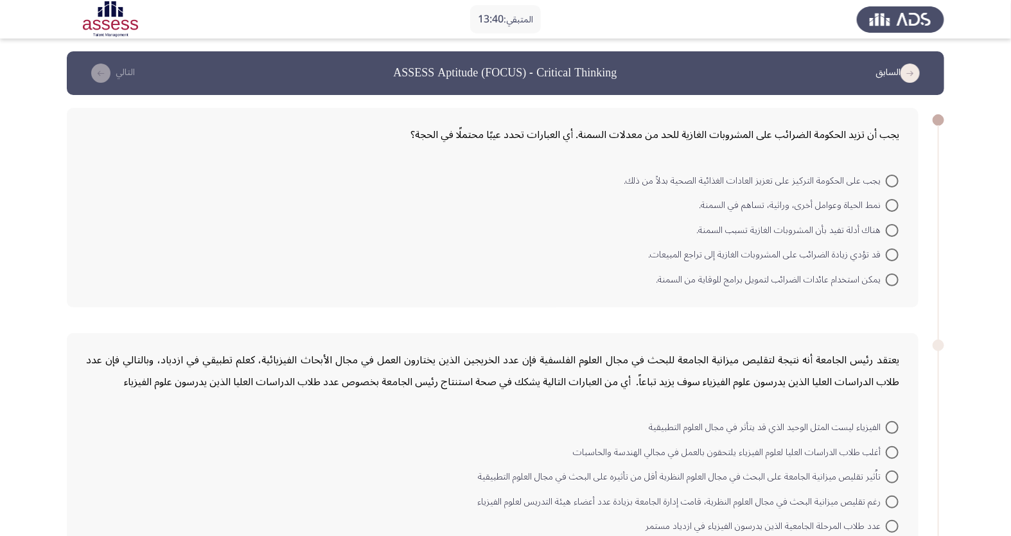
click at [897, 279] on span at bounding box center [892, 280] width 13 height 13
click at [897, 279] on input "يمكن استخدام عائدات الضرائب لتمويل برامج للوقاية من السمنة." at bounding box center [892, 280] width 13 height 13
radio input "true"
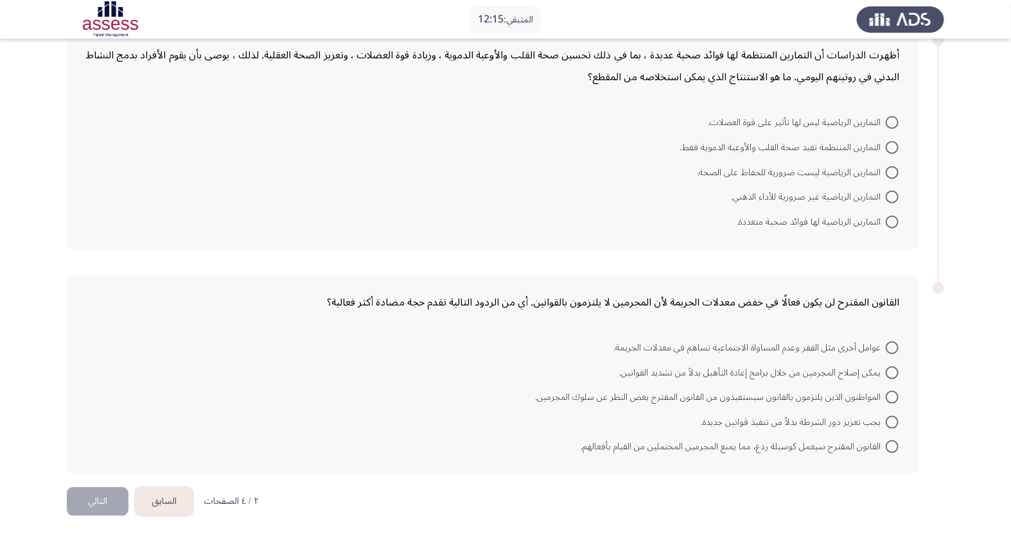
scroll to position [551, 0]
click at [895, 369] on span at bounding box center [892, 372] width 13 height 13
click at [895, 369] on input "يمكن إصلاح المجرمين من خلال برامج إعادة التأهيل بدلاً من تشديد القوانين." at bounding box center [892, 372] width 13 height 13
radio input "true"
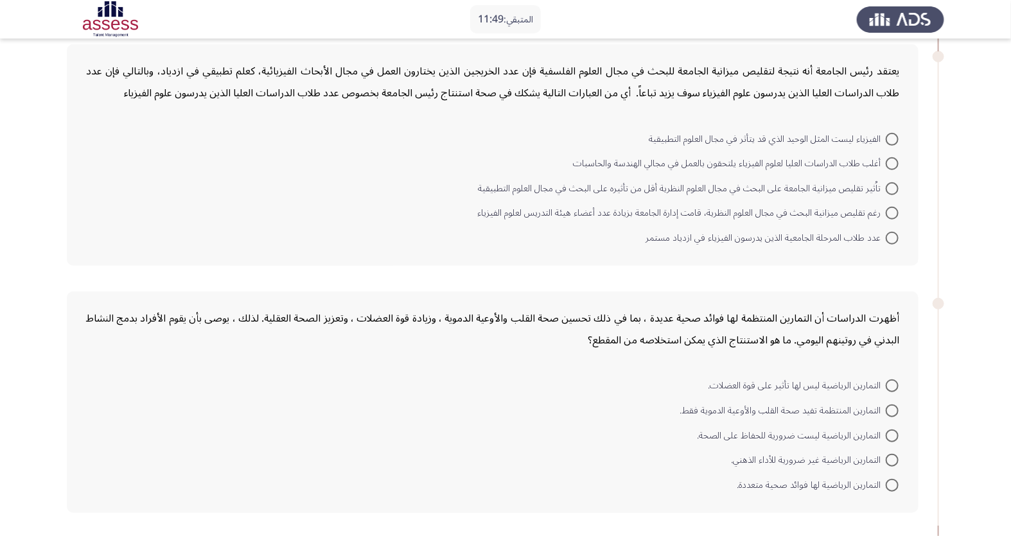
scroll to position [265, 0]
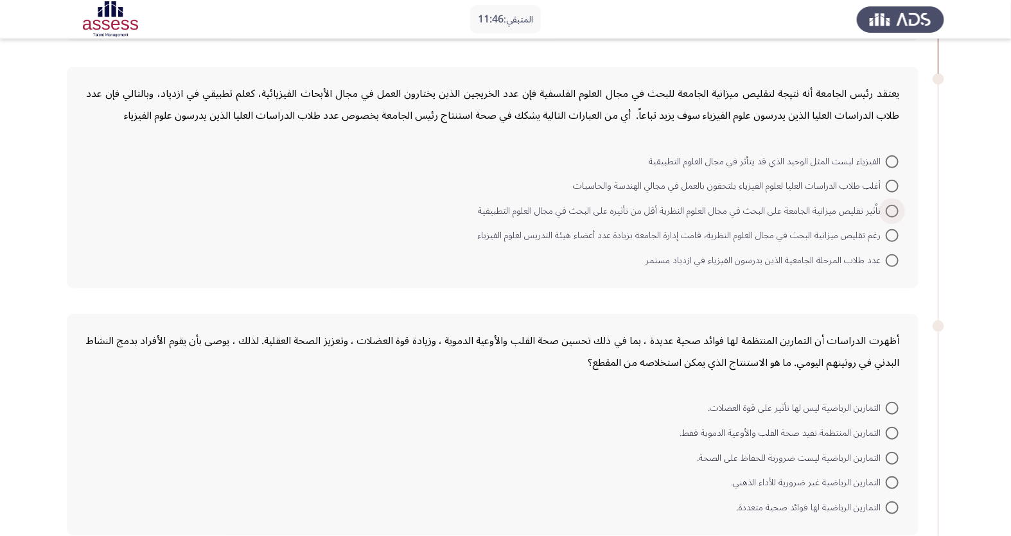
click at [891, 206] on span at bounding box center [892, 211] width 13 height 13
click at [891, 206] on input "تاُثير تقليص ميزانية الجامعة على البحث في مجال العلوم النظرية أقل من تأثيره على…" at bounding box center [892, 211] width 13 height 13
radio input "true"
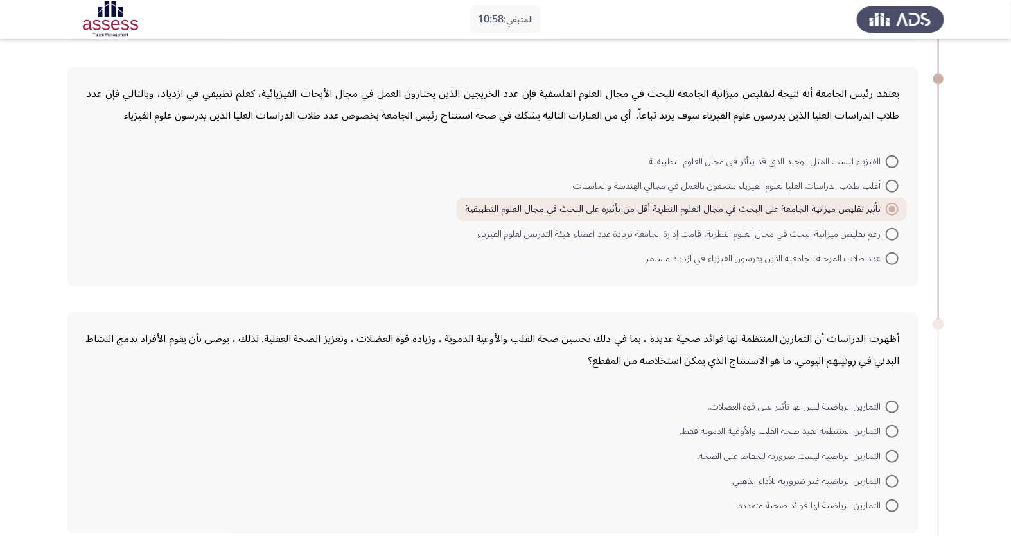
click at [896, 482] on span at bounding box center [892, 506] width 13 height 13
click at [896, 482] on input "التمارين الرياضية لها فوائد صحية متعددة." at bounding box center [892, 506] width 13 height 13
radio input "true"
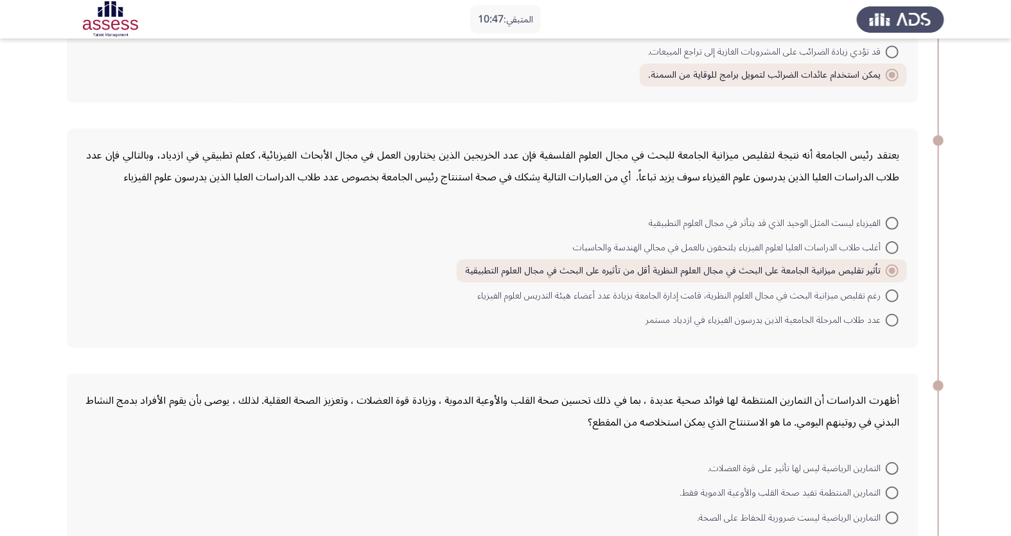
scroll to position [190, 0]
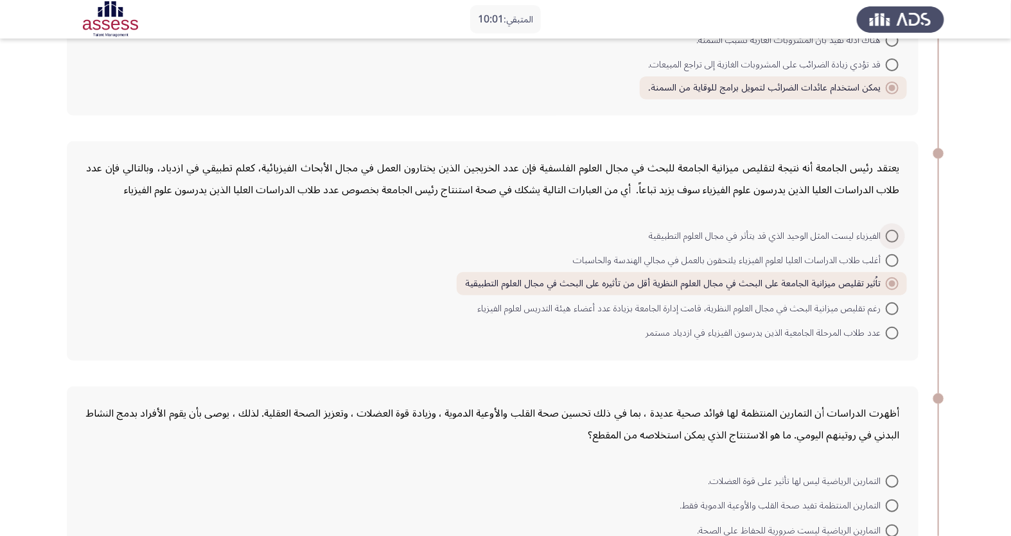
click at [834, 234] on span "الفيزياء ليست المثل الوحيد الذي قد يتأثر في مجال العلوم التطبيقية" at bounding box center [767, 236] width 237 height 15
click at [886, 234] on input "الفيزياء ليست المثل الوحيد الذي قد يتأثر في مجال العلوم التطبيقية" at bounding box center [892, 236] width 13 height 13
radio input "true"
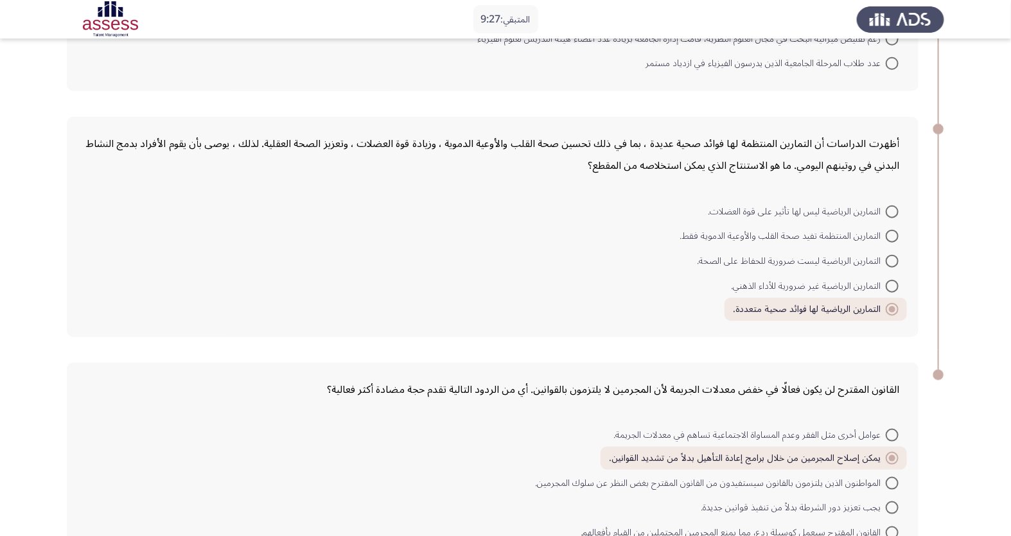
scroll to position [547, 0]
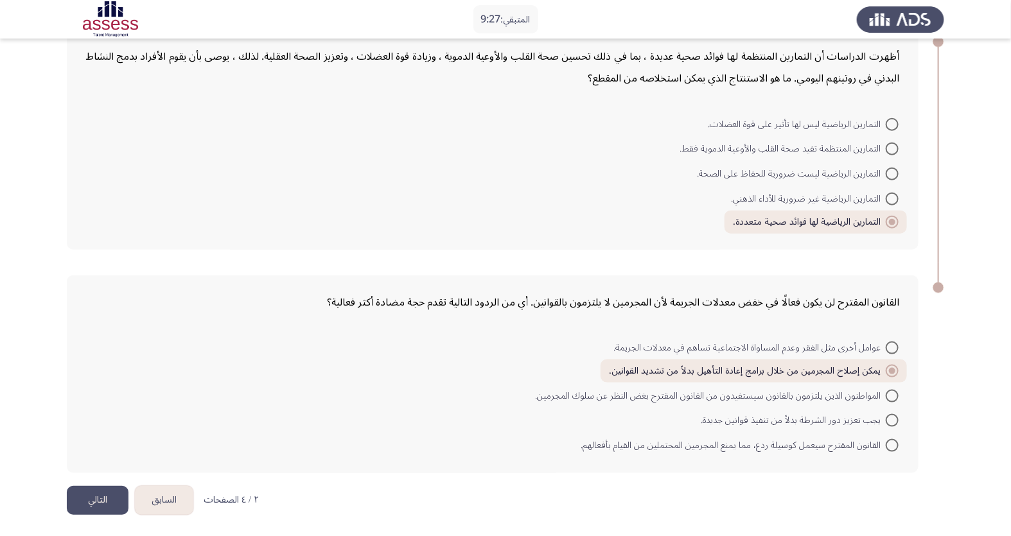
click at [82, 482] on button "التالي" at bounding box center [98, 500] width 62 height 29
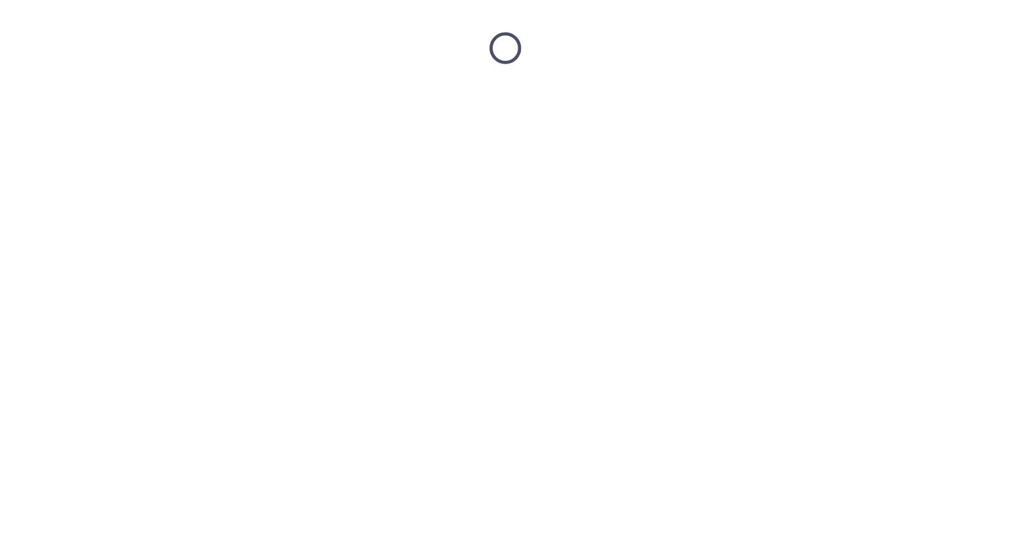
scroll to position [0, 0]
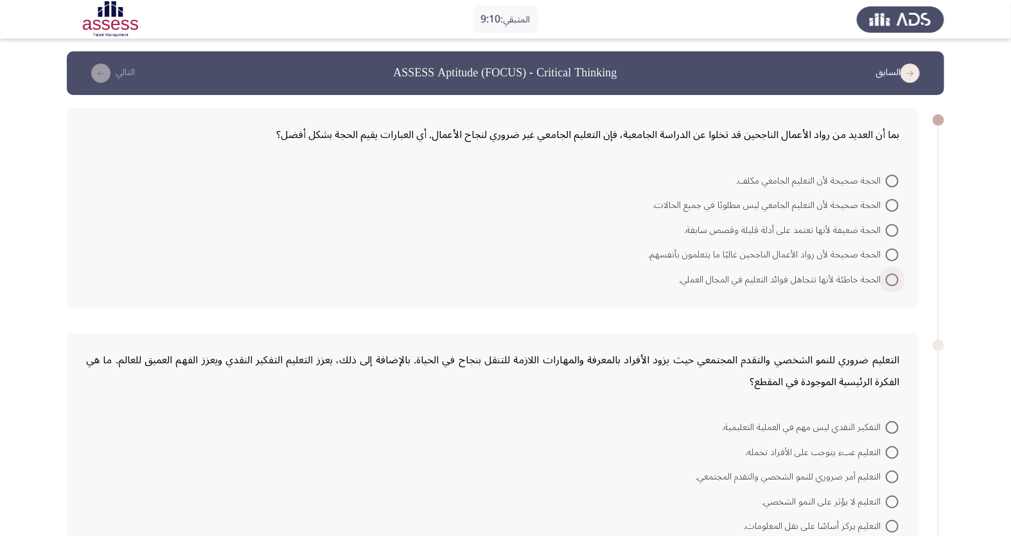
click at [893, 276] on span at bounding box center [892, 280] width 13 height 13
click at [893, 276] on input "الحجة خاطئة لأنها تتجاهل فوائد التعليم في المجال العملي." at bounding box center [892, 280] width 13 height 13
radio input "true"
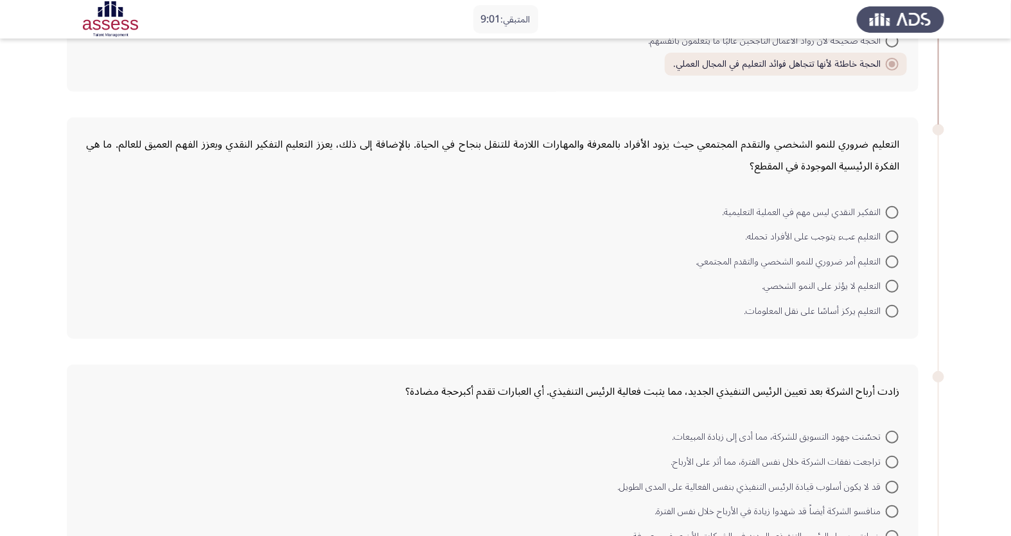
scroll to position [285, 0]
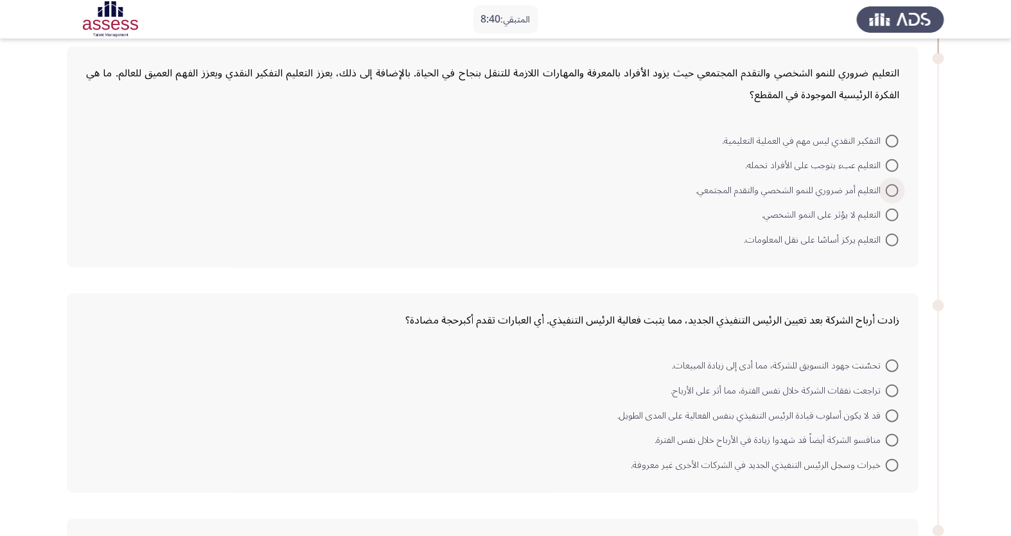
click at [893, 191] on span at bounding box center [892, 190] width 13 height 13
click at [893, 191] on input "التعليم أمر ضروري للنمو الشخصي والتقدم المجتمعي." at bounding box center [892, 190] width 13 height 13
radio input "true"
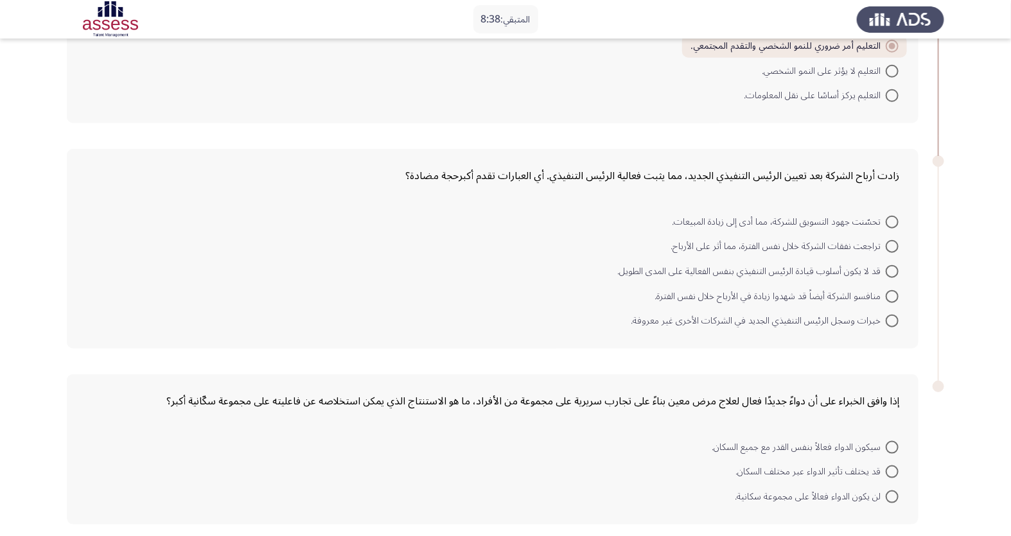
scroll to position [478, 0]
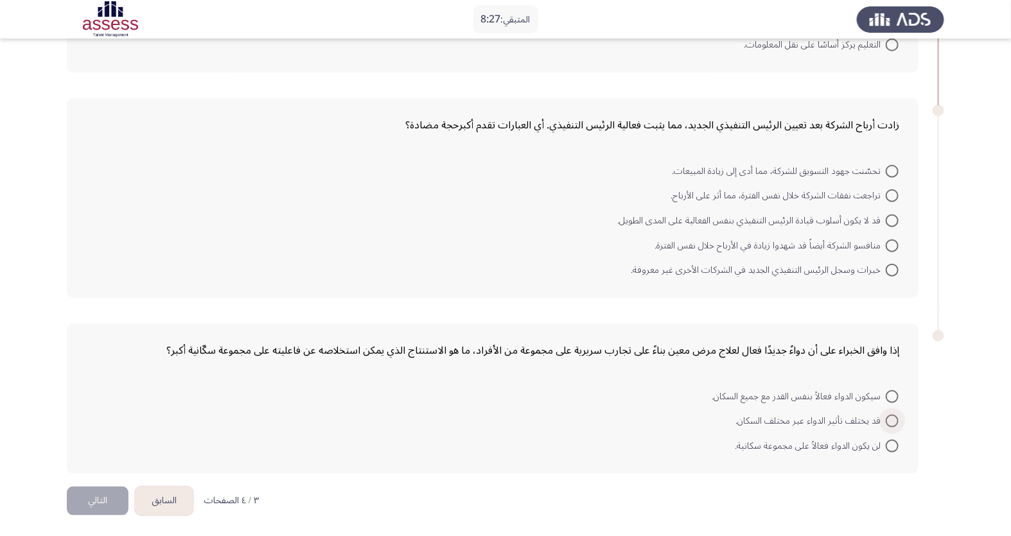
click at [886, 420] on span at bounding box center [892, 421] width 13 height 13
click at [886, 420] on input "قد يختلف تأثير الدواء عبر مختلف السكان." at bounding box center [892, 421] width 13 height 13
radio input "true"
click at [880, 227] on span "قد لا يكون أسلوب قيادة الرئيس التنفيذي بنفس الفعالية على المدى الطويل." at bounding box center [751, 221] width 268 height 15
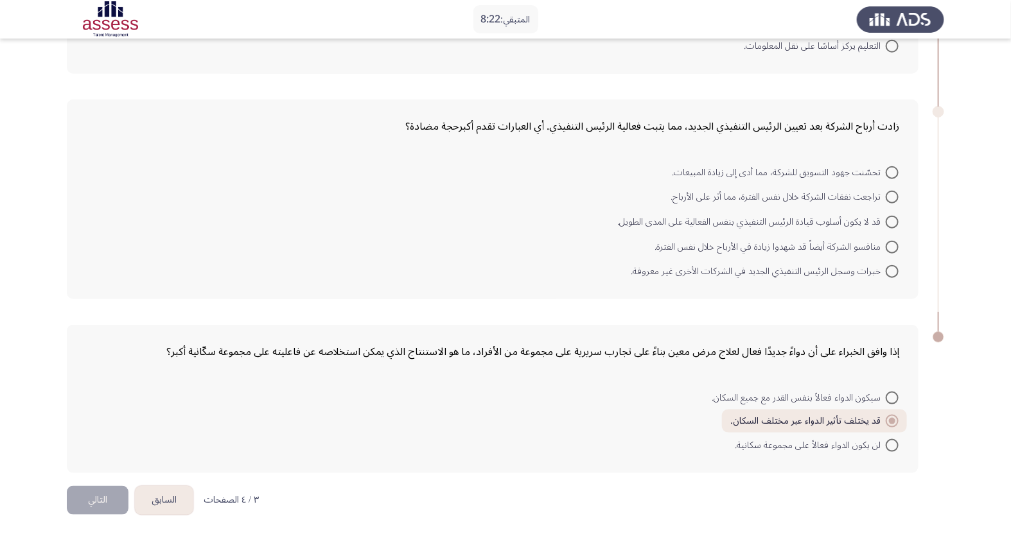
click at [886, 227] on input "قد لا يكون أسلوب قيادة الرئيس التنفيذي بنفس الفعالية على المدى الطويل." at bounding box center [892, 222] width 13 height 13
radio input "true"
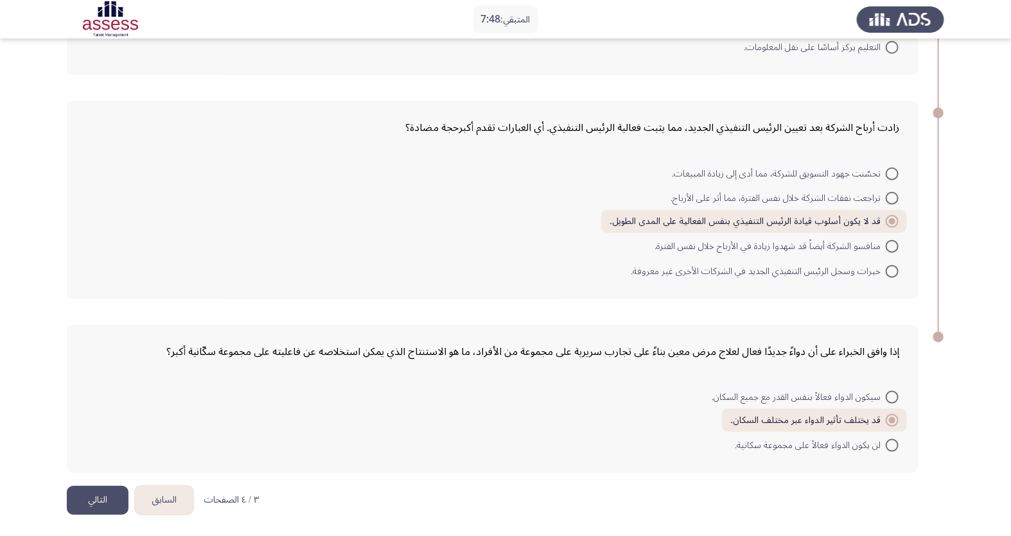
click at [75, 482] on button "التالي" at bounding box center [98, 500] width 62 height 29
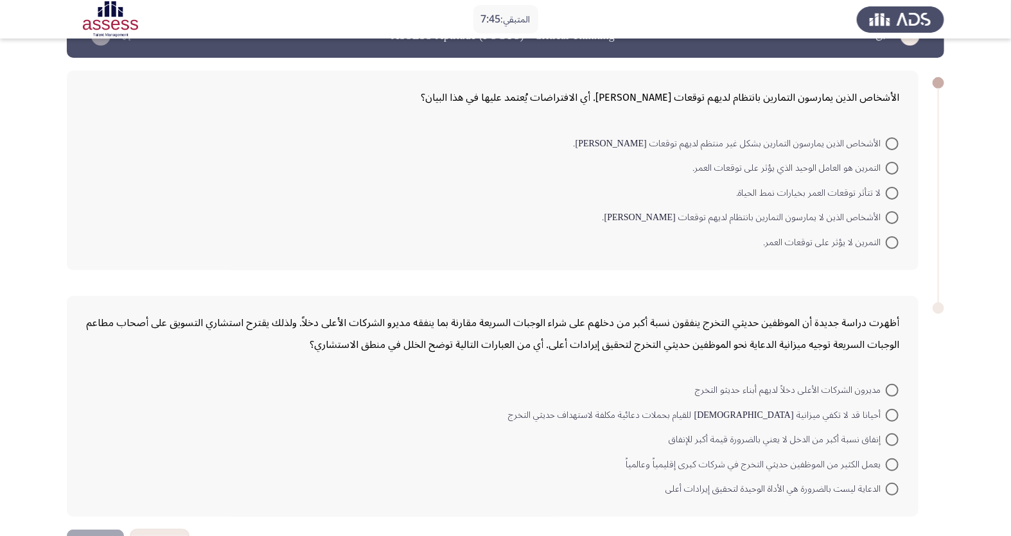
scroll to position [71, 0]
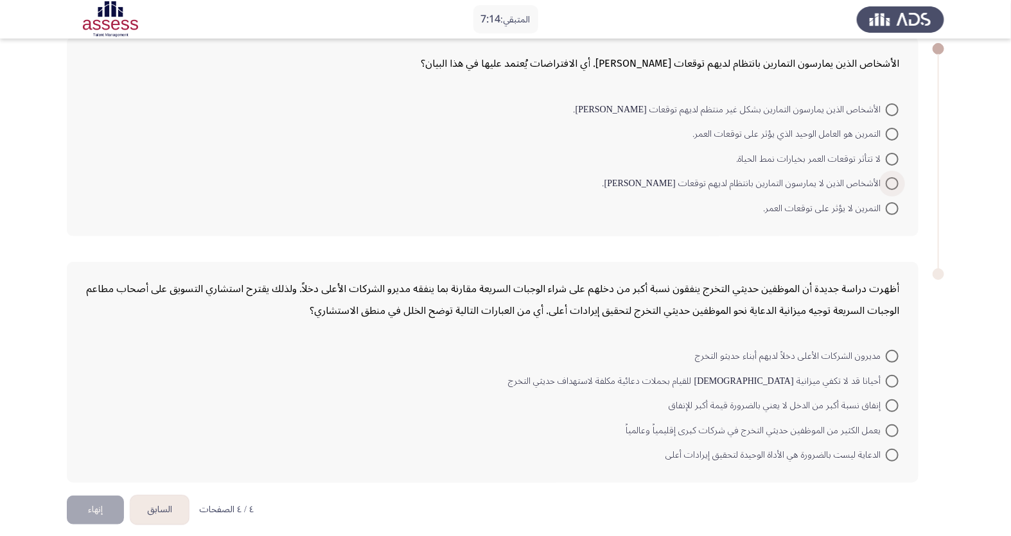
click at [893, 188] on span at bounding box center [892, 183] width 13 height 13
click at [893, 188] on input "الأشخاص الذين لا يمارسون التمارين بانتظام لديهم توقعات [PERSON_NAME]." at bounding box center [892, 183] width 13 height 13
radio input "true"
click at [895, 403] on span at bounding box center [892, 404] width 13 height 13
click at [895, 403] on input "إنفاق نسبة أكبر من الدخل لا يعني بالضرورة قيمة أكبر للإنفاق" at bounding box center [892, 404] width 13 height 13
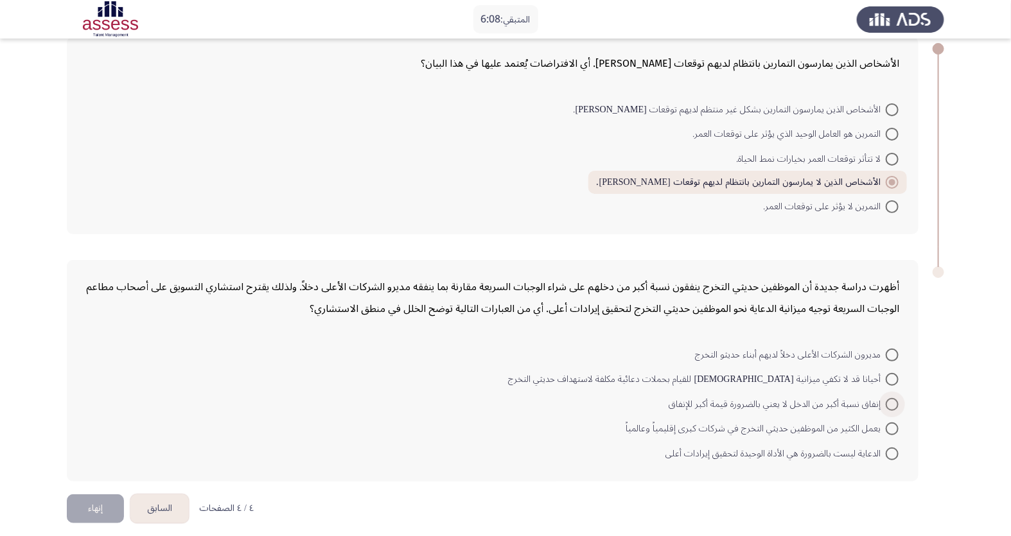
radio input "true"
click at [100, 482] on button "إنهاء" at bounding box center [95, 507] width 57 height 29
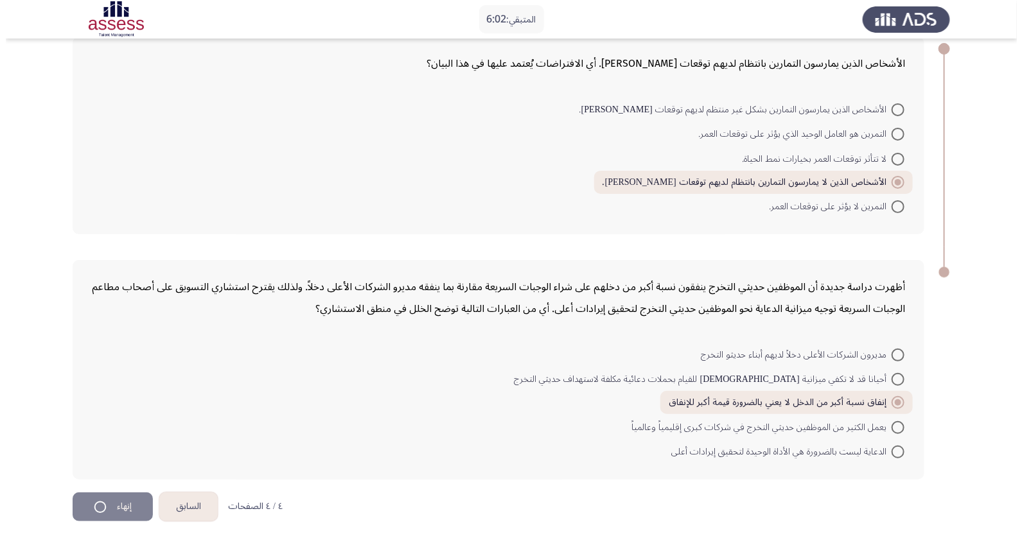
scroll to position [0, 0]
